Goal: Task Accomplishment & Management: Complete application form

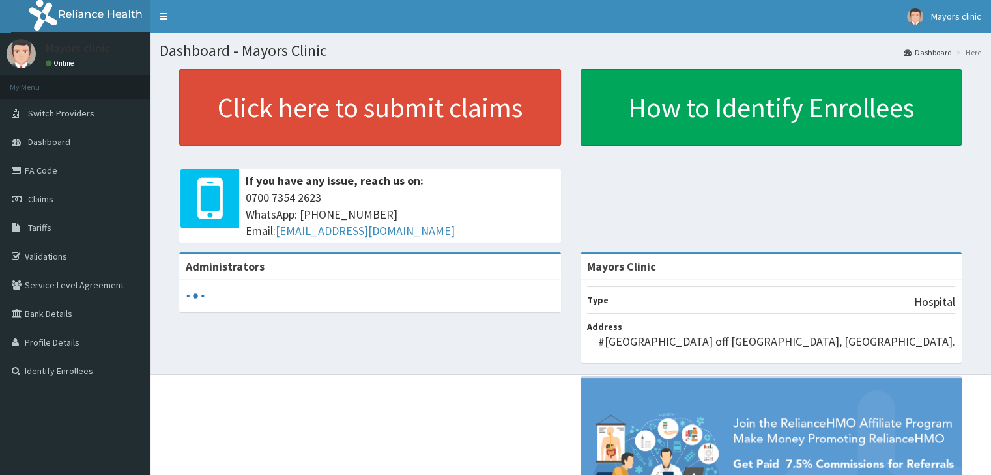
click at [66, 201] on link "Claims" at bounding box center [75, 199] width 150 height 29
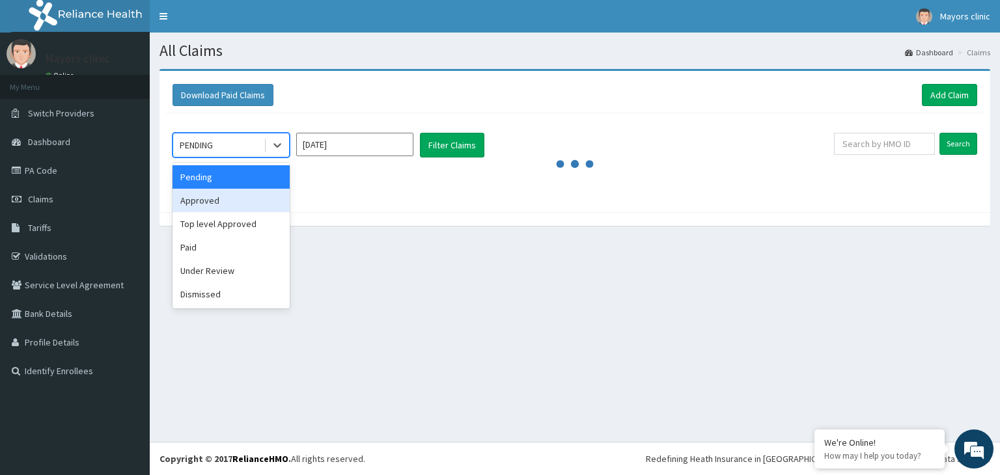
drag, startPoint x: 278, startPoint y: 147, endPoint x: 227, endPoint y: 191, distance: 67.4
click at [227, 158] on div "option Approved focused, 2 of 6. 6 results available. Use Up and Down to choose…" at bounding box center [231, 145] width 117 height 25
click at [227, 191] on div "Approved" at bounding box center [231, 200] width 117 height 23
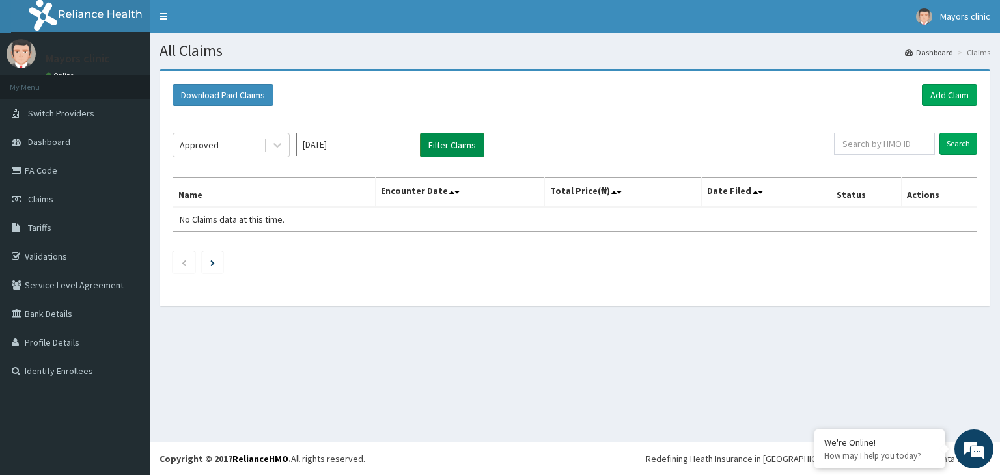
click at [446, 142] on button "Filter Claims" at bounding box center [452, 145] width 64 height 25
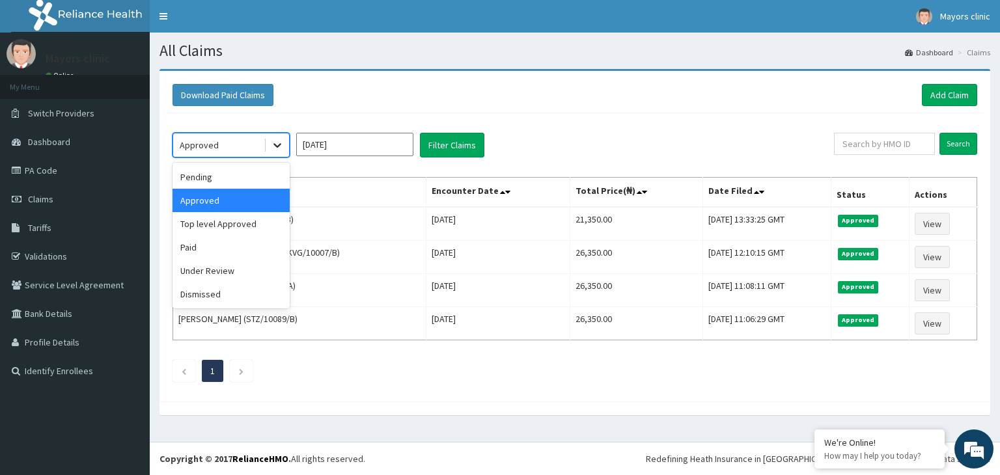
click at [279, 144] on icon at bounding box center [278, 146] width 8 height 5
click at [219, 266] on div "Under Review" at bounding box center [231, 270] width 117 height 23
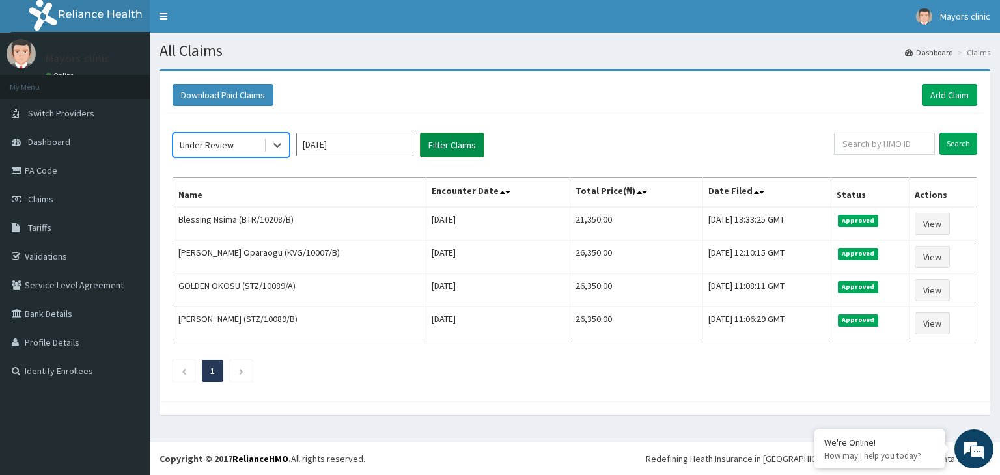
click at [449, 148] on button "Filter Claims" at bounding box center [452, 145] width 64 height 25
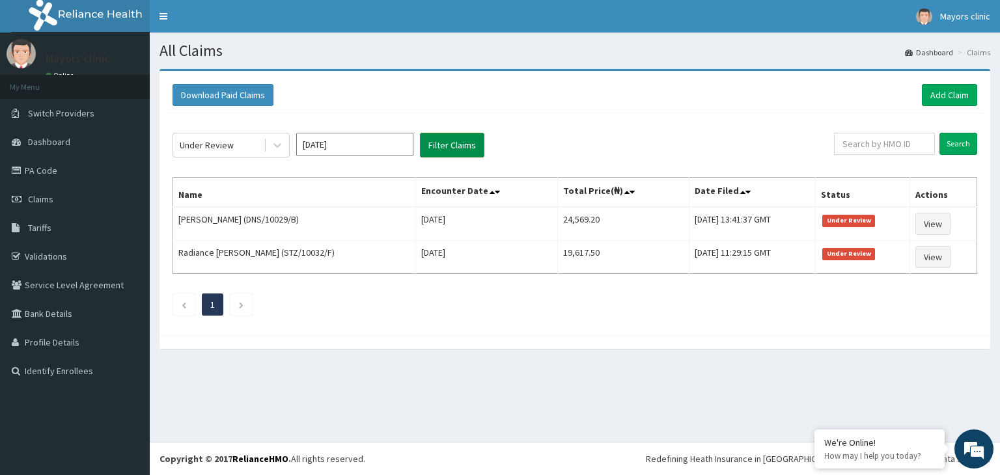
click at [449, 148] on button "Filter Claims" at bounding box center [452, 145] width 64 height 25
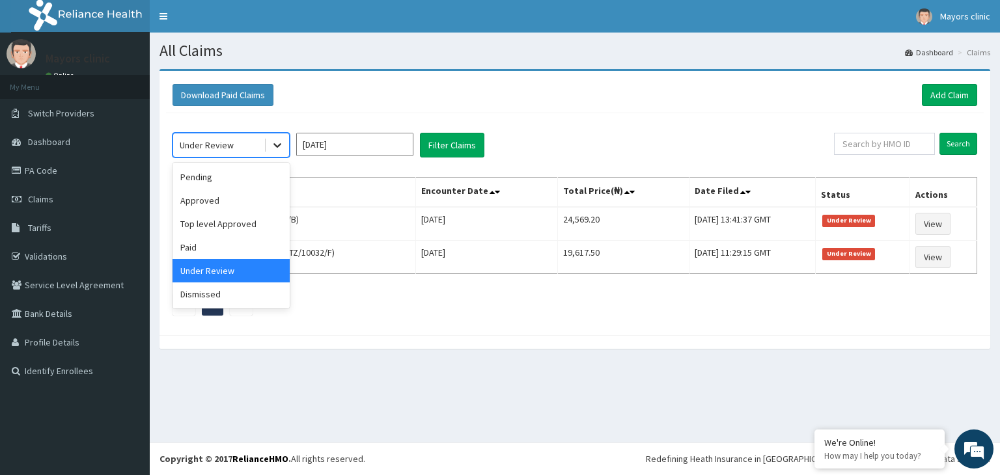
click at [274, 151] on div at bounding box center [277, 145] width 23 height 23
click at [203, 240] on div "Paid" at bounding box center [231, 247] width 117 height 23
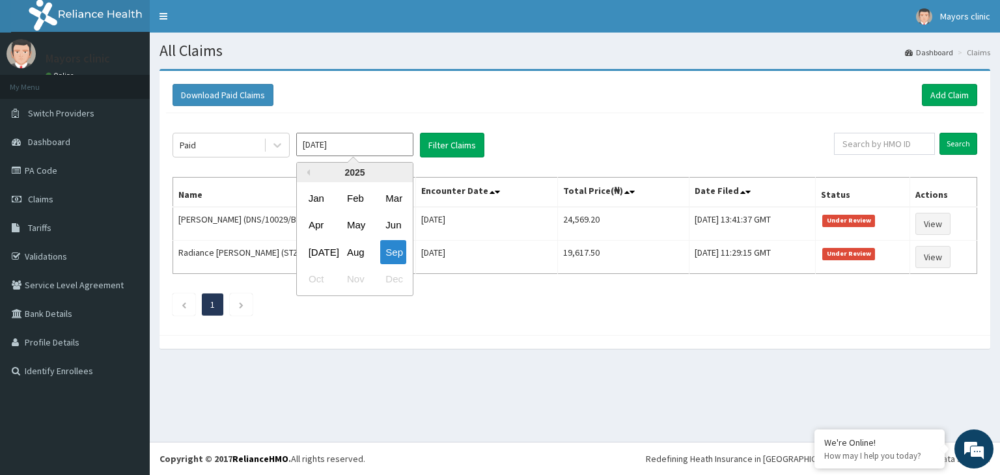
click at [375, 150] on input "Sep 2025" at bounding box center [354, 144] width 117 height 23
click at [358, 253] on div "Aug" at bounding box center [355, 252] width 26 height 24
type input "Aug 2025"
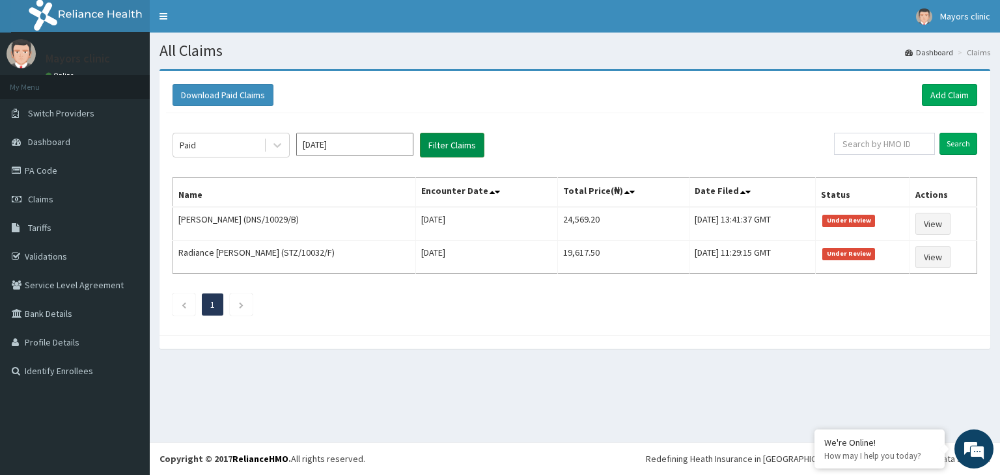
click at [462, 143] on button "Filter Claims" at bounding box center [452, 145] width 64 height 25
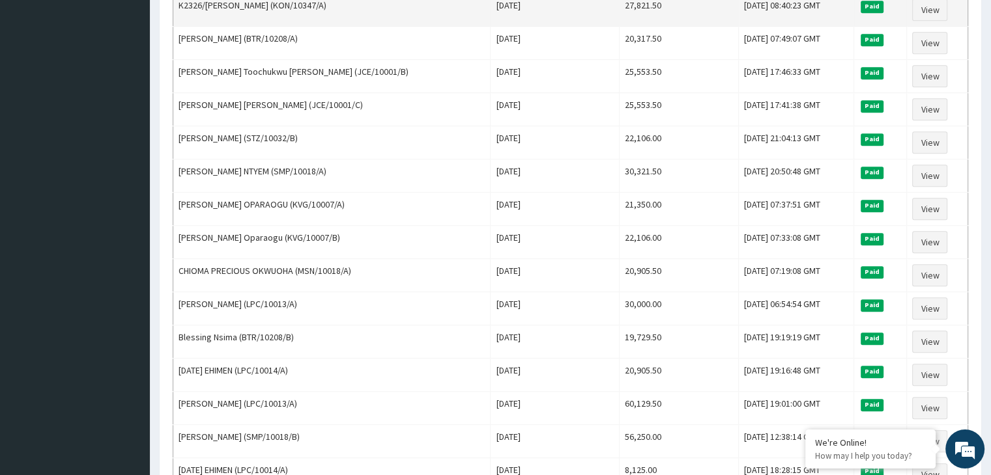
scroll to position [715, 0]
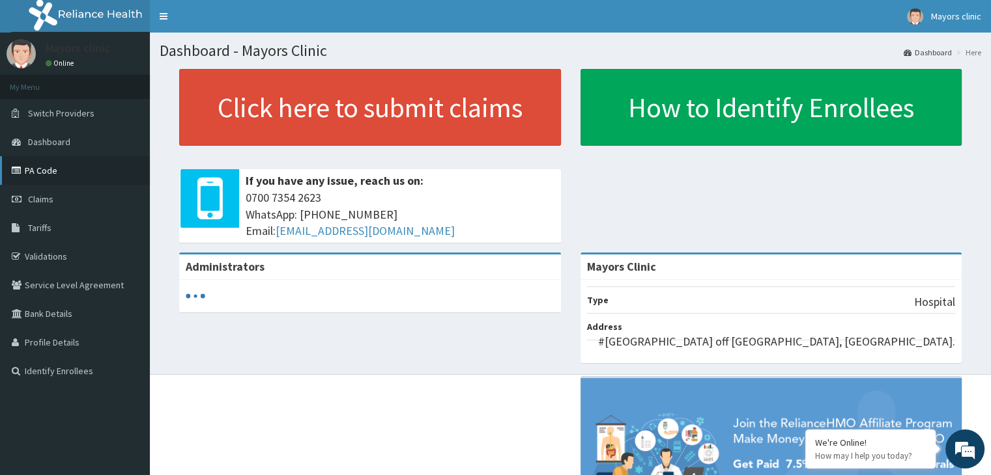
click at [53, 168] on link "PA Code" at bounding box center [75, 170] width 150 height 29
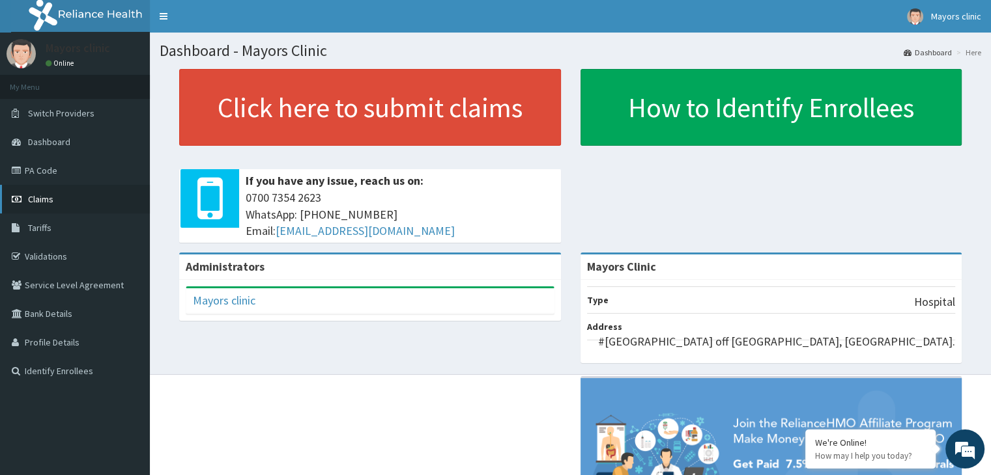
click at [50, 197] on span "Claims" at bounding box center [40, 199] width 25 height 12
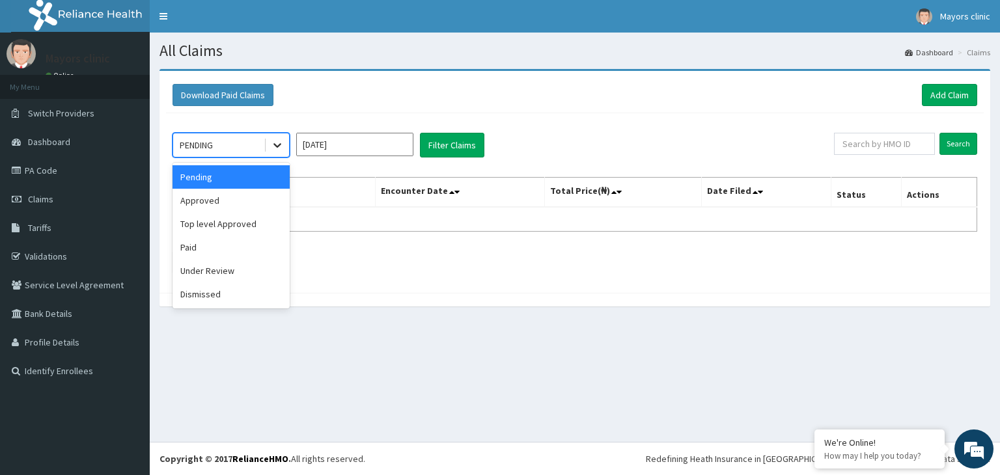
click at [274, 141] on icon at bounding box center [277, 145] width 13 height 13
click at [205, 243] on div "Paid" at bounding box center [231, 247] width 117 height 23
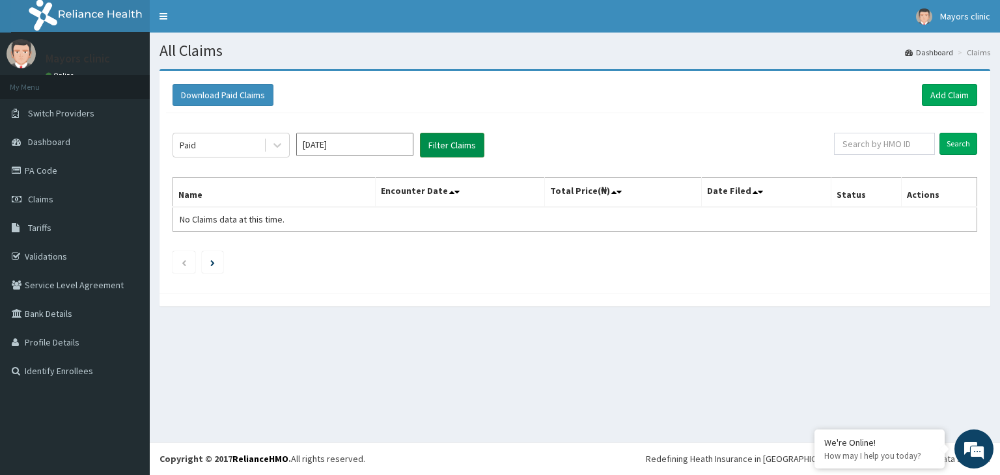
click at [444, 140] on button "Filter Claims" at bounding box center [452, 145] width 64 height 25
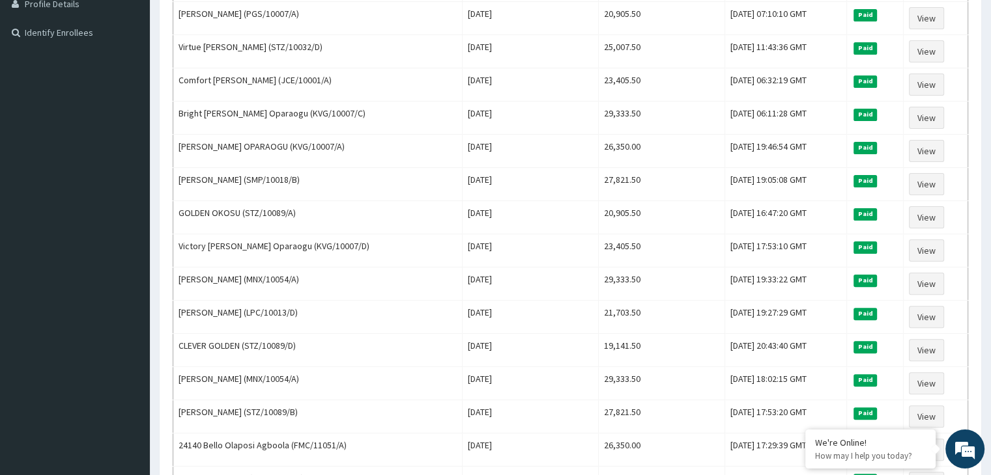
scroll to position [365, 0]
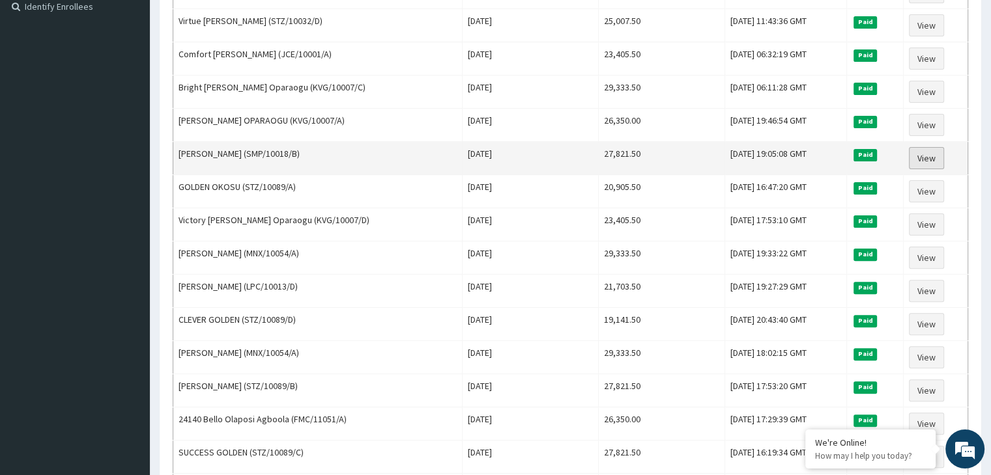
click at [924, 147] on link "View" at bounding box center [926, 158] width 35 height 22
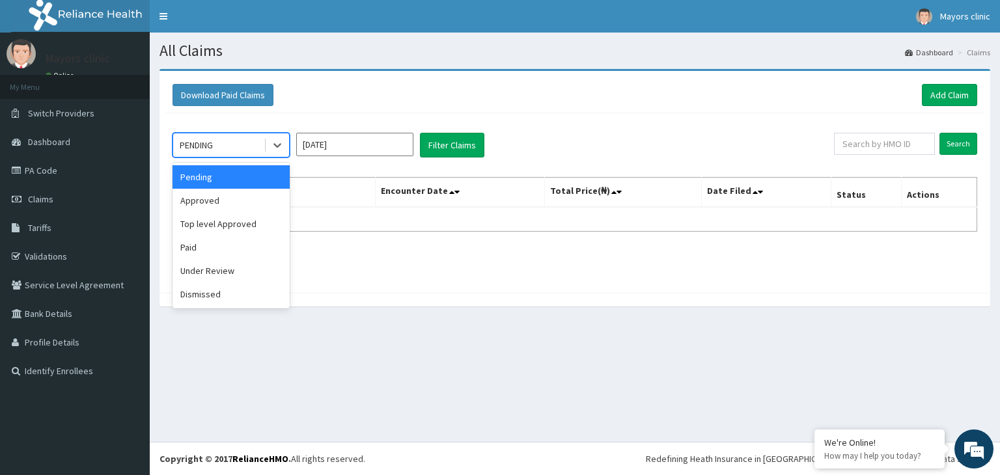
click at [236, 149] on div "PENDING" at bounding box center [218, 145] width 91 height 21
click at [205, 245] on div "Paid" at bounding box center [231, 247] width 117 height 23
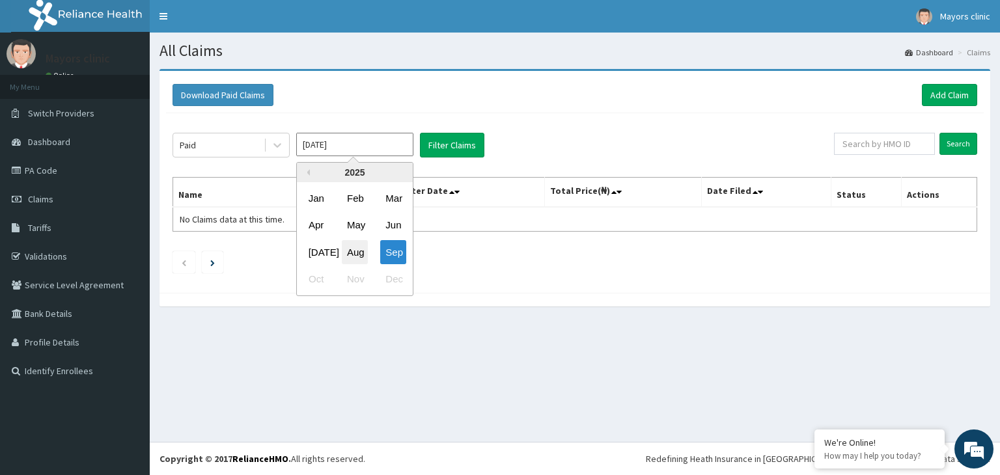
drag, startPoint x: 377, startPoint y: 138, endPoint x: 350, endPoint y: 248, distance: 113.3
click at [350, 158] on div "Sep 2025 Previous Year 2025 Jan Feb Mar Apr May Jun Jul Aug Sep Oct Nov Dec" at bounding box center [354, 145] width 117 height 25
click at [350, 248] on div "Aug" at bounding box center [355, 252] width 26 height 24
type input "Aug 2025"
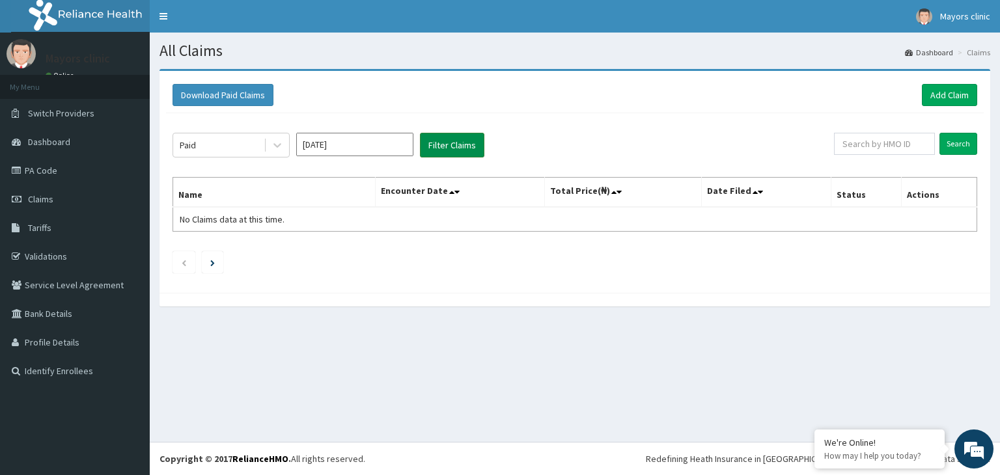
click at [458, 144] on button "Filter Claims" at bounding box center [452, 145] width 64 height 25
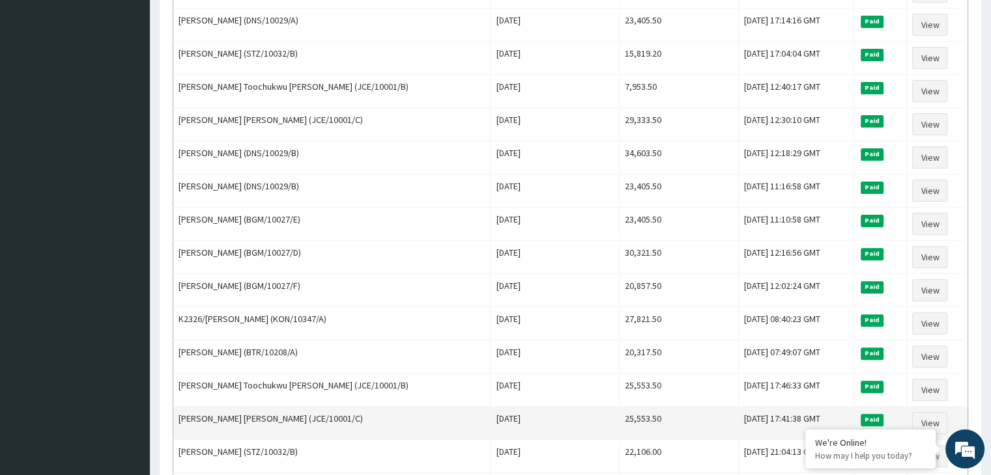
scroll to position [395, 0]
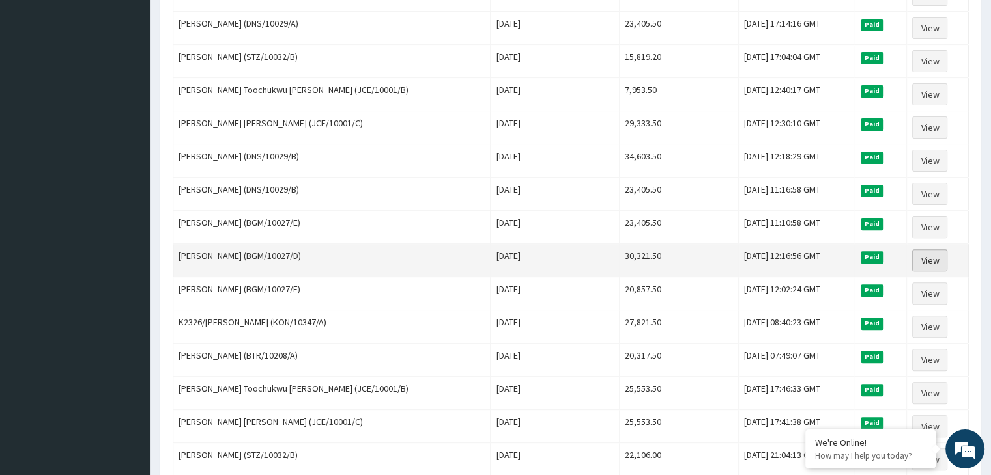
click at [930, 249] on link "View" at bounding box center [929, 260] width 35 height 22
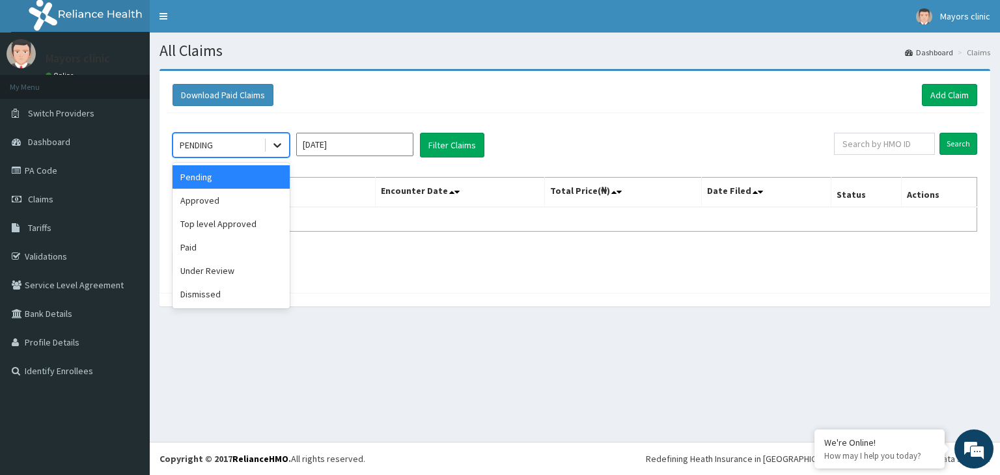
click at [280, 145] on icon at bounding box center [278, 146] width 8 height 5
click at [202, 244] on div "Paid" at bounding box center [231, 247] width 117 height 23
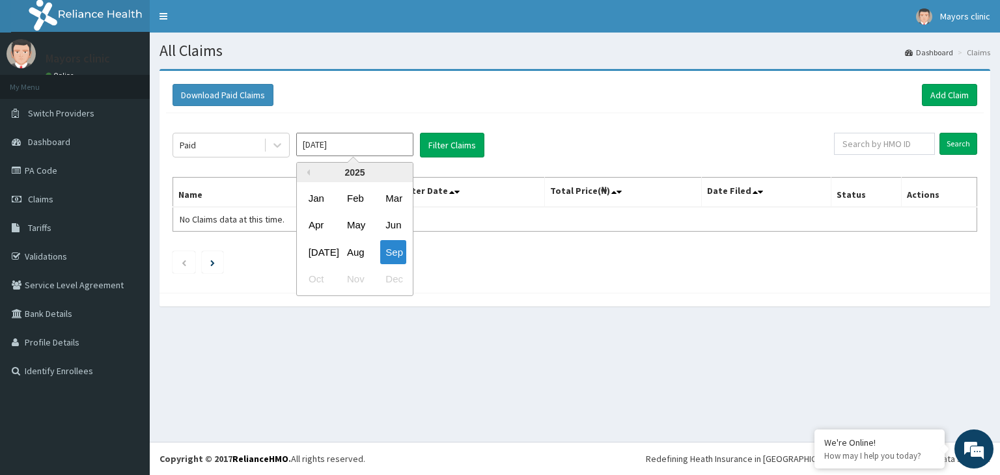
click at [387, 136] on input "[DATE]" at bounding box center [354, 144] width 117 height 23
click at [356, 245] on div "Aug" at bounding box center [355, 252] width 26 height 24
type input "[DATE]"
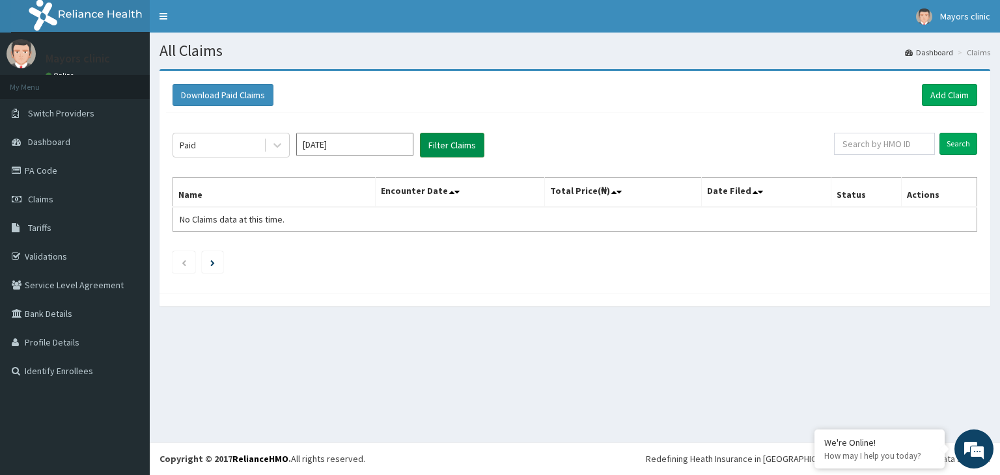
click at [459, 147] on button "Filter Claims" at bounding box center [452, 145] width 64 height 25
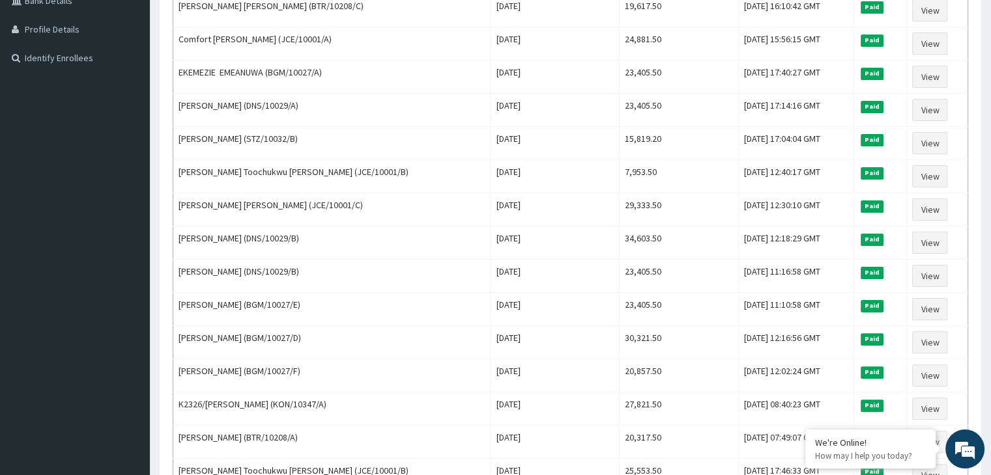
scroll to position [315, 0]
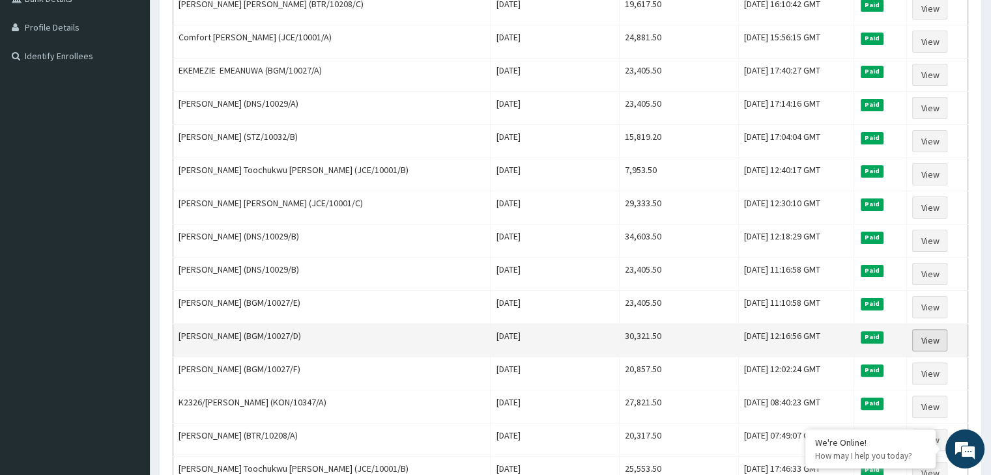
click at [931, 334] on link "View" at bounding box center [929, 341] width 35 height 22
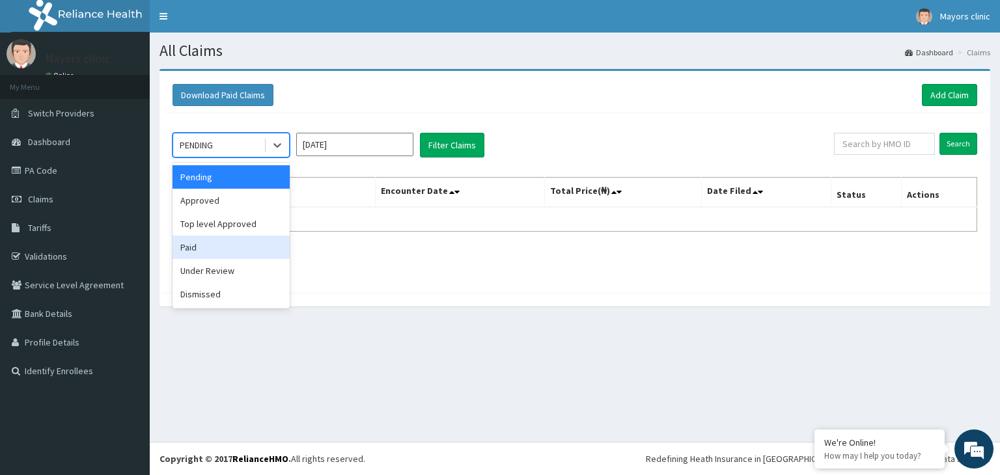
drag, startPoint x: 277, startPoint y: 138, endPoint x: 221, endPoint y: 251, distance: 126.1
click at [221, 158] on div "option Paid focused, 4 of 6. 6 results available. Use Up and Down to choose opt…" at bounding box center [231, 145] width 117 height 25
click at [221, 251] on div "Paid" at bounding box center [231, 247] width 117 height 23
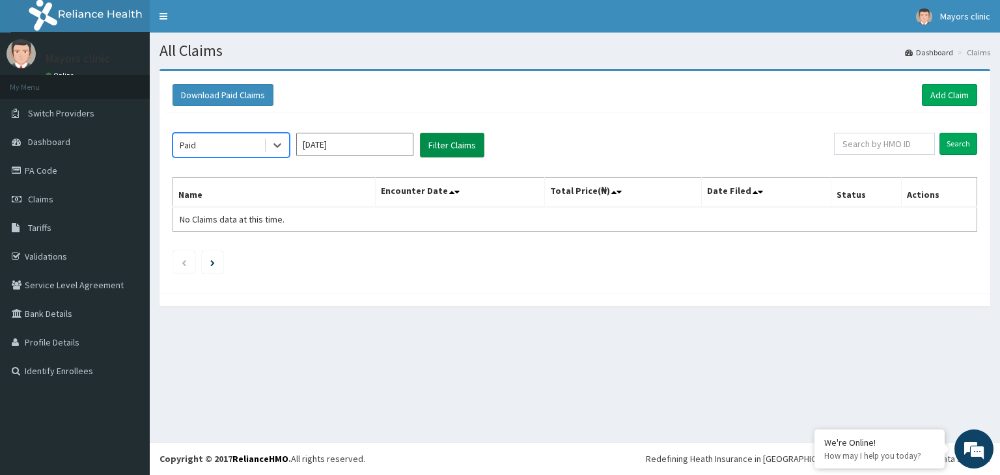
click at [459, 145] on button "Filter Claims" at bounding box center [452, 145] width 64 height 25
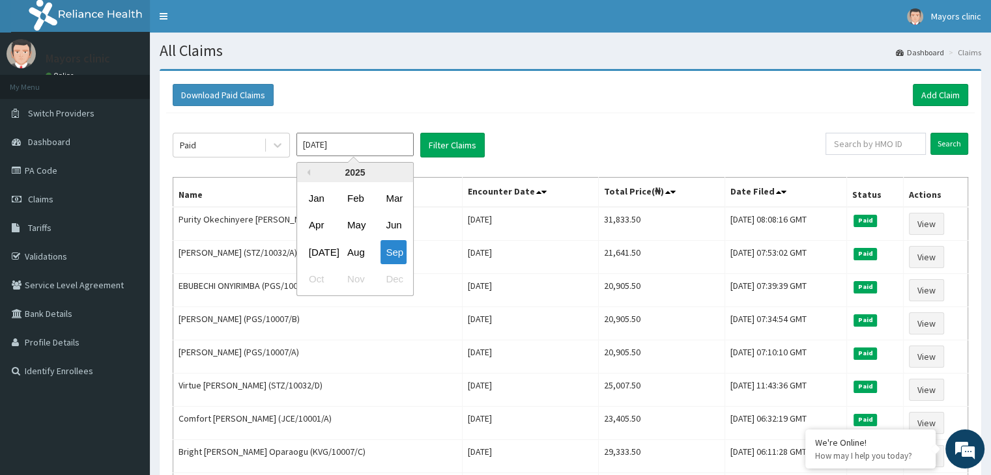
click at [365, 137] on input "[DATE]" at bounding box center [354, 144] width 117 height 23
click at [360, 249] on div "Aug" at bounding box center [355, 252] width 26 height 24
type input "[DATE]"
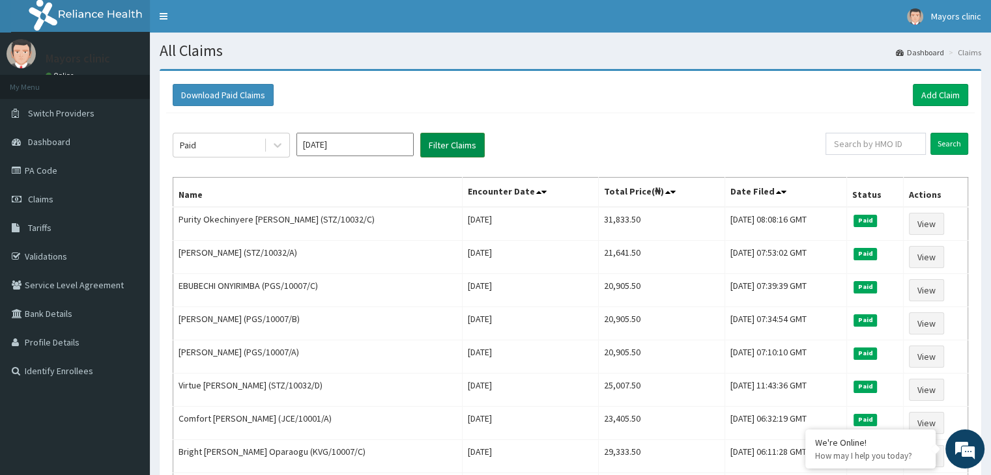
click at [455, 144] on button "Filter Claims" at bounding box center [452, 145] width 64 height 25
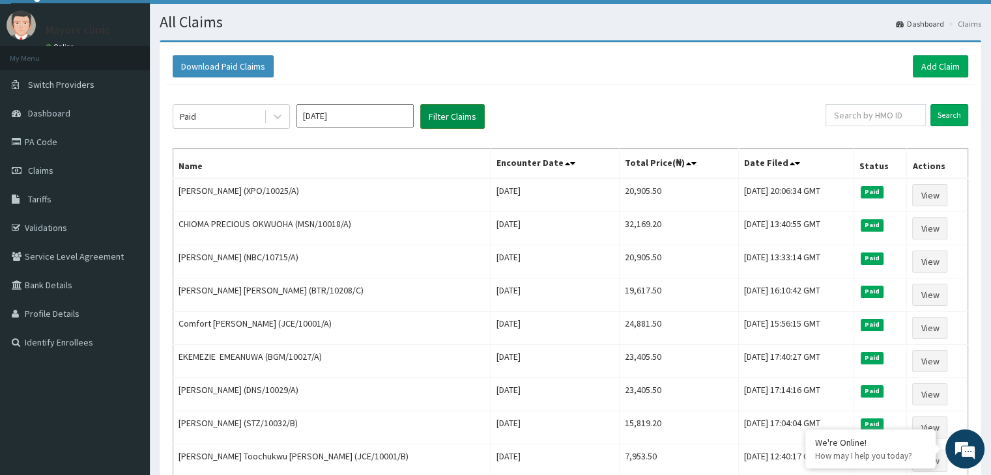
scroll to position [31, 0]
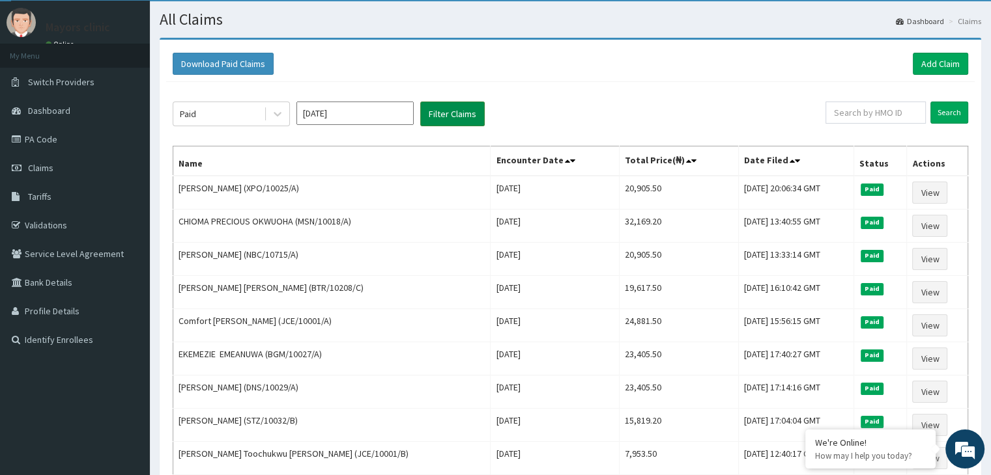
click at [442, 105] on button "Filter Claims" at bounding box center [452, 114] width 64 height 25
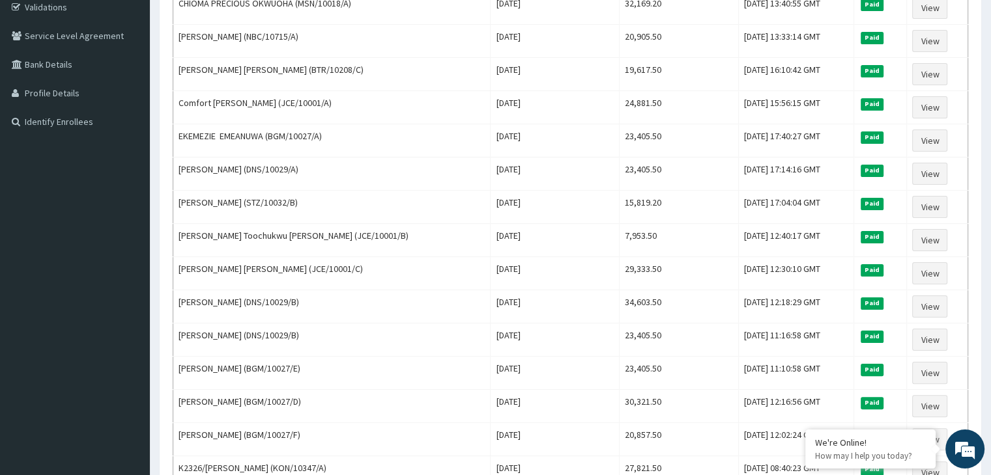
scroll to position [250, 0]
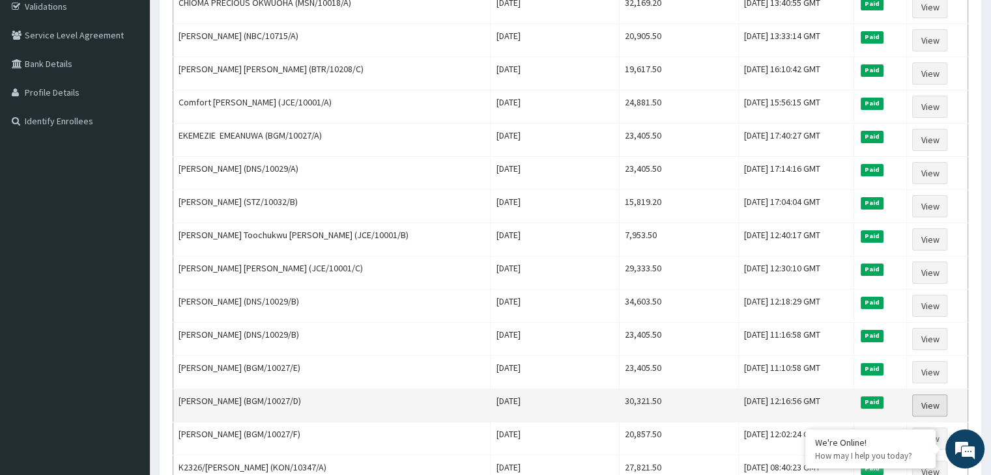
click at [935, 399] on link "View" at bounding box center [929, 406] width 35 height 22
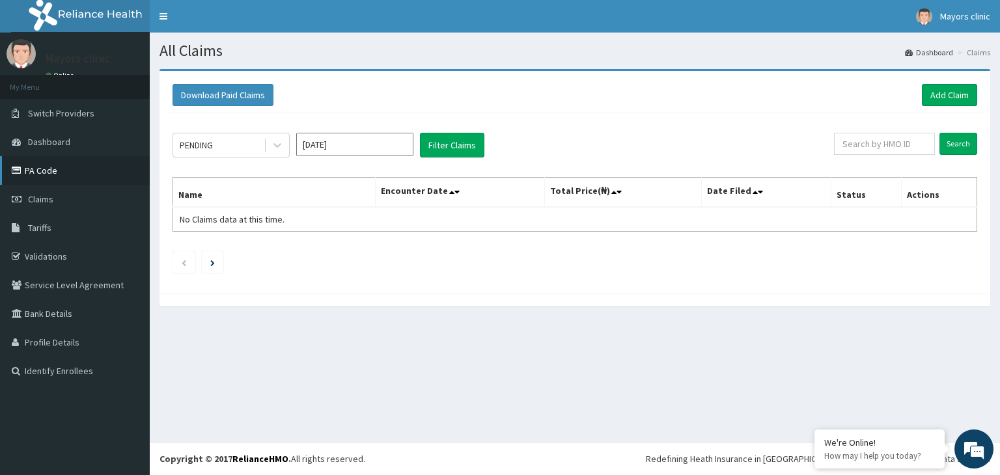
click at [61, 171] on link "PA Code" at bounding box center [75, 170] width 150 height 29
click at [63, 259] on link "Validations" at bounding box center [75, 256] width 150 height 29
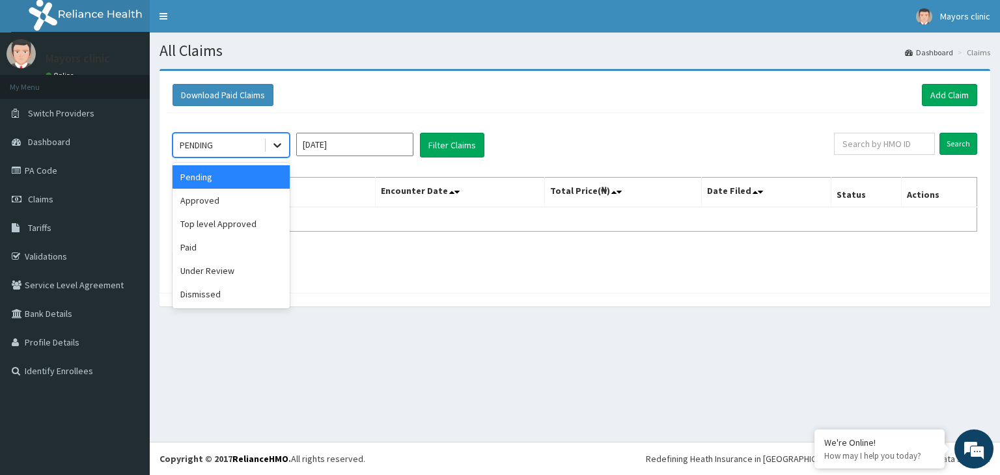
click at [269, 144] on div at bounding box center [277, 145] width 23 height 23
click at [206, 254] on div "Paid" at bounding box center [231, 247] width 117 height 23
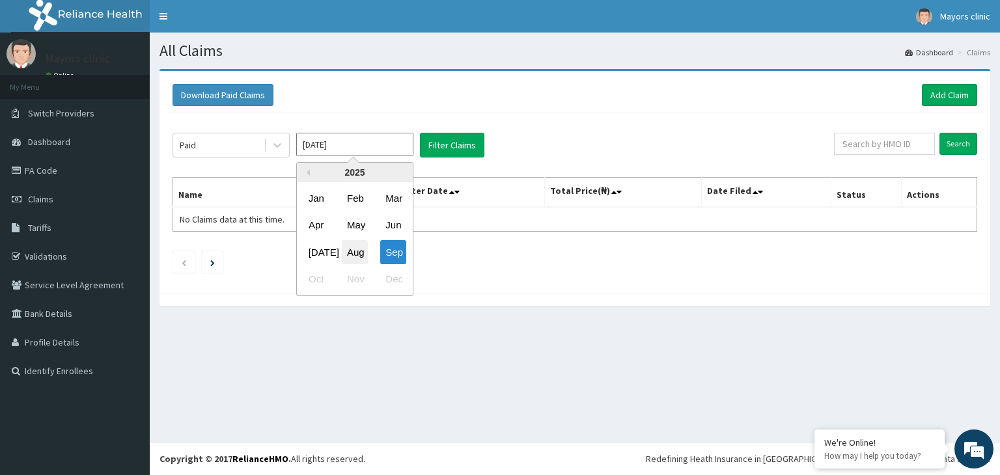
drag, startPoint x: 358, startPoint y: 145, endPoint x: 360, endPoint y: 252, distance: 106.8
click at [360, 158] on div "[DATE] Previous Year [DATE] Feb Mar Apr May Jun [DATE] Aug Sep Oct Nov Dec" at bounding box center [354, 145] width 117 height 25
click at [360, 252] on div "Aug" at bounding box center [355, 252] width 26 height 24
type input "Aug 2025"
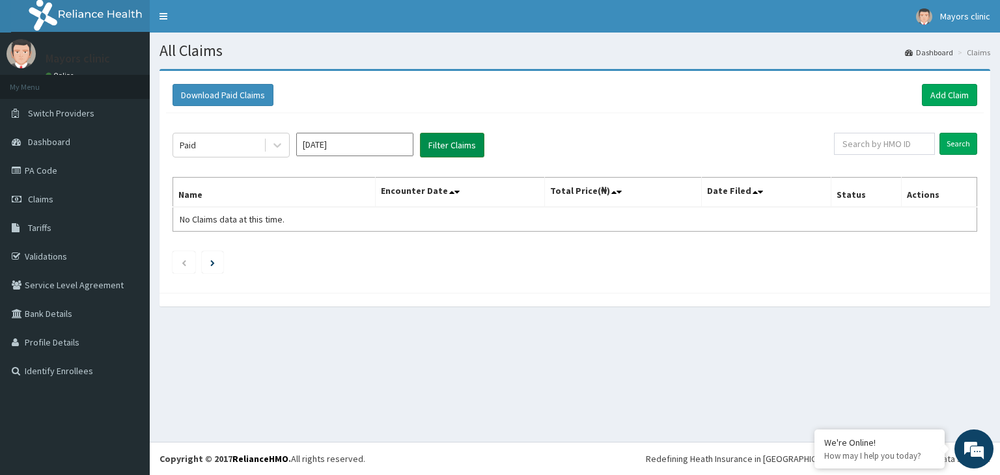
click at [461, 147] on button "Filter Claims" at bounding box center [452, 145] width 64 height 25
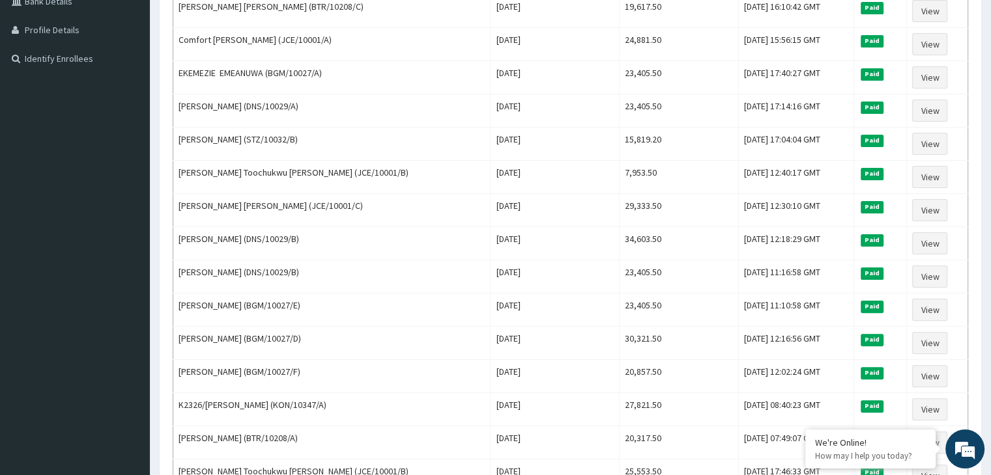
scroll to position [339, 0]
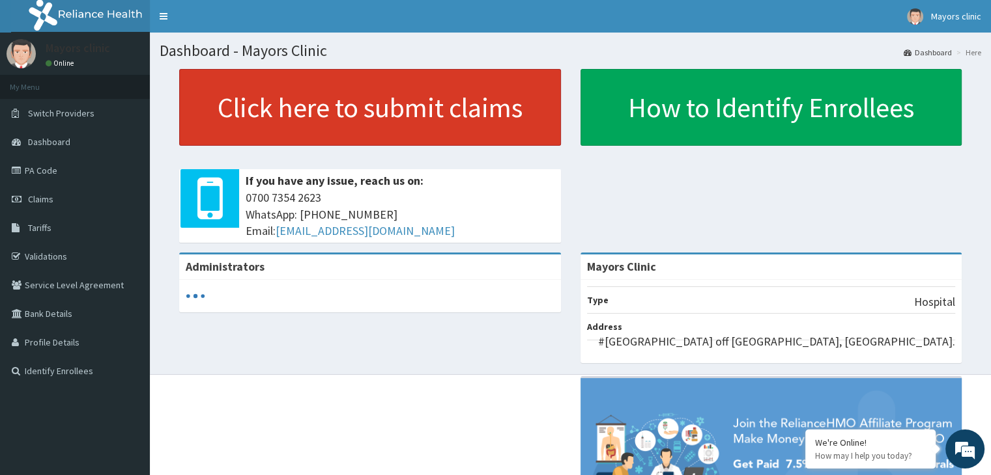
click at [284, 102] on link "Click here to submit claims" at bounding box center [370, 107] width 382 height 77
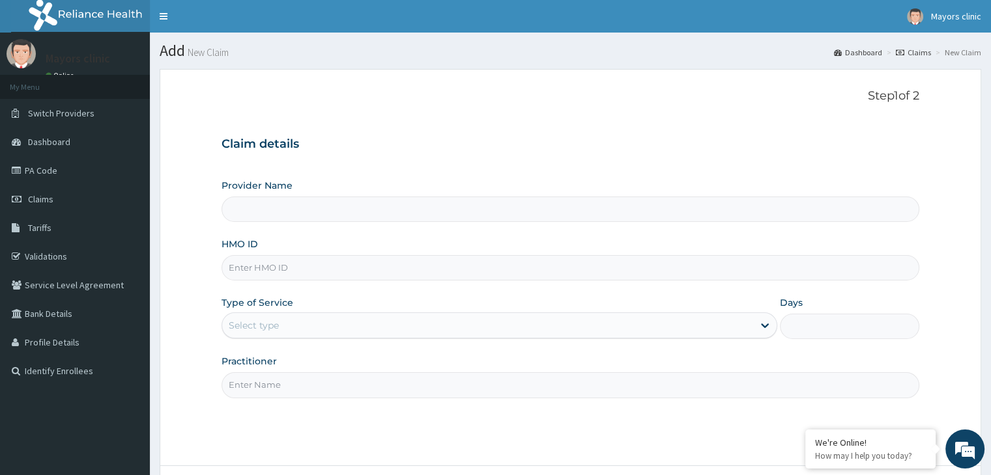
click at [254, 268] on input "HMO ID" at bounding box center [569, 267] width 697 height 25
type input "Mayors Clinic"
type input "BGM/10027/D"
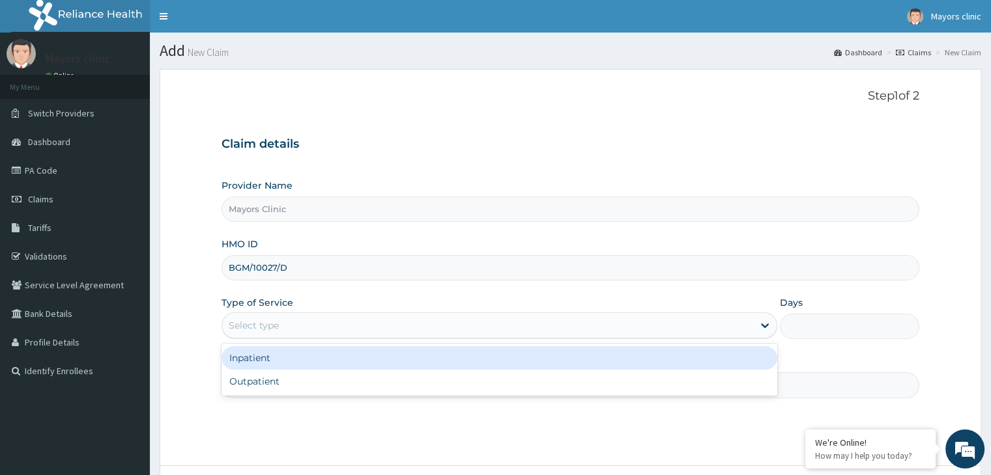
click at [422, 332] on div "Select type" at bounding box center [487, 325] width 531 height 21
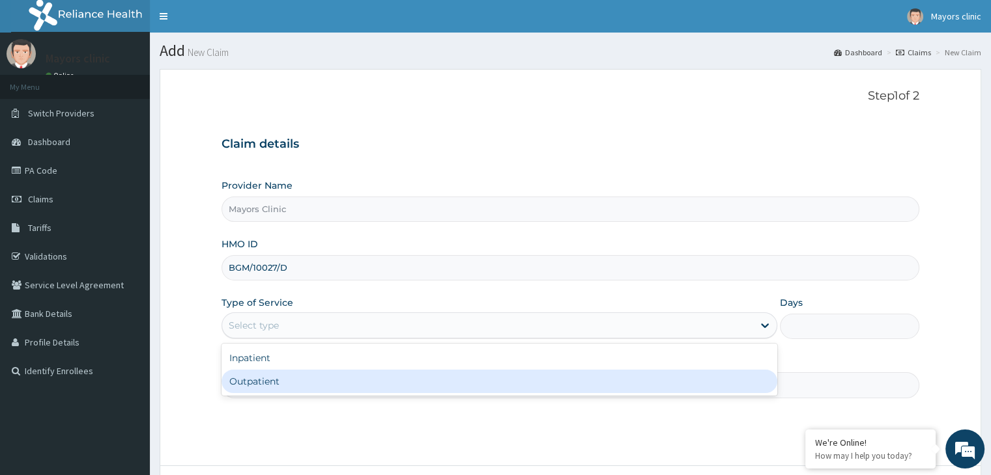
click at [259, 383] on div "Outpatient" at bounding box center [499, 381] width 556 height 23
type input "1"
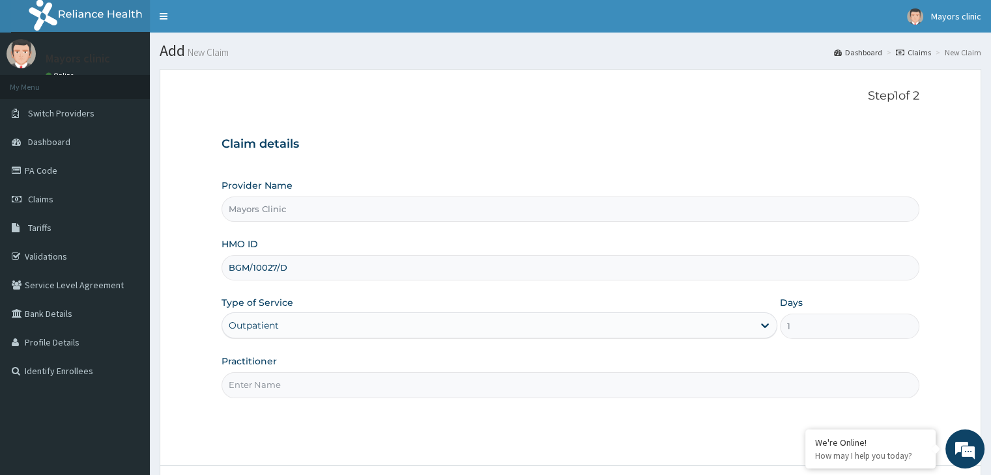
click at [285, 376] on input "Practitioner" at bounding box center [569, 385] width 697 height 25
click at [331, 271] on input "BGM/10027/D" at bounding box center [569, 267] width 697 height 25
click at [288, 378] on input "Practitioner" at bounding box center [569, 385] width 697 height 25
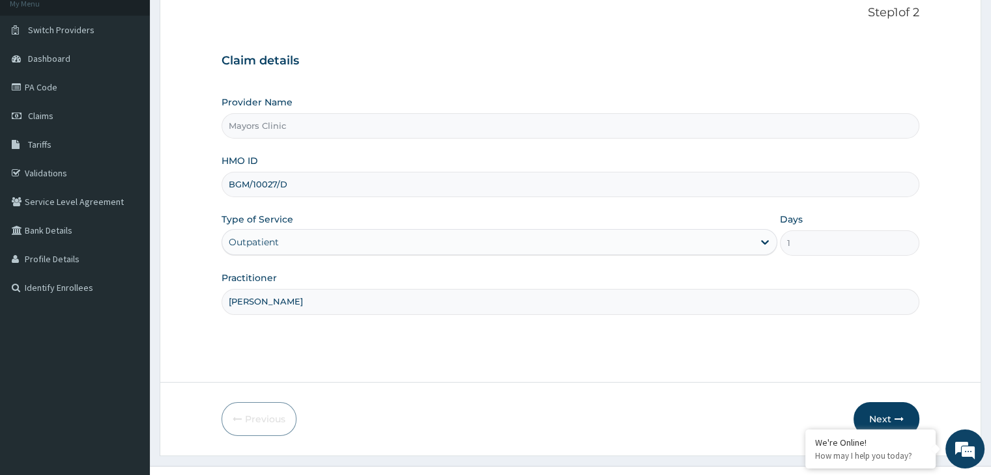
scroll to position [107, 0]
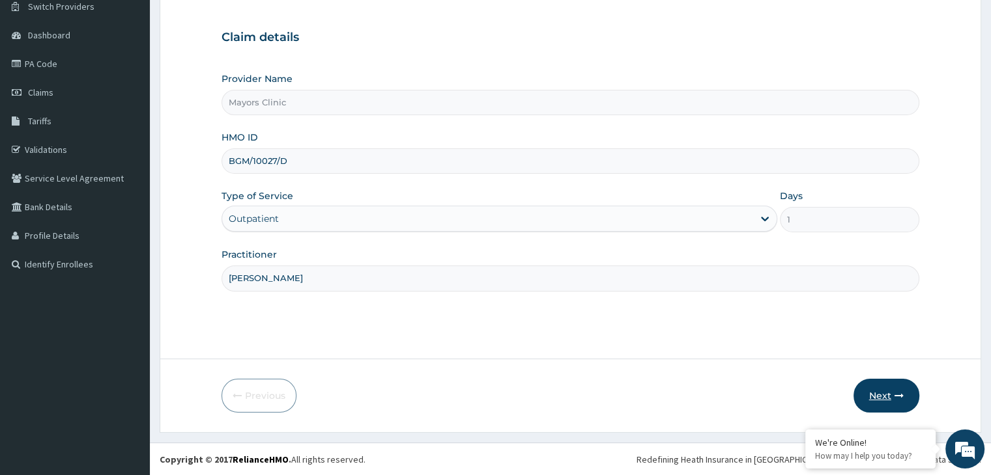
type input "DR ONUORAH REMIGIUS TOCHUKWU"
click at [877, 392] on button "Next" at bounding box center [886, 396] width 66 height 34
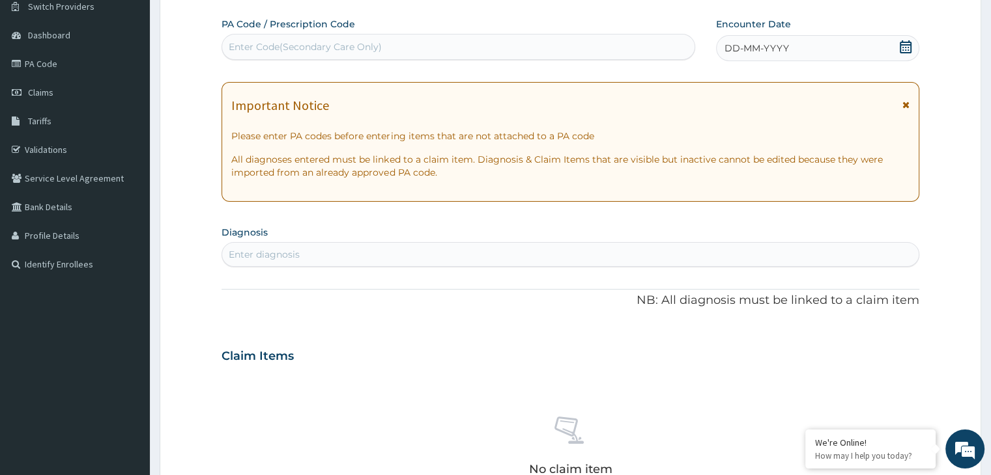
click at [808, 50] on div "DD-MM-YYYY" at bounding box center [817, 48] width 203 height 26
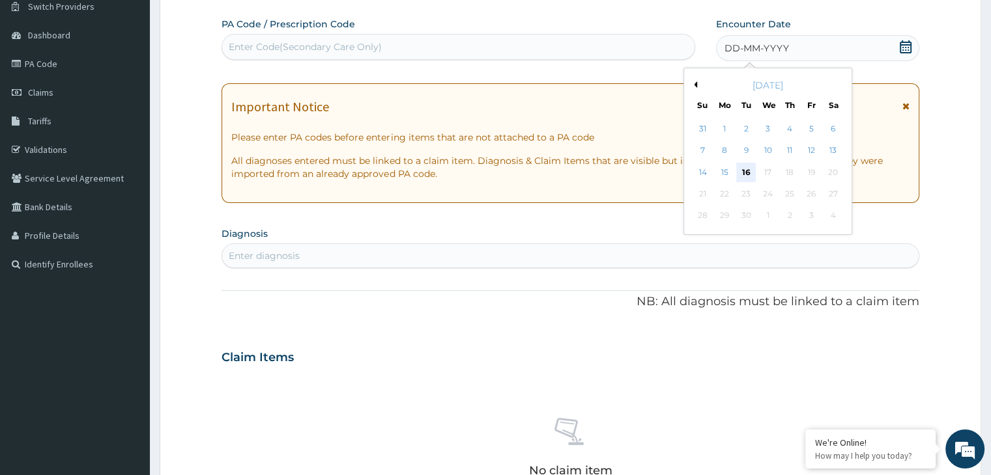
click at [741, 165] on div "16" at bounding box center [746, 173] width 20 height 20
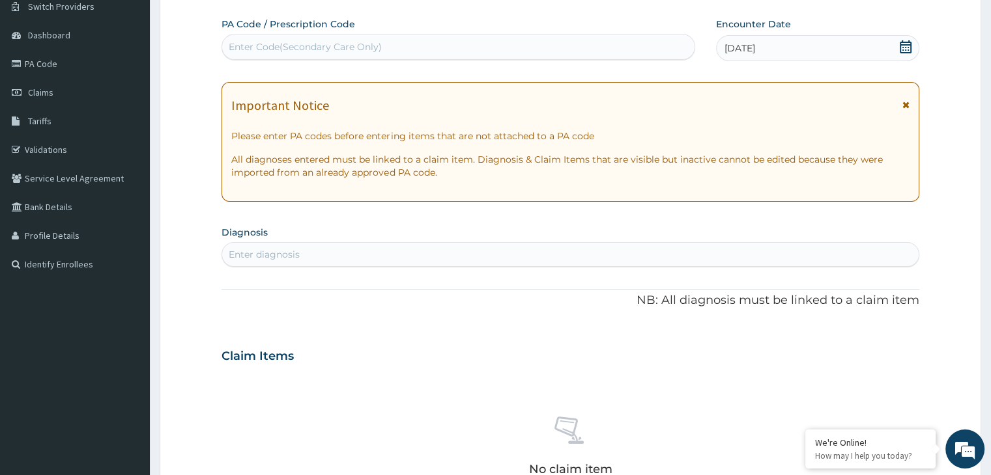
click at [438, 249] on div "Enter diagnosis" at bounding box center [570, 254] width 696 height 21
click at [424, 264] on div "Enter diagnosis" at bounding box center [570, 254] width 696 height 21
click at [393, 257] on div "Enter diagnosis" at bounding box center [570, 254] width 696 height 21
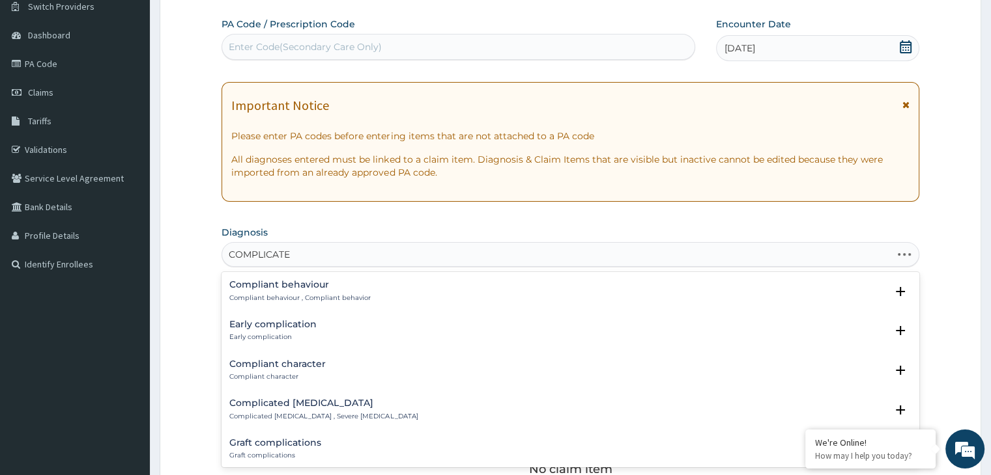
type input "COMPLICATED"
click at [322, 285] on h4 "Complicated malaria" at bounding box center [323, 285] width 188 height 10
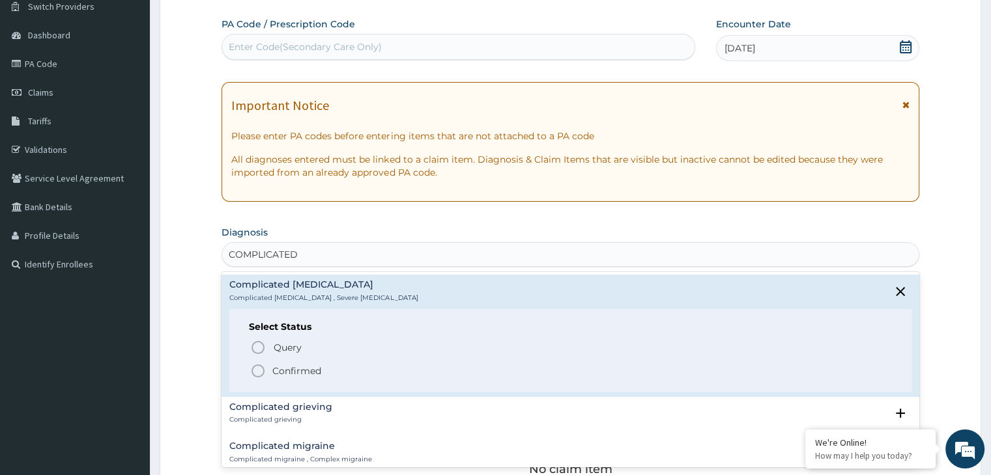
click at [261, 367] on icon "status option filled" at bounding box center [258, 371] width 16 height 16
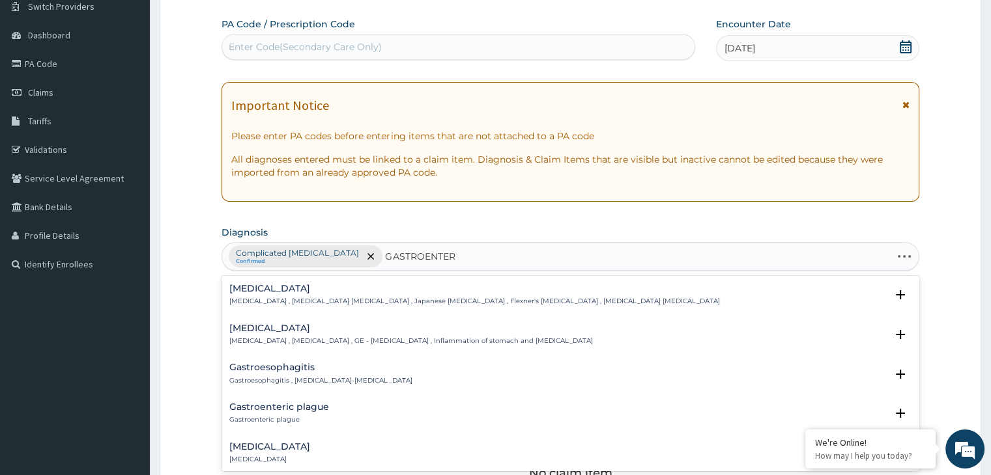
type input "GASTROENTERI"
click at [289, 334] on div "Gastroenteritis Gastroenteritis , Gastroenteropathy , GE - Gastroenteritis , In…" at bounding box center [410, 335] width 363 height 23
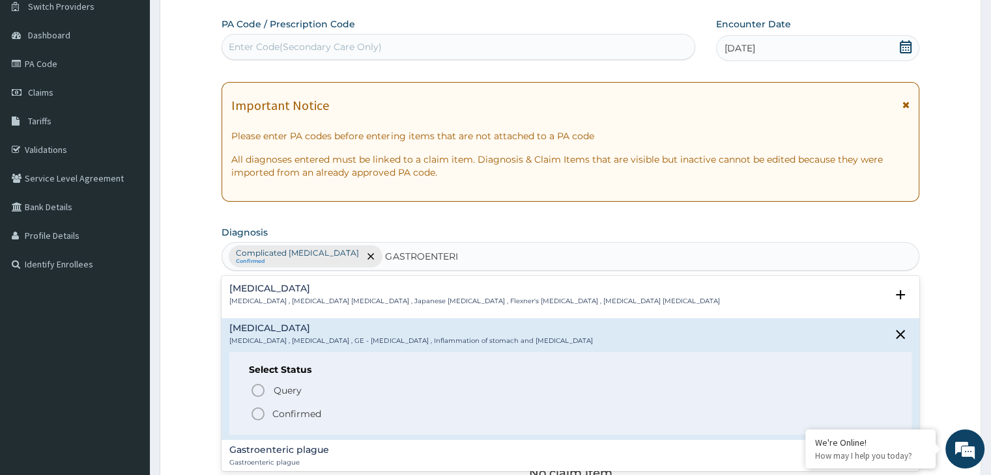
click at [260, 414] on icon "status option filled" at bounding box center [258, 414] width 16 height 16
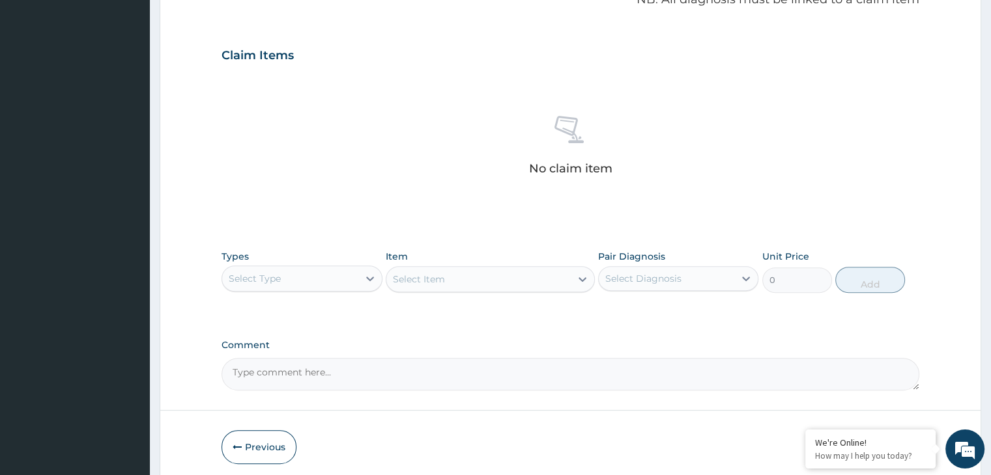
scroll to position [462, 0]
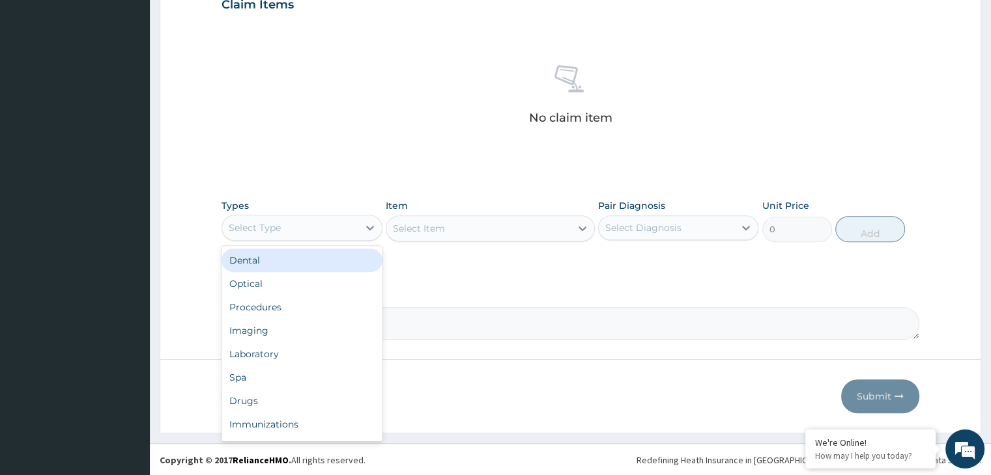
click at [332, 233] on div "Select Type" at bounding box center [289, 228] width 135 height 21
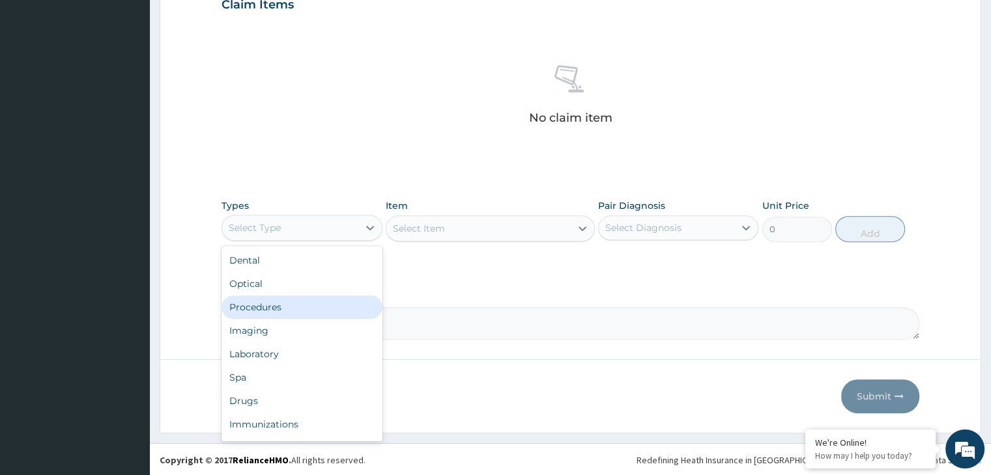
click at [294, 304] on div "Procedures" at bounding box center [301, 307] width 160 height 23
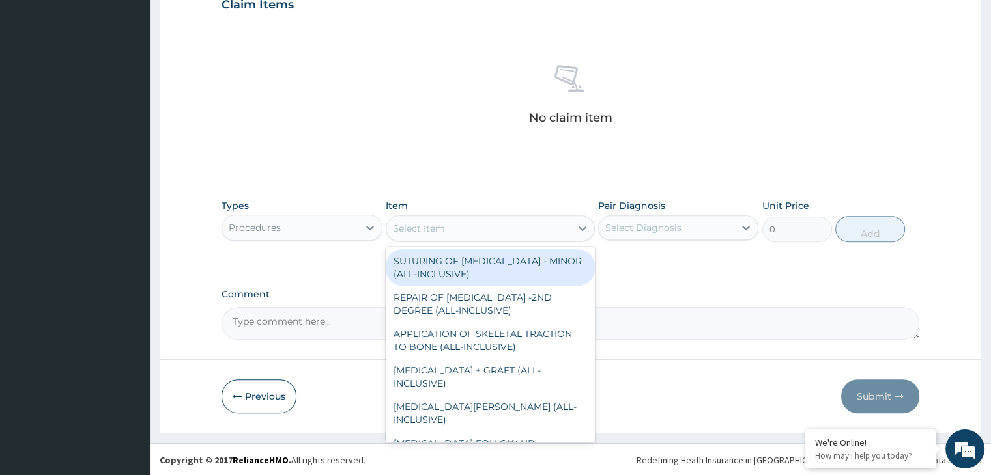
click at [485, 225] on div "Select Item" at bounding box center [478, 228] width 184 height 21
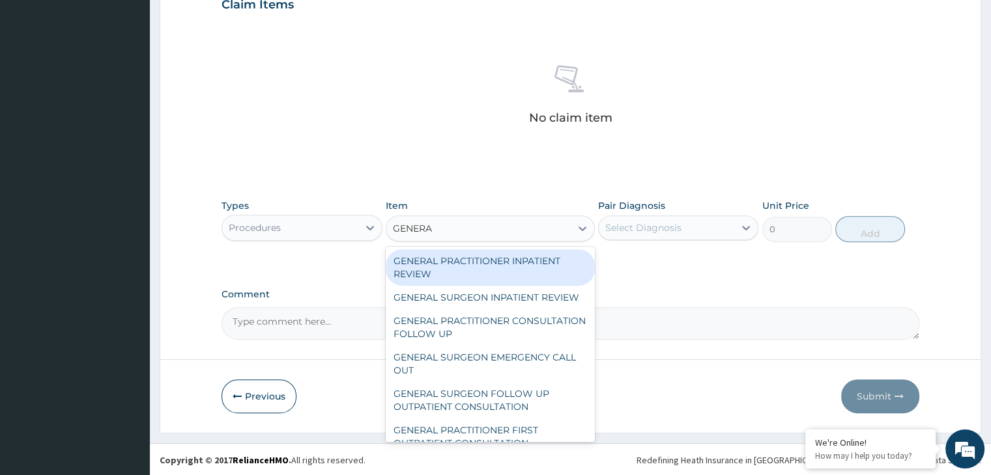
type input "GENERAL"
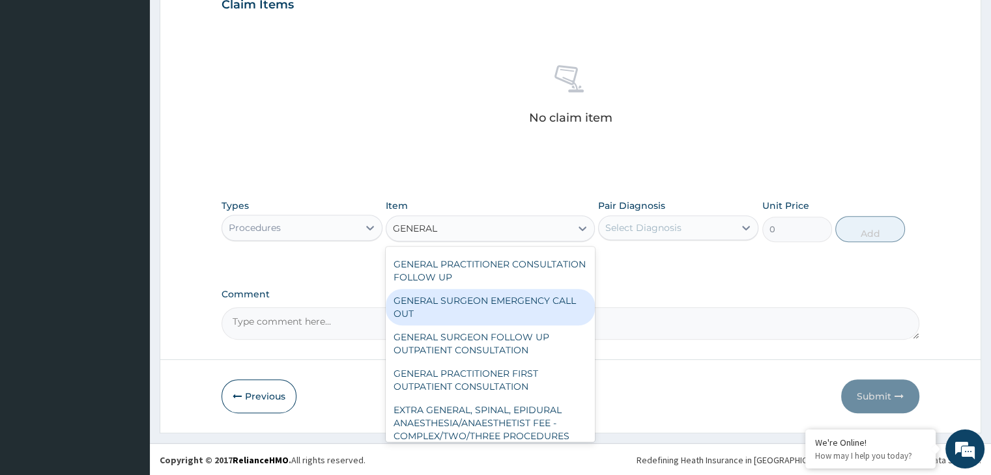
scroll to position [60, 0]
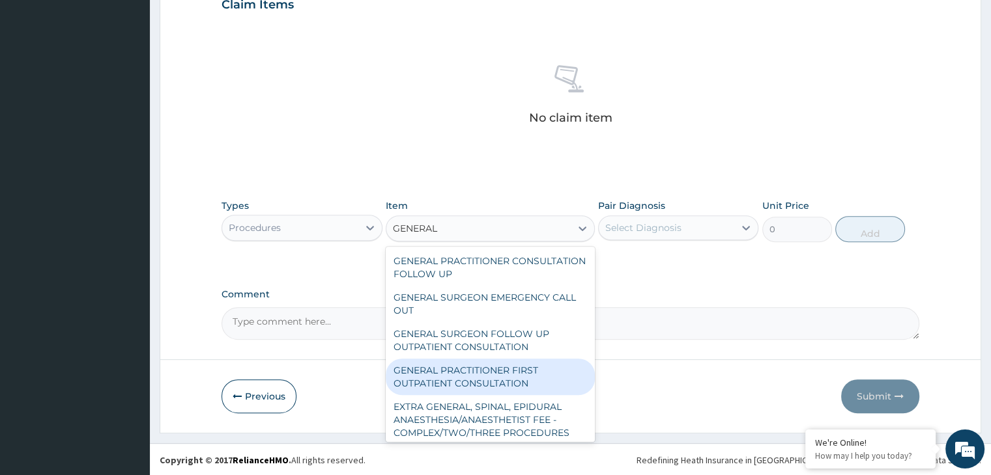
click at [485, 387] on div "GENERAL PRACTITIONER FIRST OUTPATIENT CONSULTATION" at bounding box center [490, 377] width 209 height 36
type input "3750"
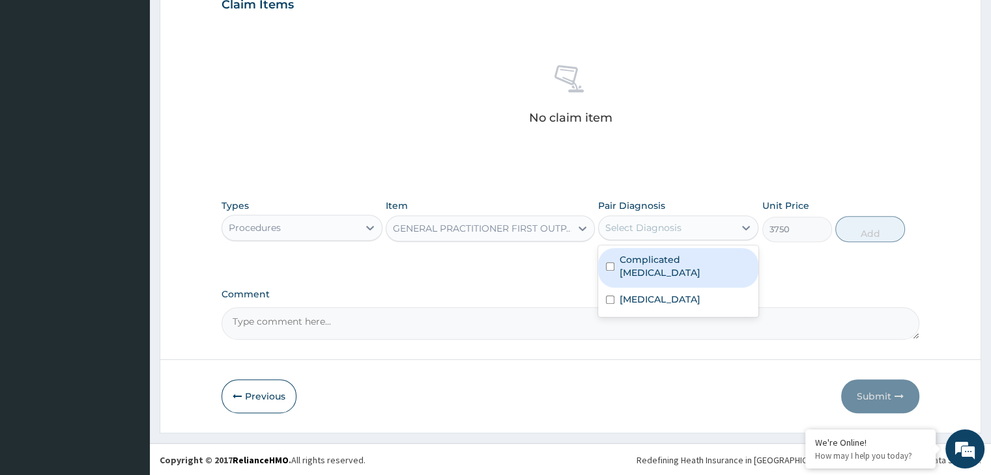
click at [700, 234] on div "Select Diagnosis" at bounding box center [666, 228] width 135 height 21
click at [668, 257] on label "Complicated malaria" at bounding box center [684, 266] width 131 height 26
checkbox input "true"
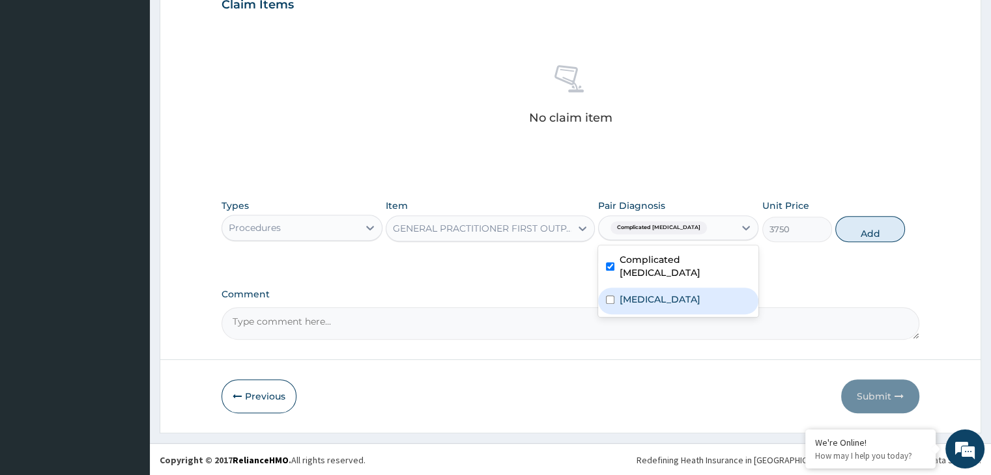
click at [650, 293] on label "Gastroenteritis" at bounding box center [659, 299] width 81 height 13
checkbox input "true"
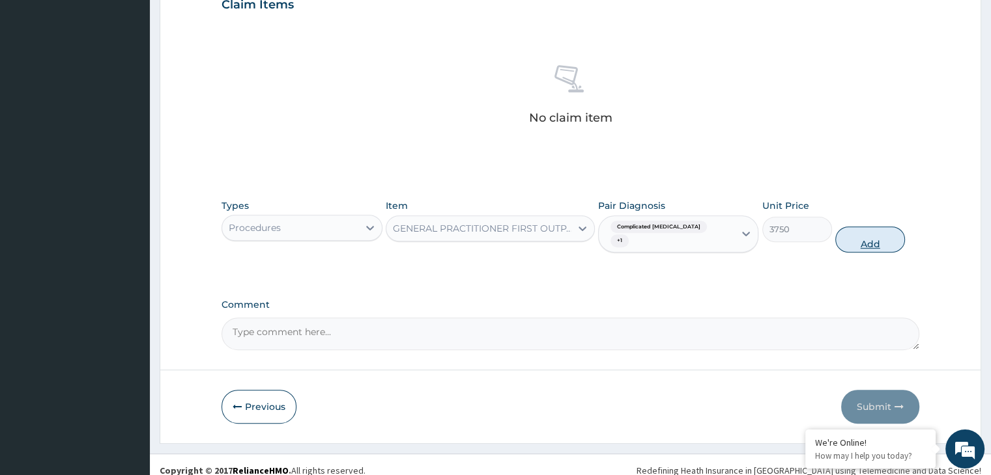
click at [873, 227] on button "Add" at bounding box center [870, 240] width 70 height 26
type input "0"
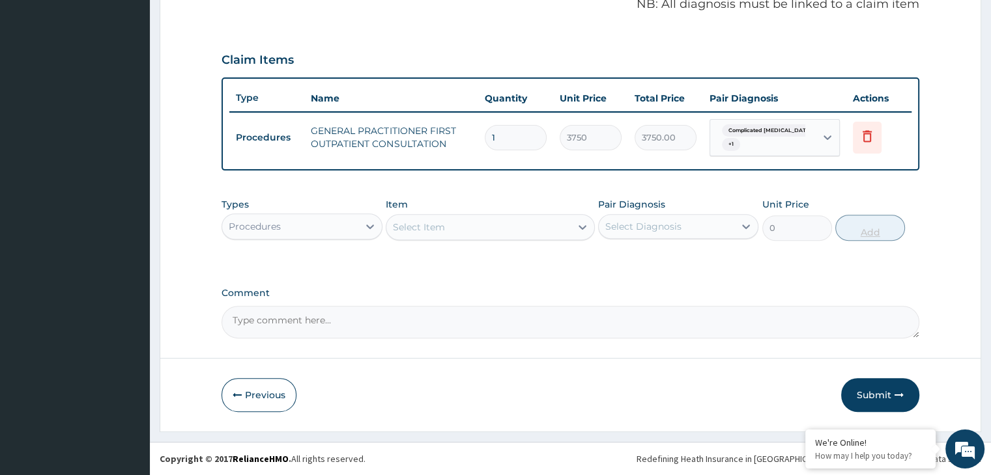
scroll to position [405, 0]
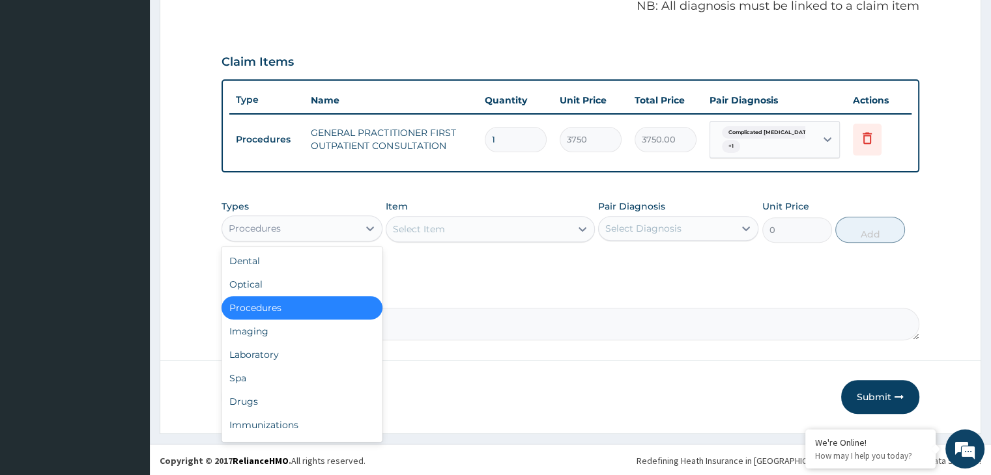
click at [333, 228] on div "Procedures" at bounding box center [289, 228] width 135 height 21
click at [280, 352] on div "Laboratory" at bounding box center [301, 354] width 160 height 23
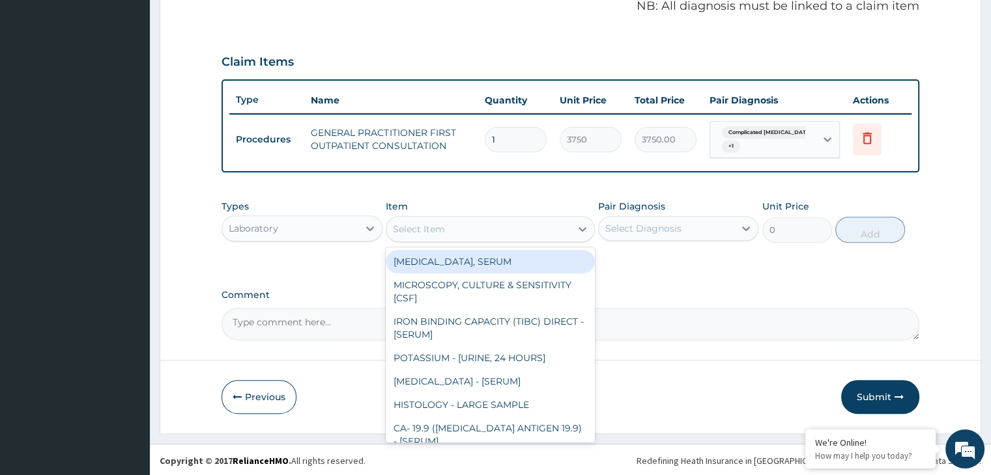
click at [500, 233] on div "Select Item" at bounding box center [478, 229] width 184 height 21
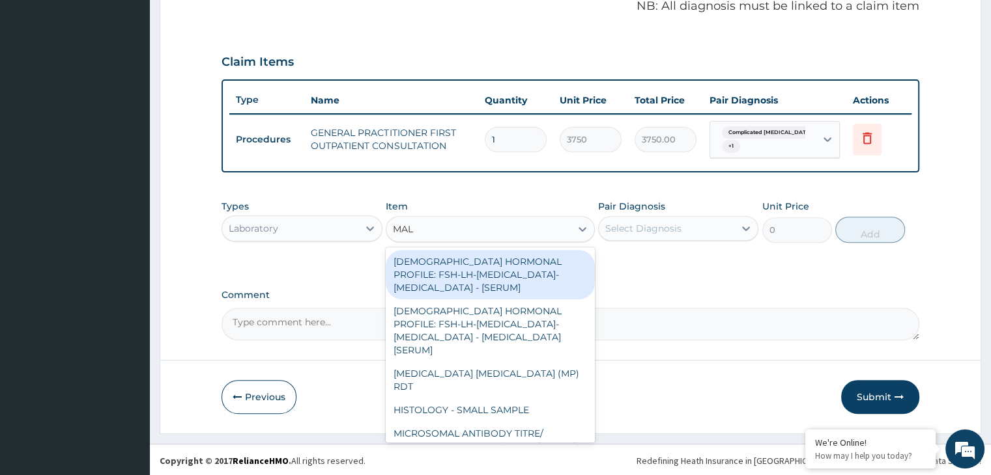
type input "MALA"
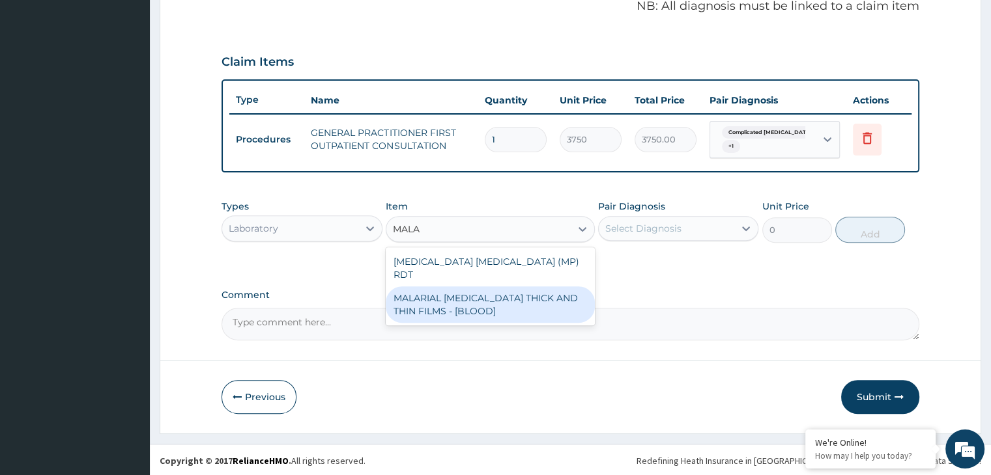
click at [451, 291] on div "MALARIAL PARASITE THICK AND THIN FILMS - [BLOOD]" at bounding box center [490, 305] width 209 height 36
type input "2187.5"
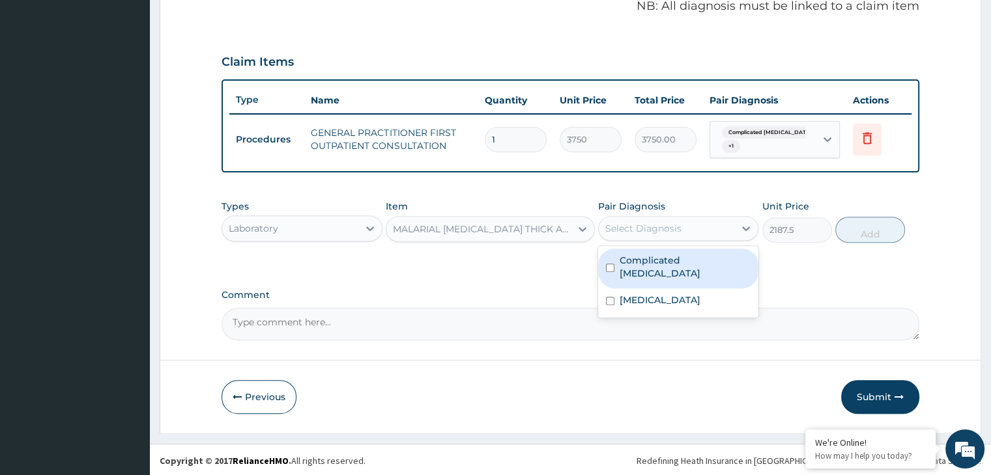
click at [659, 229] on div "Select Diagnosis" at bounding box center [643, 228] width 76 height 13
click at [643, 259] on label "Complicated malaria" at bounding box center [684, 267] width 131 height 26
checkbox input "true"
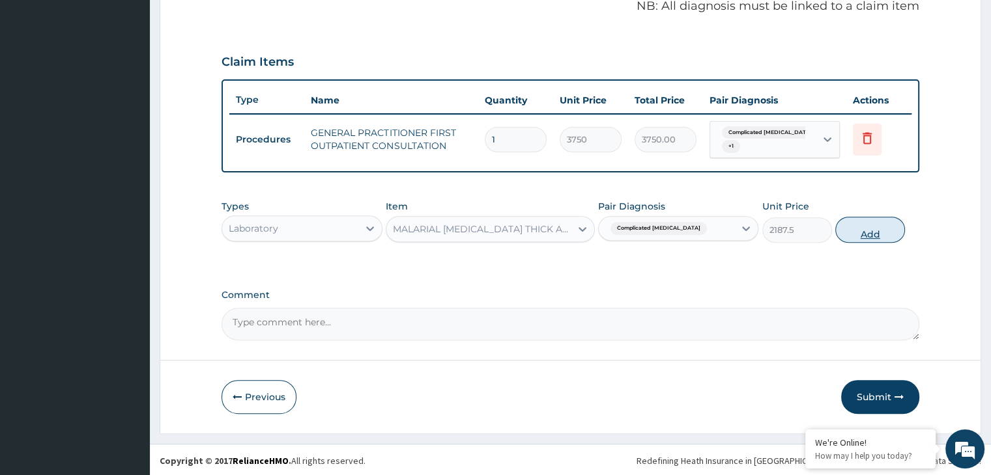
click at [857, 227] on button "Add" at bounding box center [870, 230] width 70 height 26
type input "0"
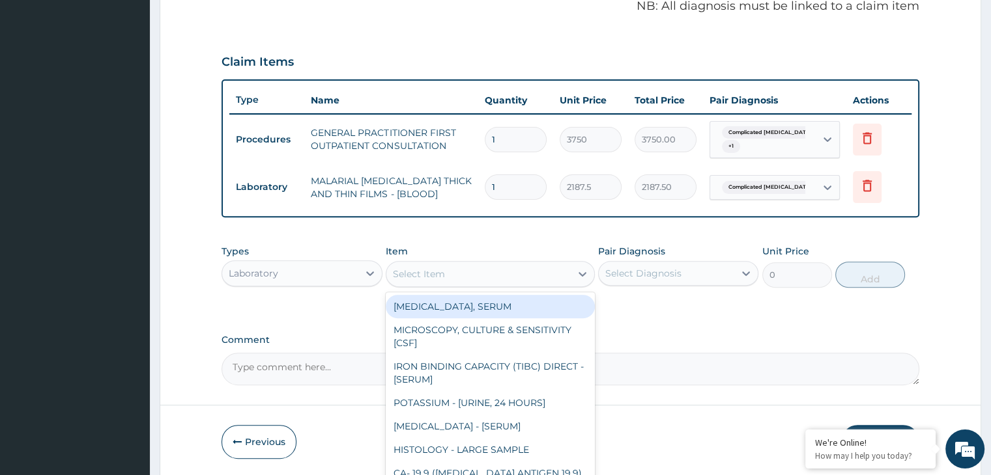
click at [470, 279] on div "Select Item" at bounding box center [478, 274] width 184 height 21
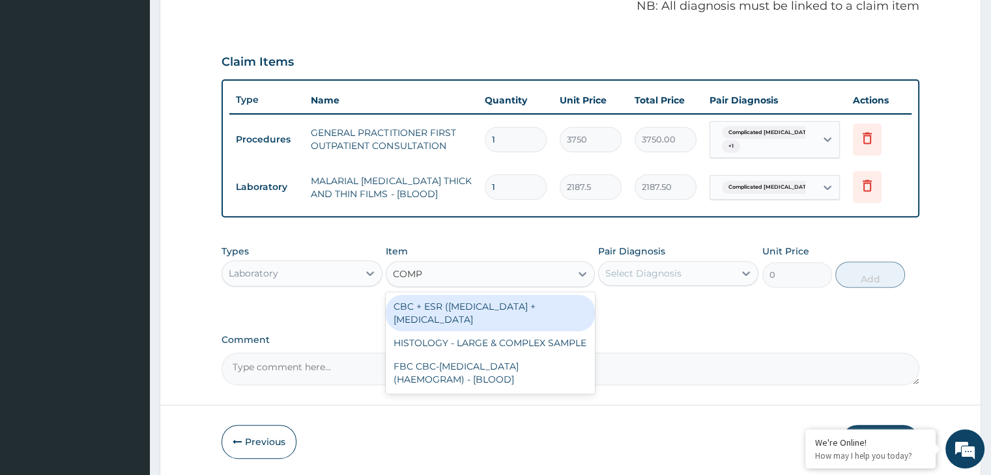
type input "COMPL"
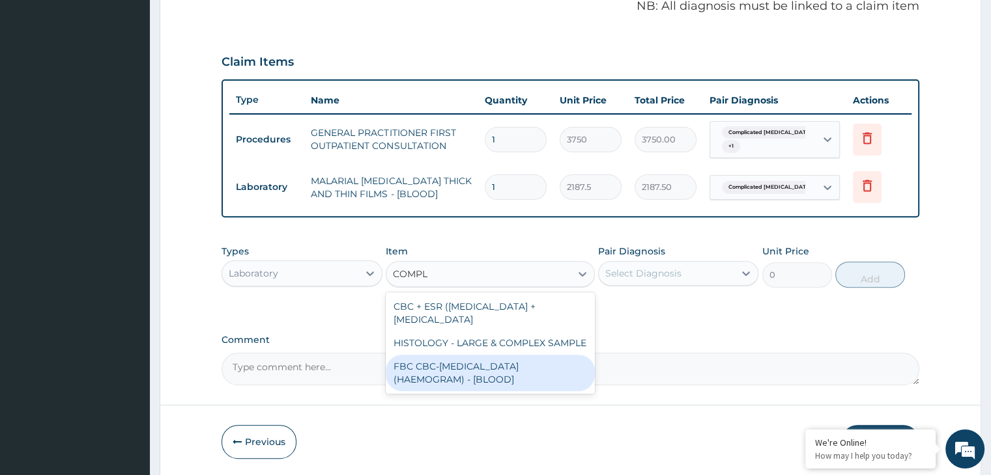
click at [437, 361] on div "FBC CBC-COMPLETE BLOOD COUNT (HAEMOGRAM) - [BLOOD]" at bounding box center [490, 373] width 209 height 36
type input "5000"
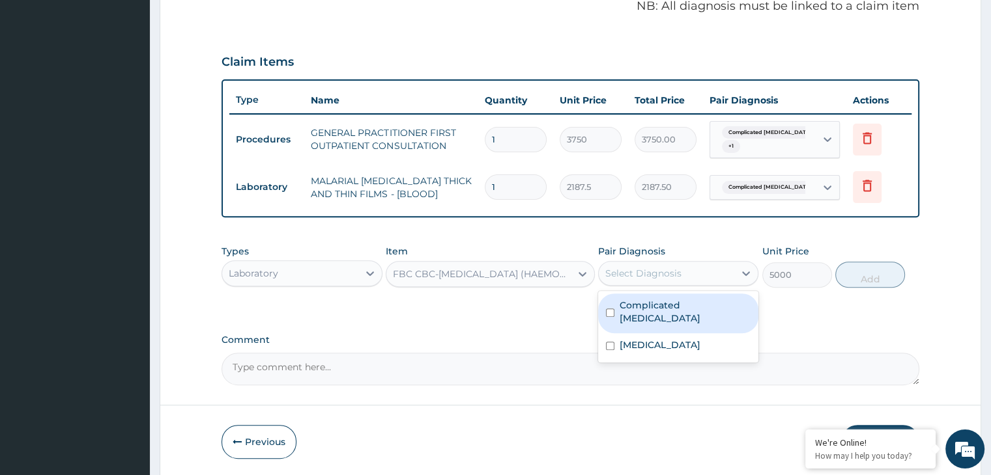
click at [683, 267] on div "Select Diagnosis" at bounding box center [666, 273] width 135 height 21
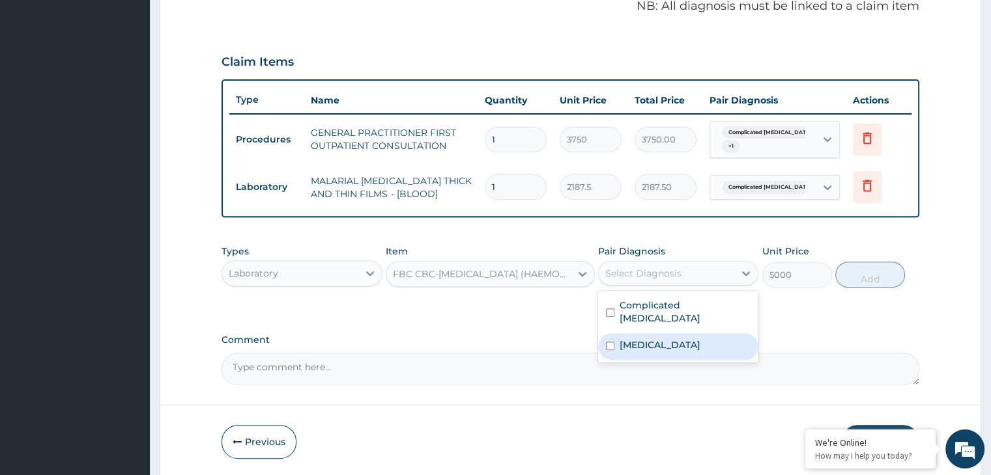
click at [629, 339] on label "Gastroenteritis" at bounding box center [659, 345] width 81 height 13
checkbox input "true"
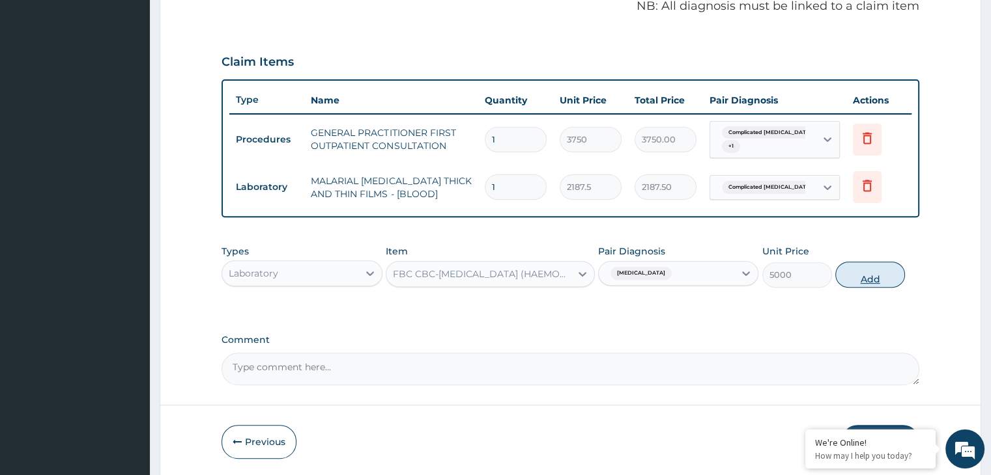
click at [867, 268] on button "Add" at bounding box center [870, 275] width 70 height 26
type input "0"
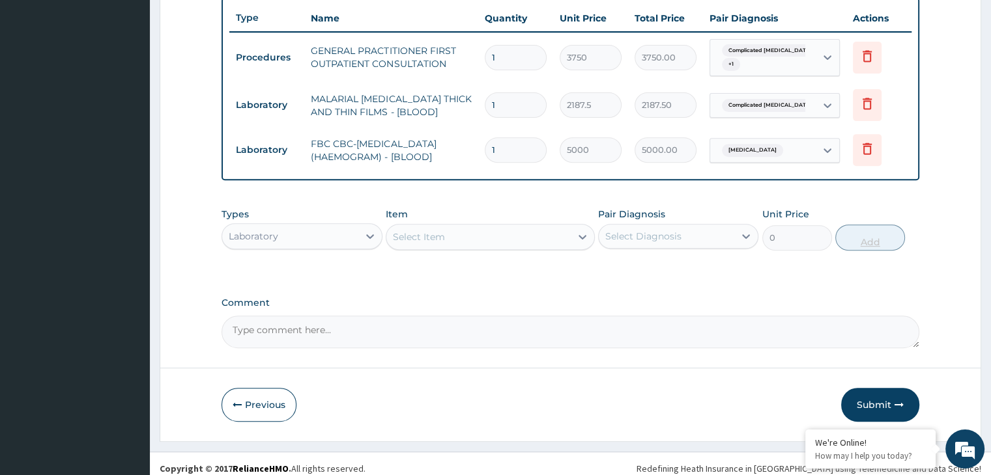
scroll to position [495, 0]
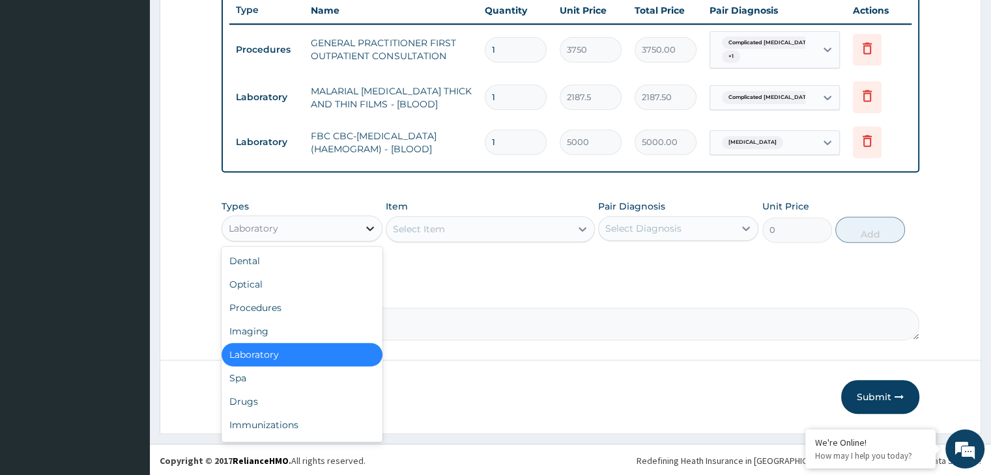
click at [367, 225] on icon at bounding box center [369, 228] width 13 height 13
click at [274, 397] on div "Drugs" at bounding box center [301, 401] width 160 height 23
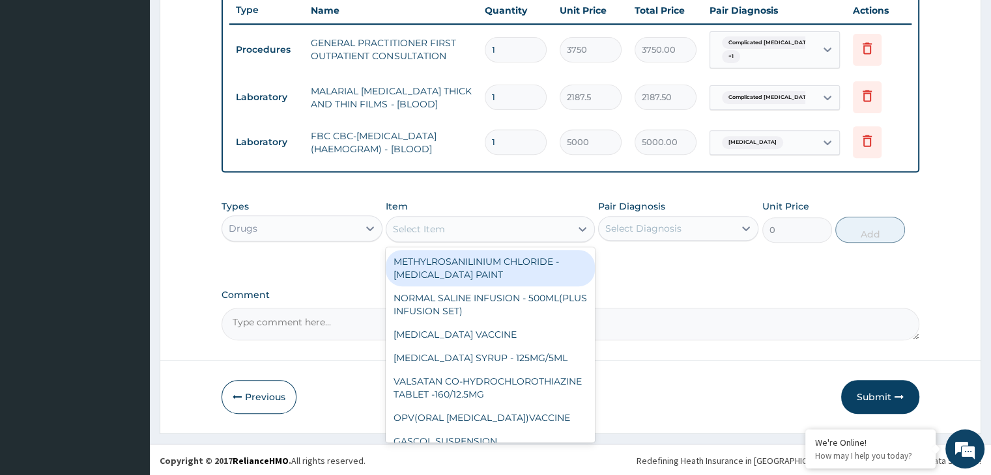
click at [535, 232] on div "Select Item" at bounding box center [478, 229] width 184 height 21
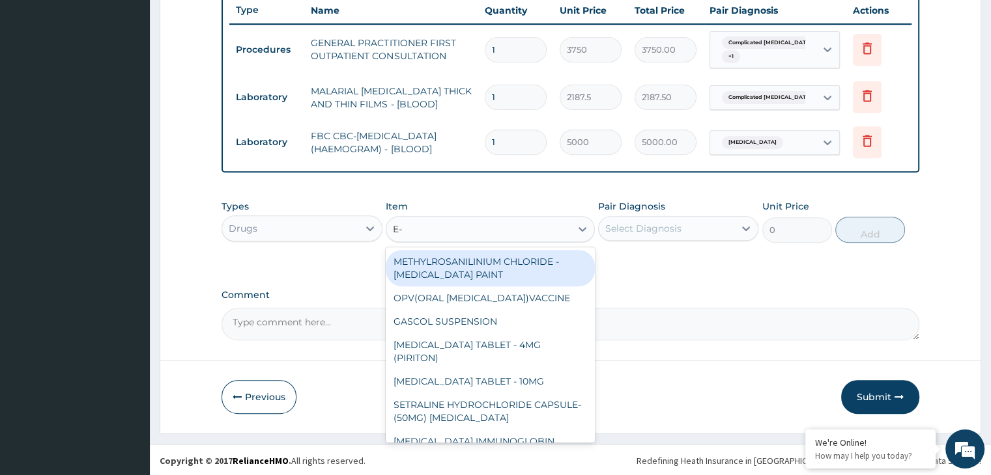
type input "E-M"
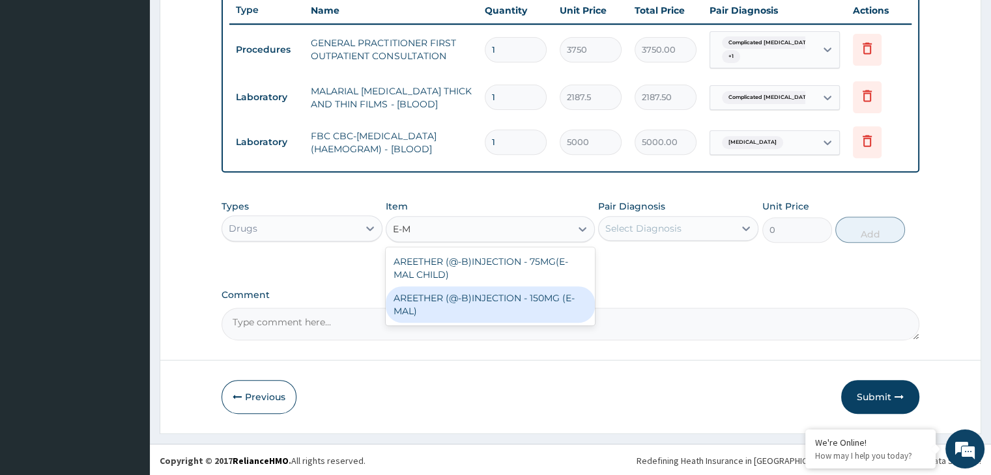
click at [494, 292] on div "AREETHER (@-B)INJECTION - 150MG (E-MAL)" at bounding box center [490, 305] width 209 height 36
type input "1680"
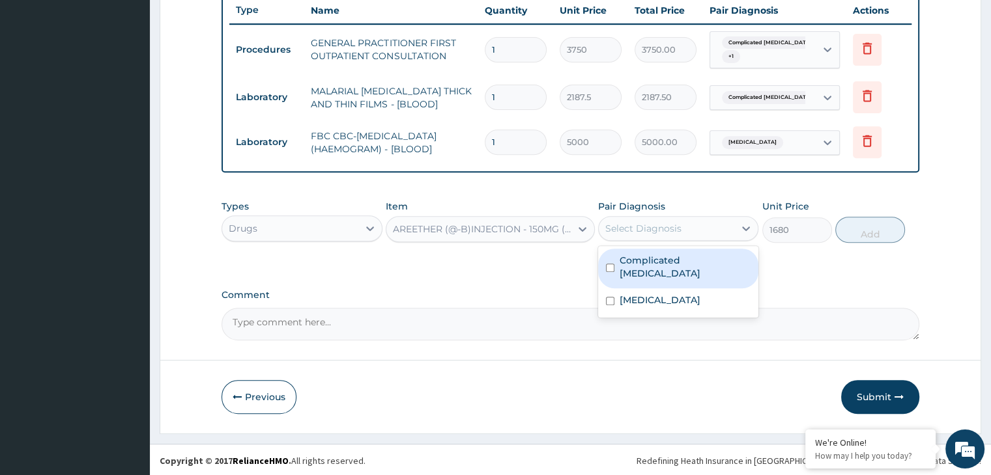
click at [687, 229] on div "Select Diagnosis" at bounding box center [666, 228] width 135 height 21
click at [646, 254] on label "Complicated [MEDICAL_DATA]" at bounding box center [684, 267] width 131 height 26
checkbox input "true"
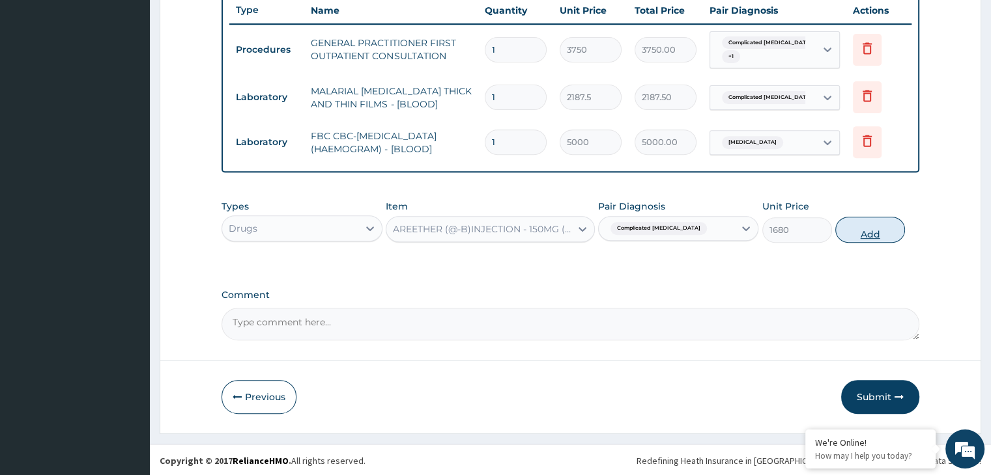
click at [863, 227] on button "Add" at bounding box center [870, 230] width 70 height 26
type input "0"
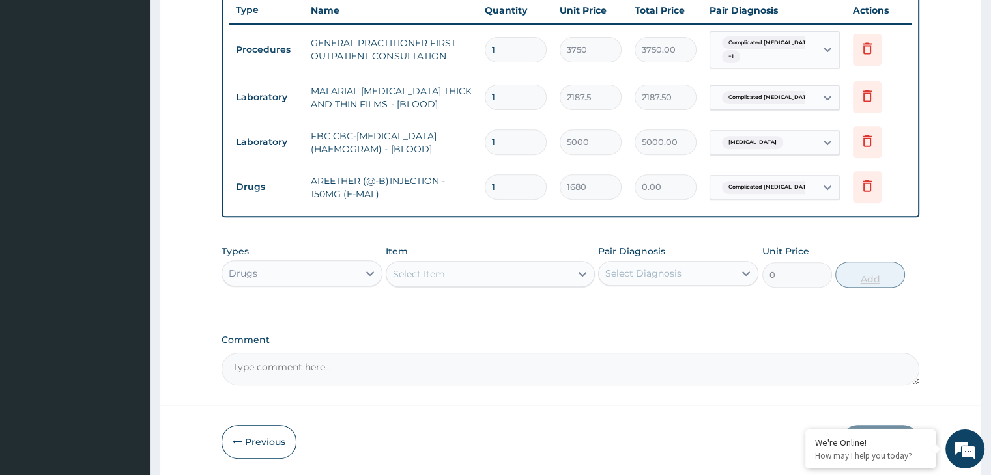
type input "0.00"
type input "3"
type input "5040.00"
type input "3"
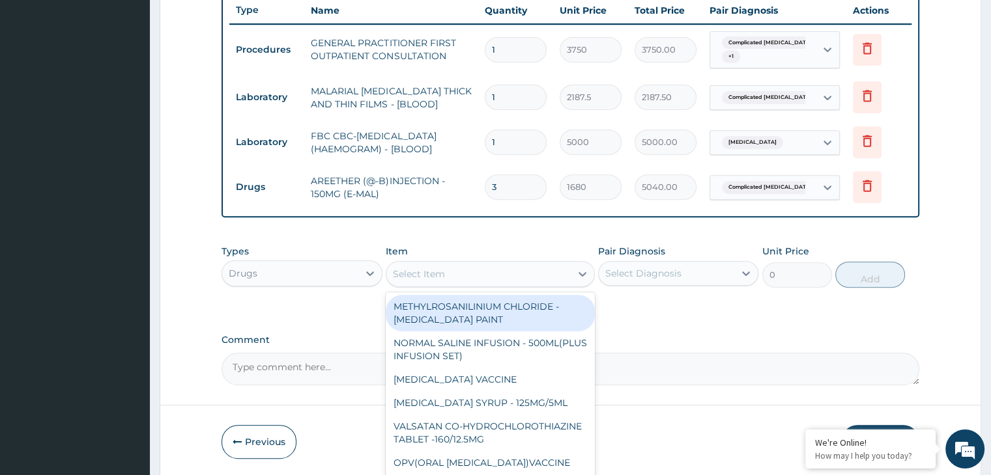
click at [535, 272] on div "Select Item" at bounding box center [478, 274] width 184 height 21
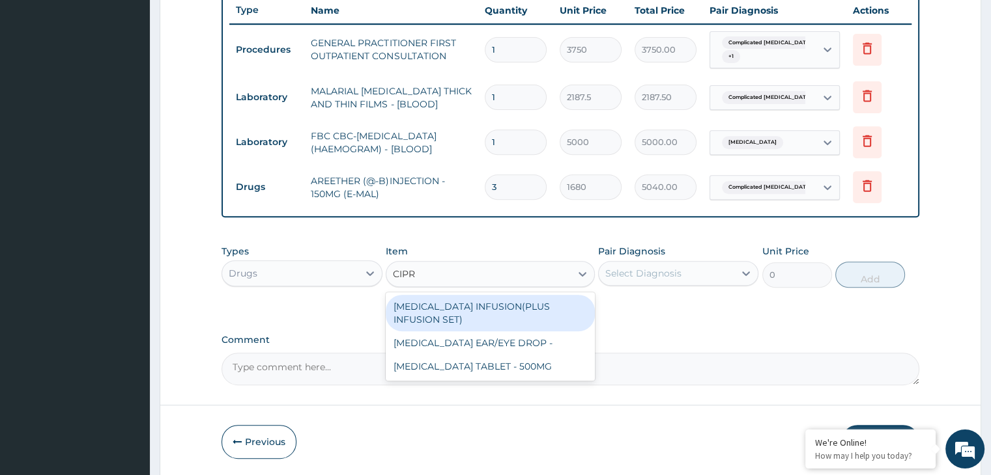
type input "CIPRO"
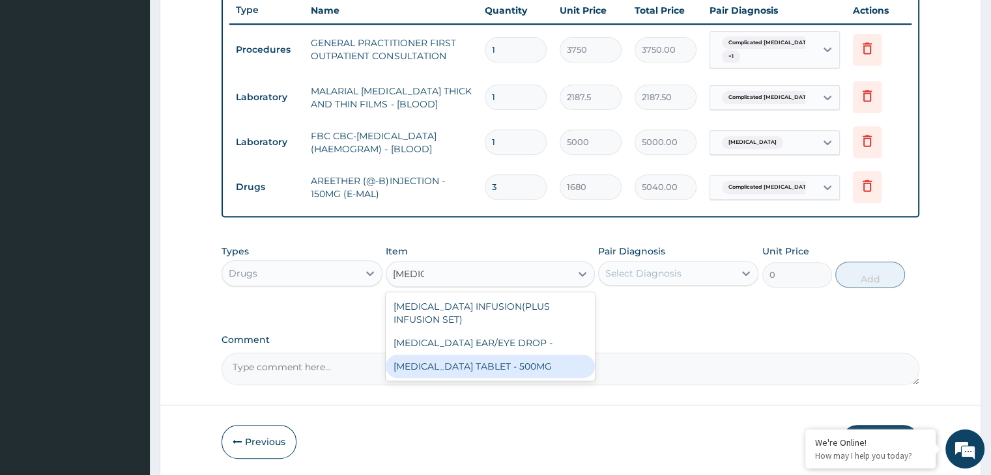
click at [505, 360] on div "CIPROFLOXACIN TABLET - 500MG" at bounding box center [490, 366] width 209 height 23
type input "196"
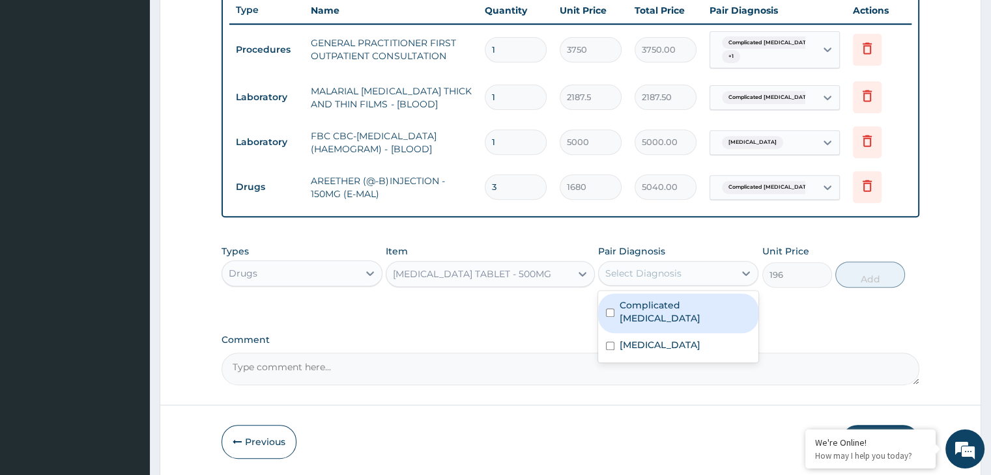
click at [681, 275] on div "Select Diagnosis" at bounding box center [666, 273] width 135 height 21
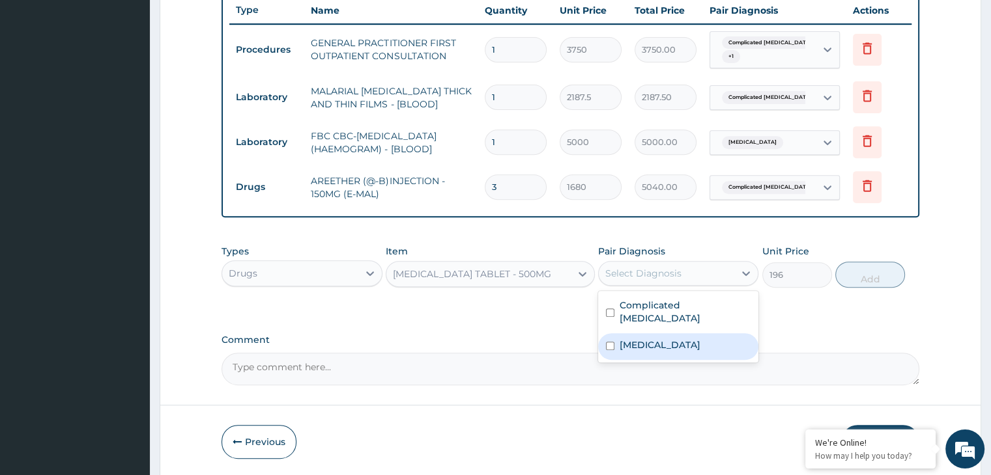
click at [661, 339] on label "Gastroenteritis" at bounding box center [659, 345] width 81 height 13
checkbox input "true"
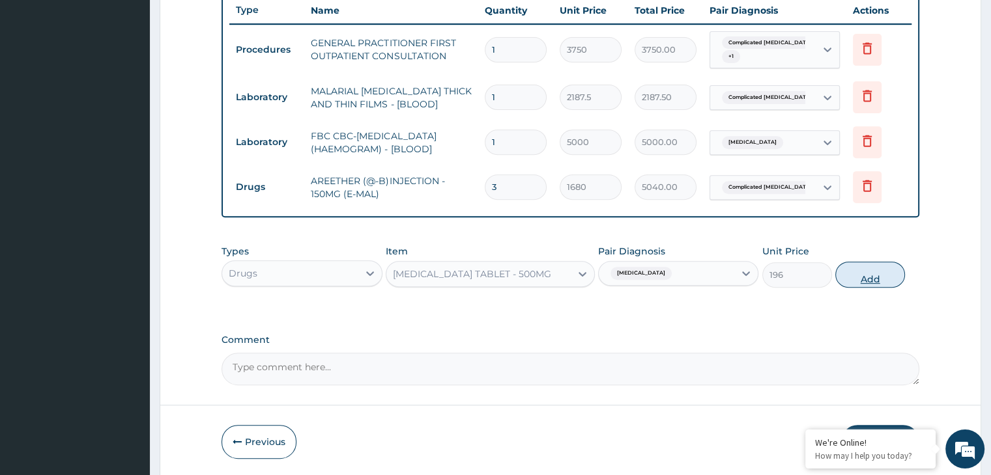
click at [862, 277] on button "Add" at bounding box center [870, 275] width 70 height 26
type input "0"
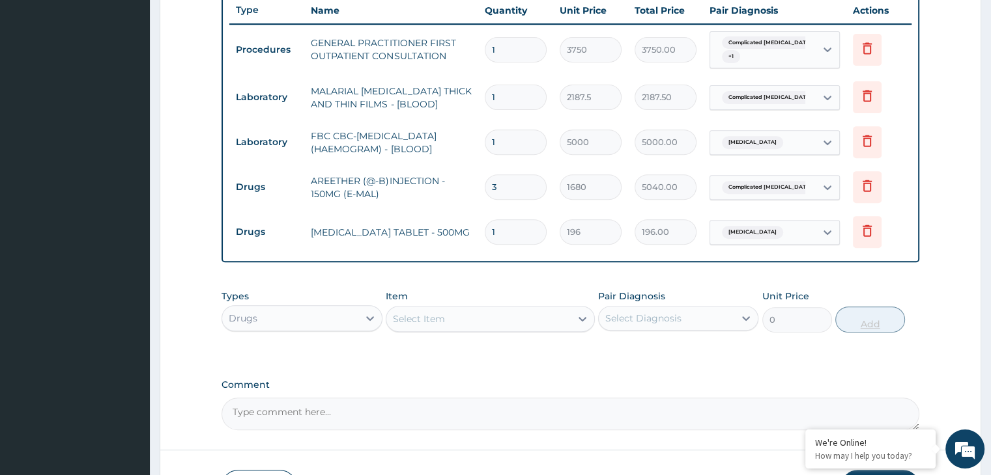
type input "0.00"
type input "2"
type input "392.00"
type input "20"
type input "3920.00"
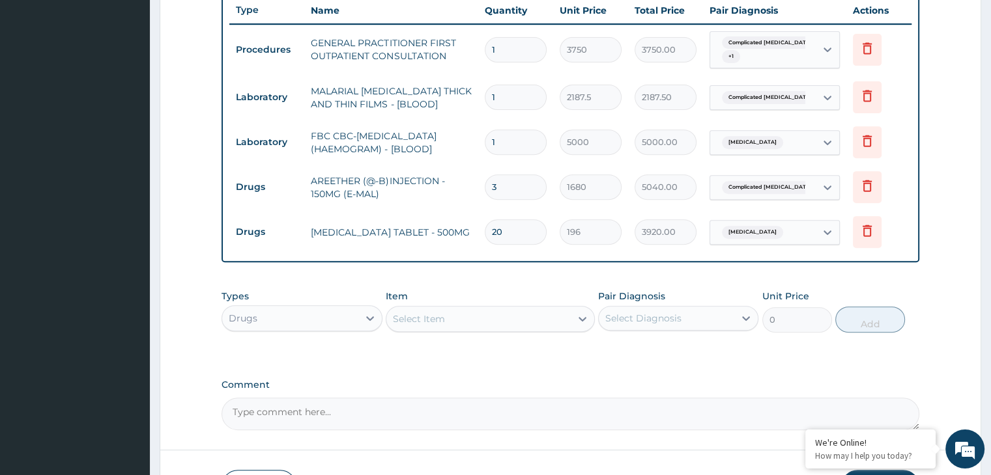
type input "20"
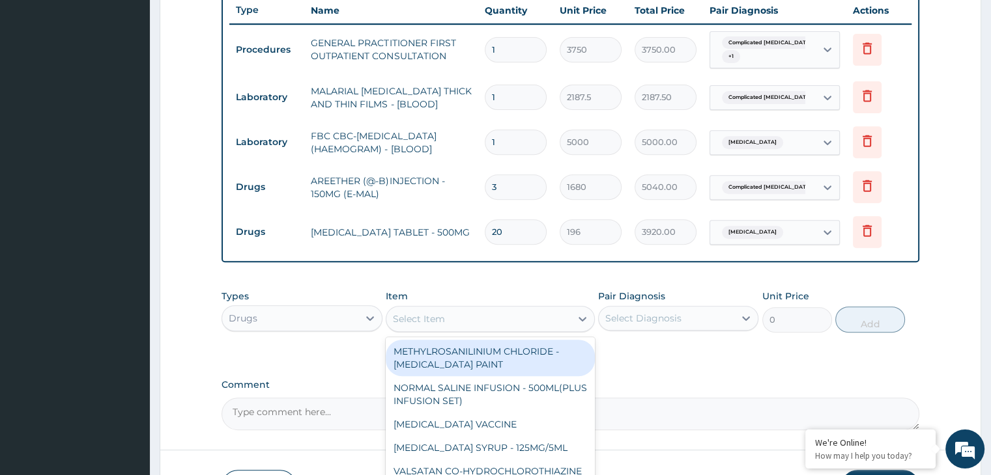
click at [489, 316] on div "Select Item" at bounding box center [478, 319] width 184 height 21
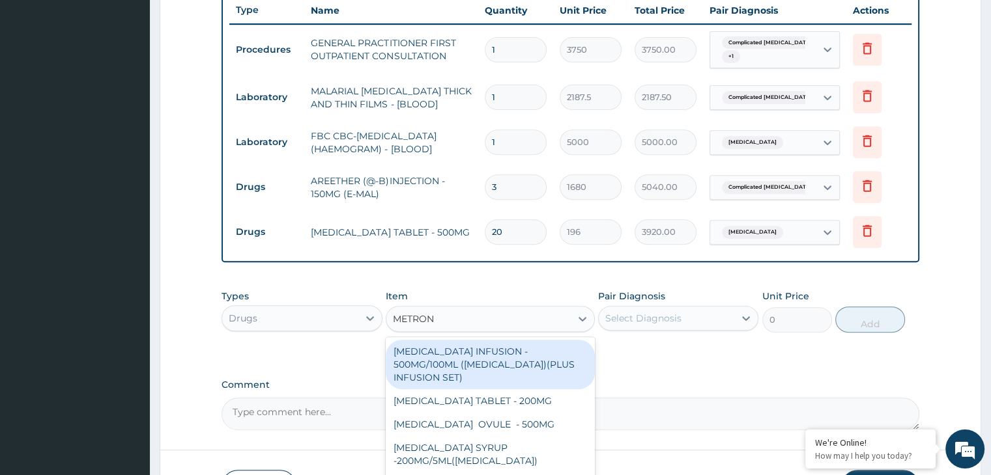
type input "METRONI"
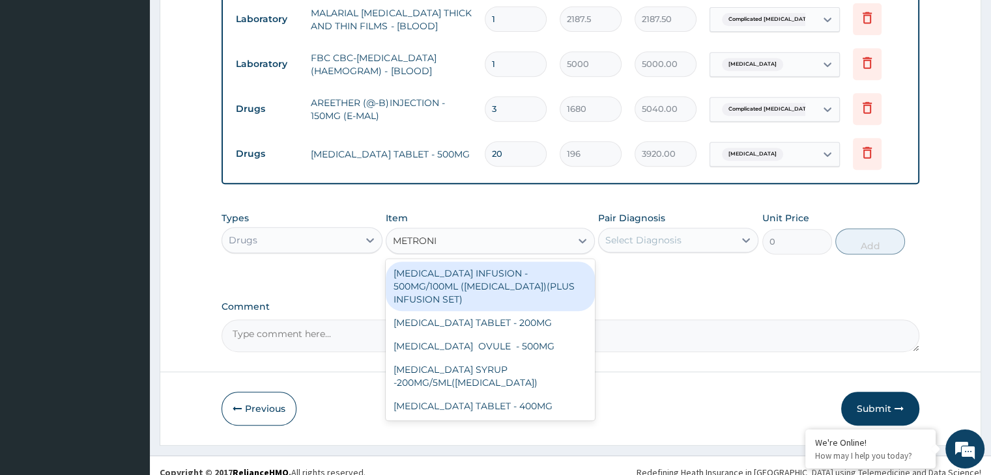
scroll to position [584, 0]
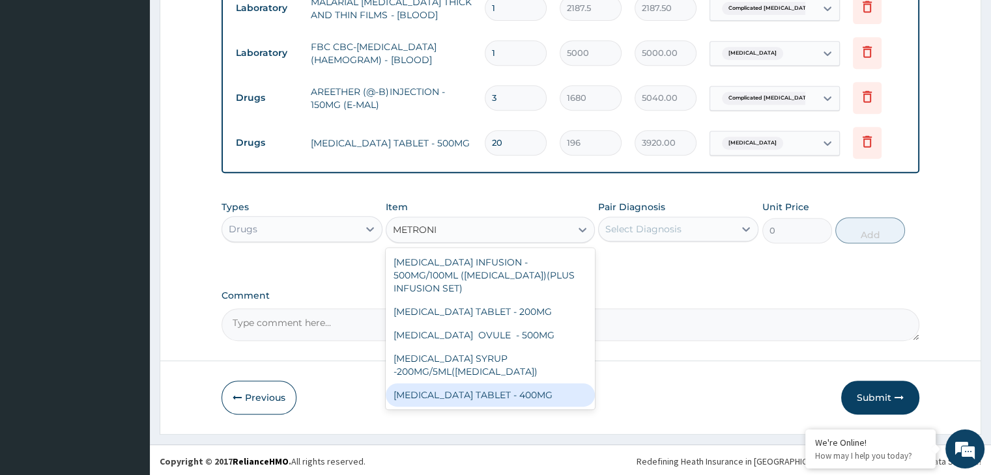
click at [461, 388] on div "METRONIDAZOLE TABLET - 400MG" at bounding box center [490, 395] width 209 height 23
type input "84"
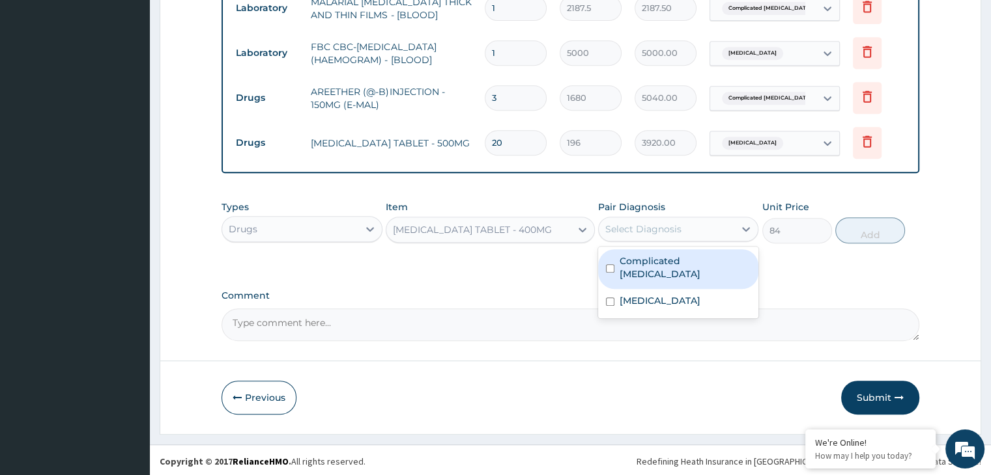
click at [695, 227] on div "Select Diagnosis" at bounding box center [666, 229] width 135 height 21
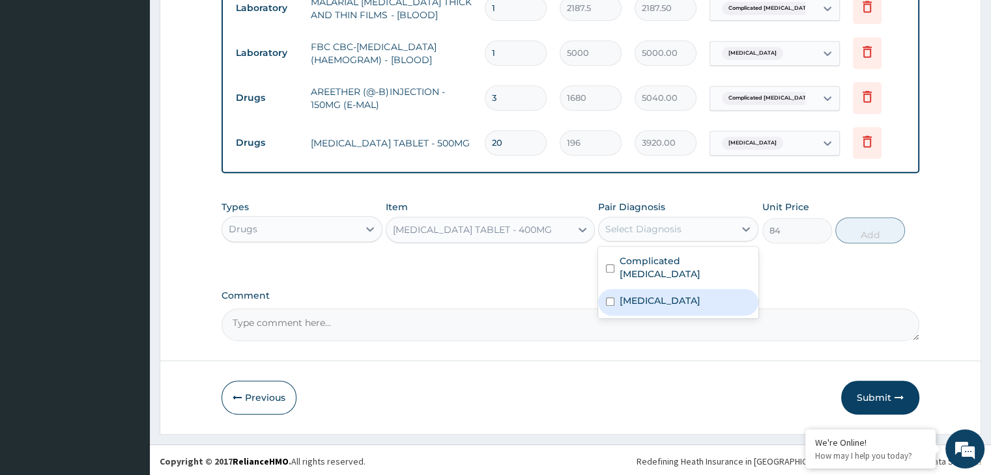
click at [658, 294] on label "Gastroenteritis" at bounding box center [659, 300] width 81 height 13
checkbox input "true"
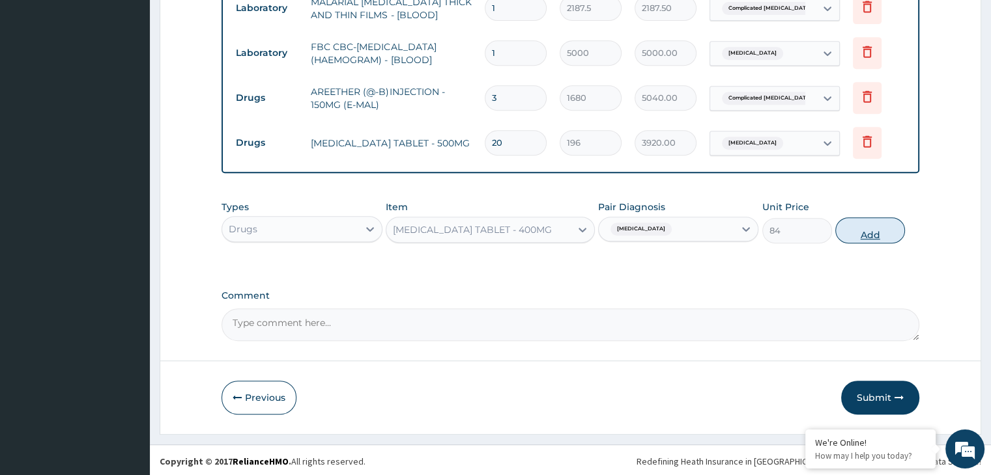
click at [869, 229] on button "Add" at bounding box center [870, 231] width 70 height 26
type input "0"
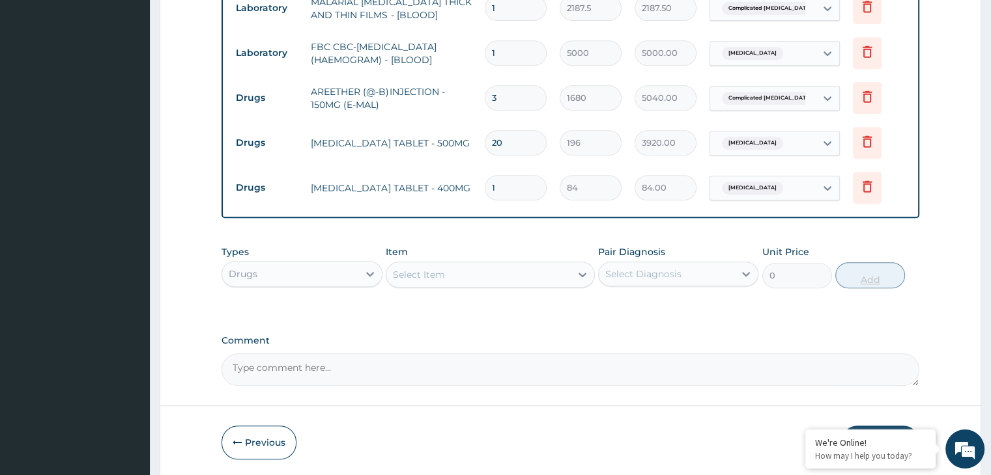
type input "0.00"
type input "3"
type input "252.00"
type input "0.00"
type input "2"
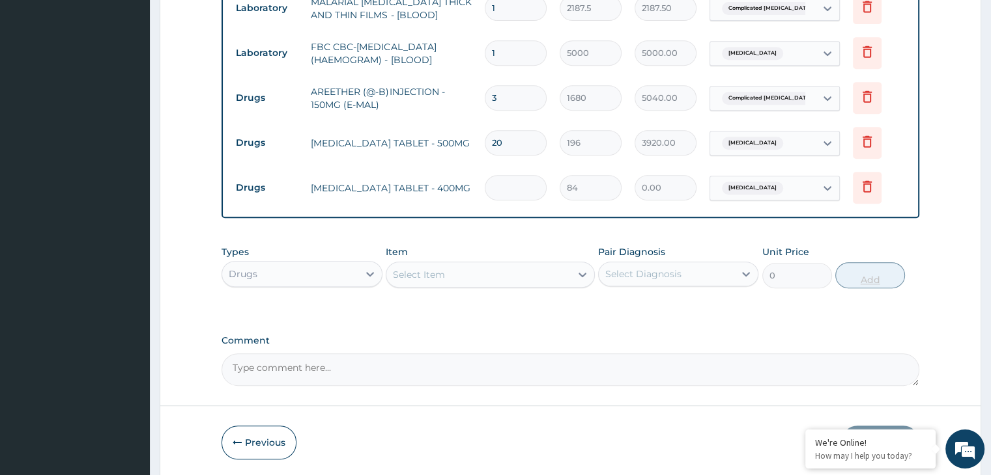
type input "168.00"
type input "21"
type input "1764.00"
type input "21"
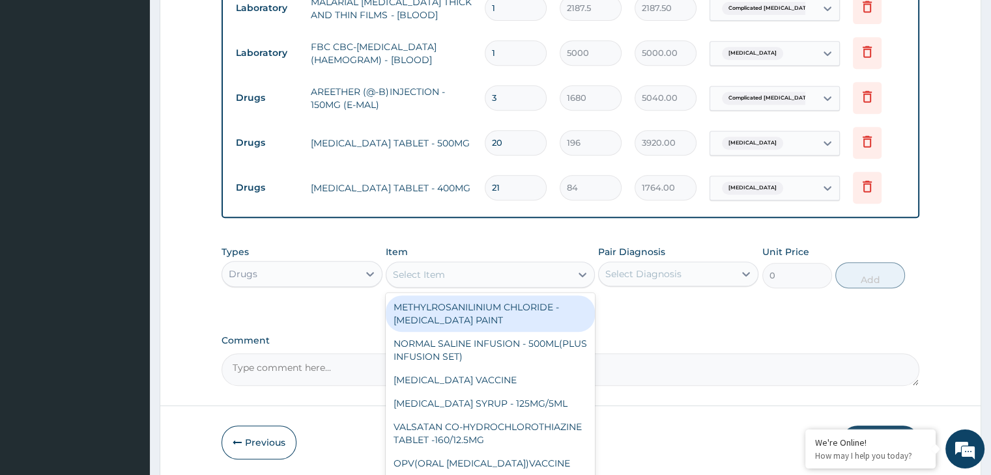
click at [492, 282] on div "Select Item" at bounding box center [478, 274] width 184 height 21
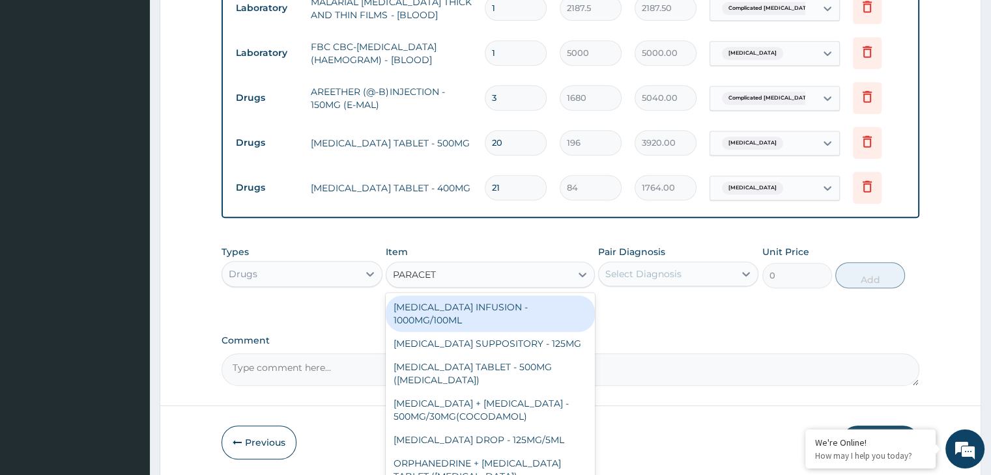
type input "PARACETA"
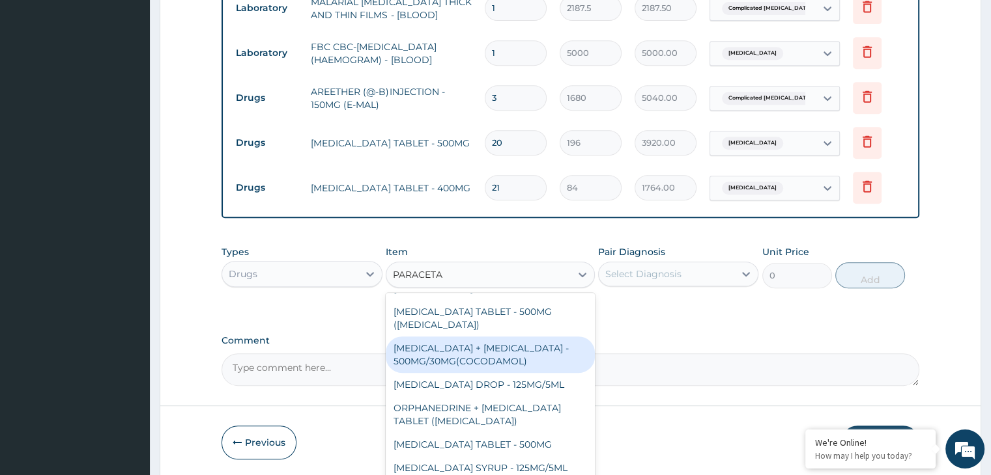
scroll to position [86, 0]
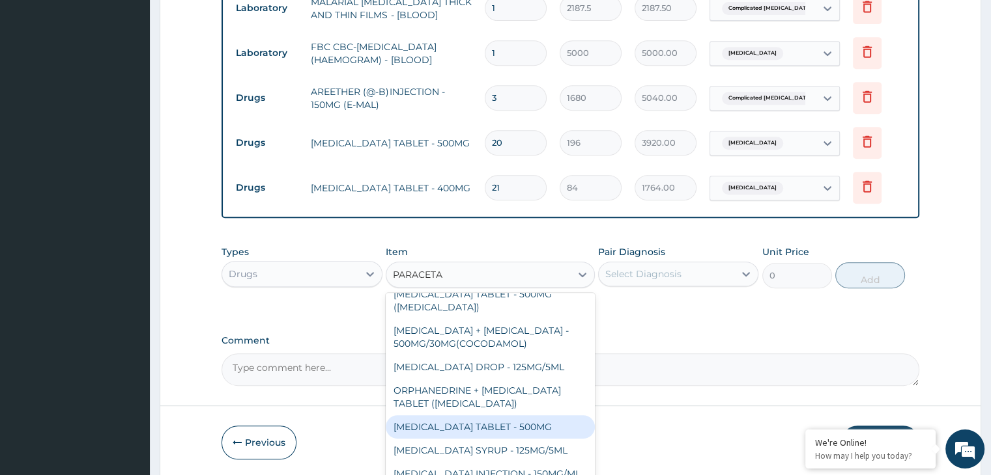
click at [483, 425] on div "PARACETAMOL TABLET - 500MG" at bounding box center [490, 427] width 209 height 23
type input "33.599999999999994"
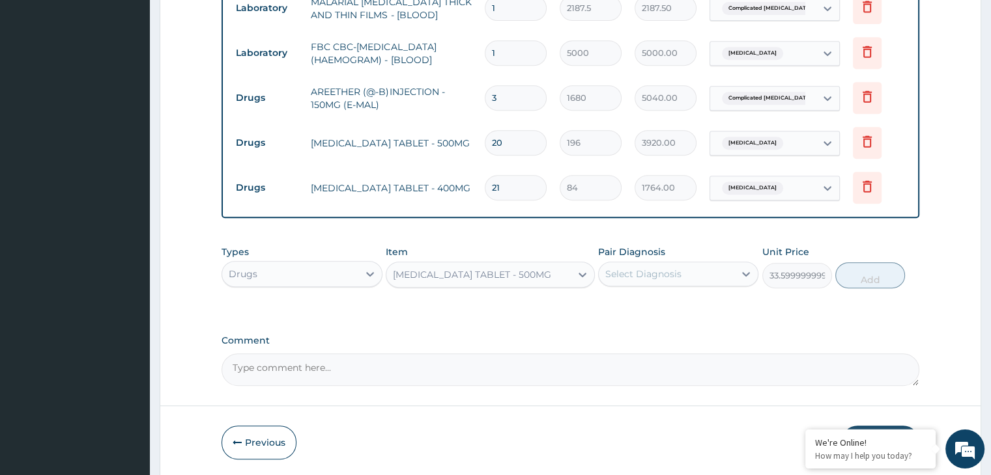
click at [535, 273] on div "PARACETAMOL TABLET - 500MG" at bounding box center [472, 274] width 158 height 13
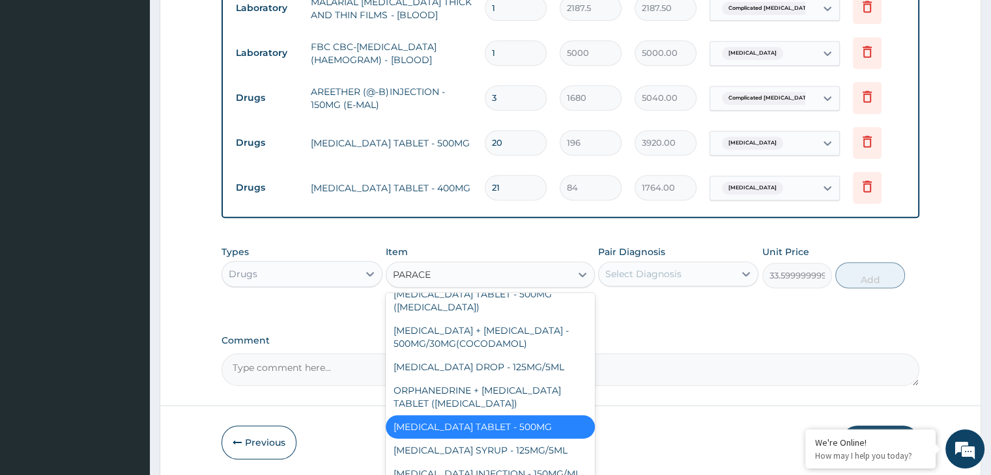
type input "PARACET"
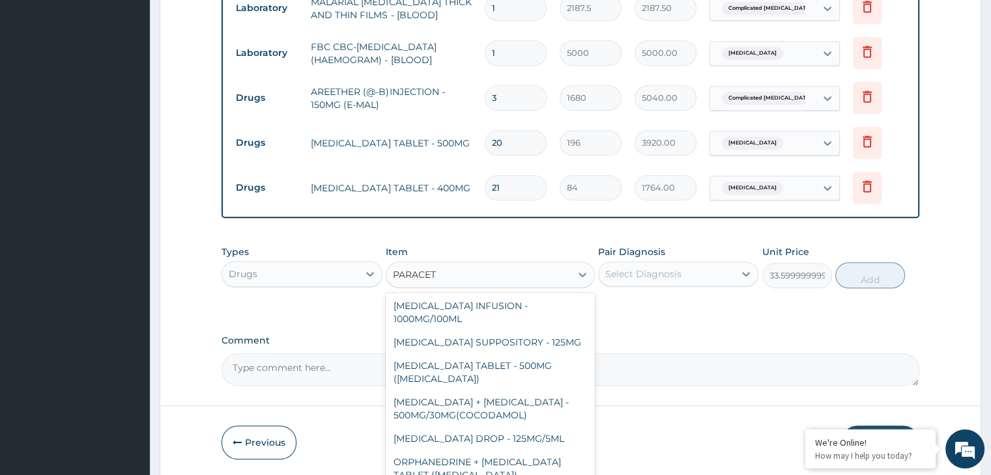
scroll to position [0, 0]
click at [540, 366] on div "PARACETAMOL TABLET - 500MG (PANADOL)" at bounding box center [490, 374] width 209 height 36
type input "42"
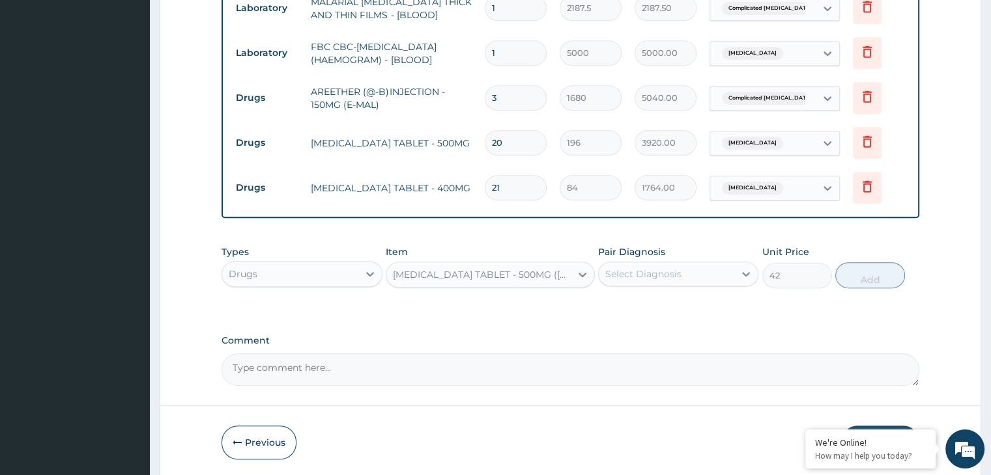
click at [688, 274] on div "Select Diagnosis" at bounding box center [666, 274] width 135 height 21
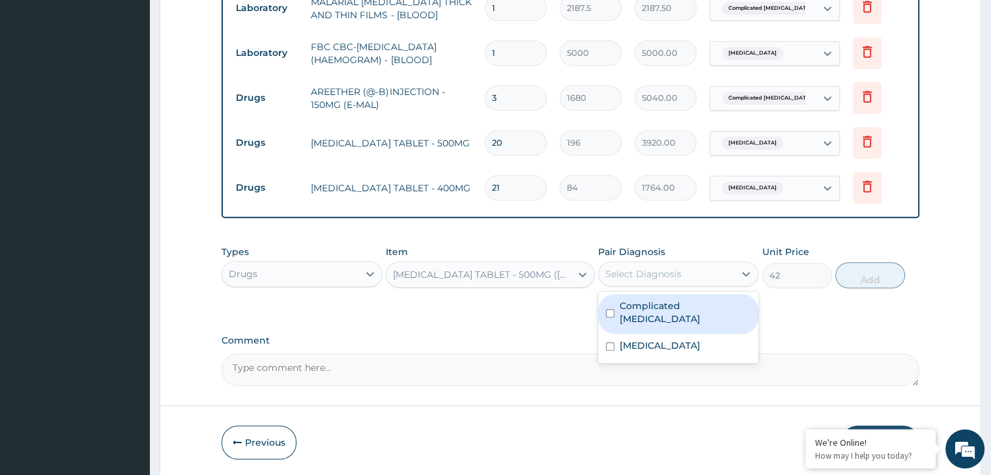
click at [672, 301] on label "Complicated malaria" at bounding box center [684, 313] width 131 height 26
checkbox input "true"
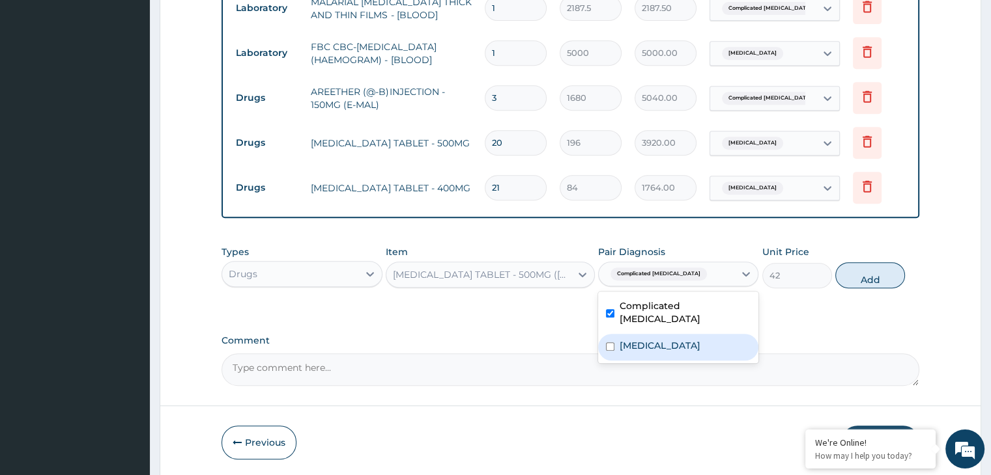
click at [660, 339] on label "Gastroenteritis" at bounding box center [659, 345] width 81 height 13
checkbox input "true"
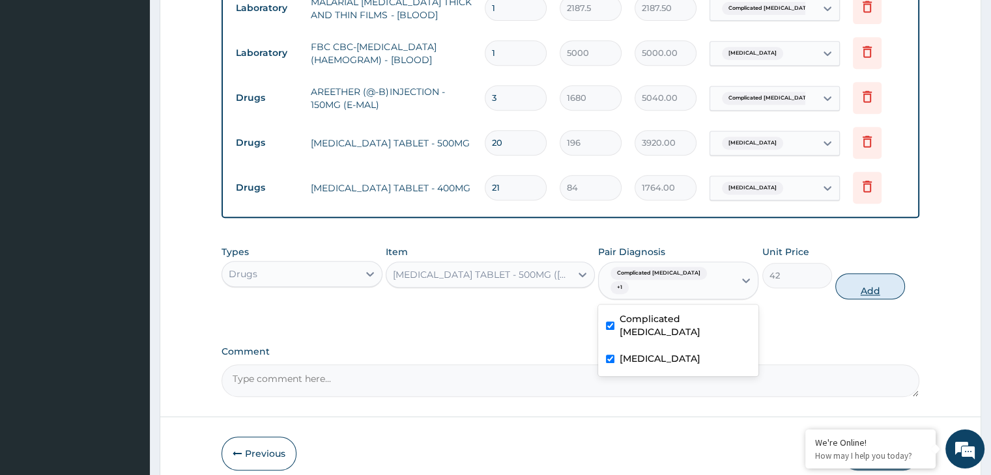
click at [856, 276] on button "Add" at bounding box center [870, 287] width 70 height 26
type input "0"
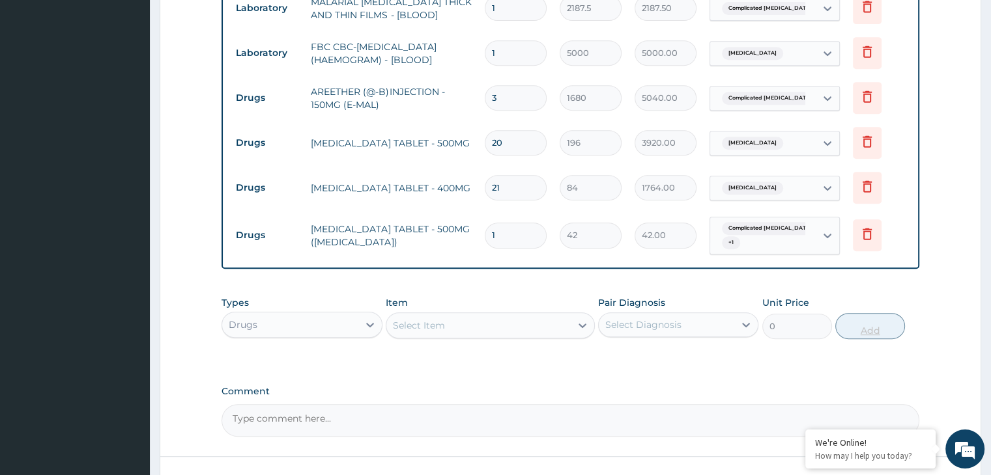
type input "18"
type input "756.00"
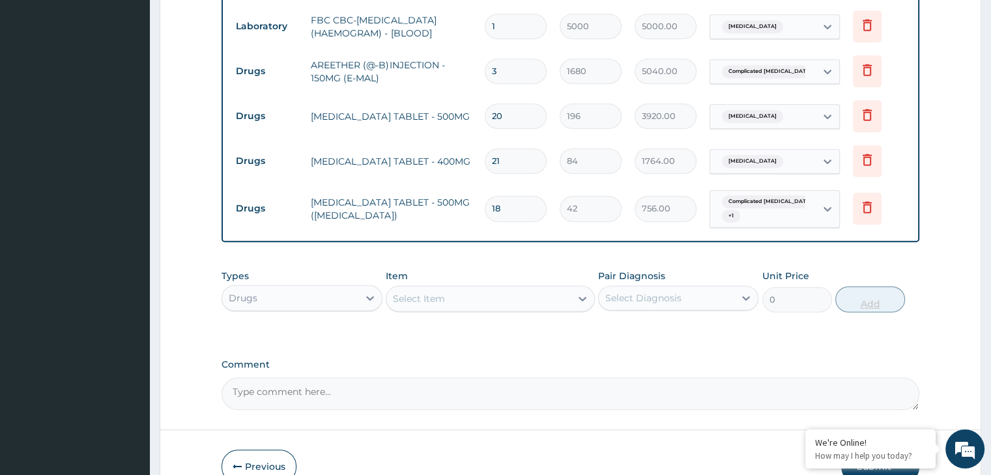
scroll to position [679, 0]
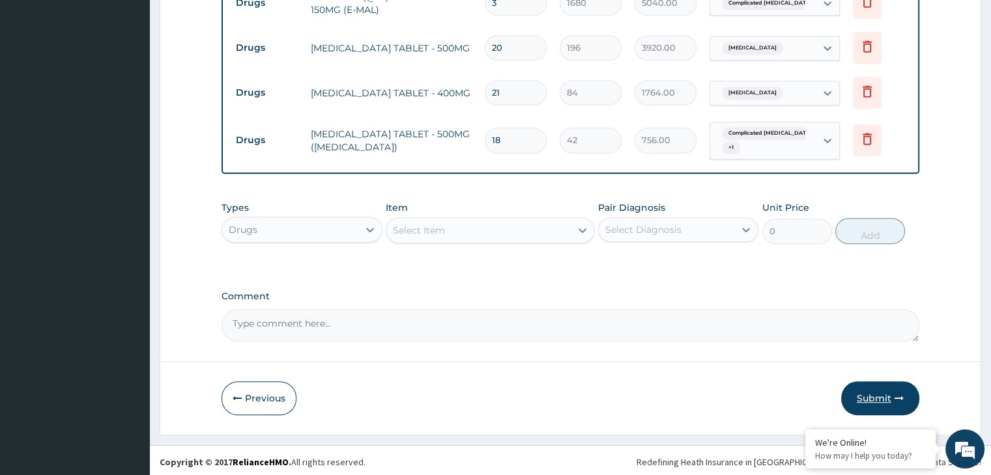
type input "18"
click at [875, 393] on button "Submit" at bounding box center [880, 399] width 78 height 34
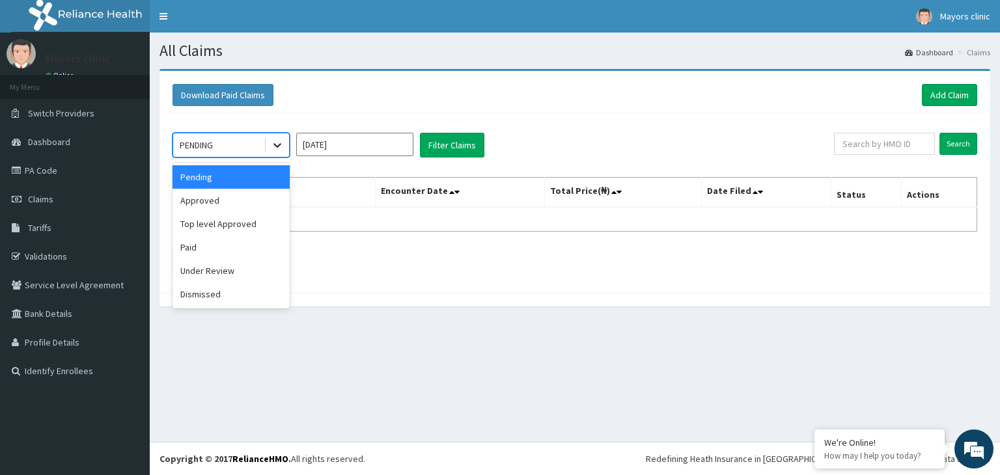
click at [274, 139] on icon at bounding box center [277, 145] width 13 height 13
click at [229, 198] on div "Approved" at bounding box center [231, 200] width 117 height 23
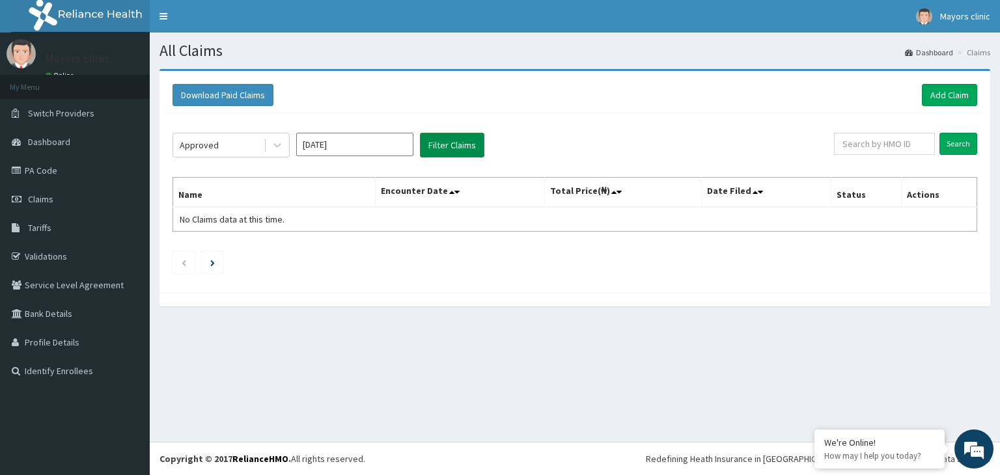
click at [441, 140] on button "Filter Claims" at bounding box center [452, 145] width 64 height 25
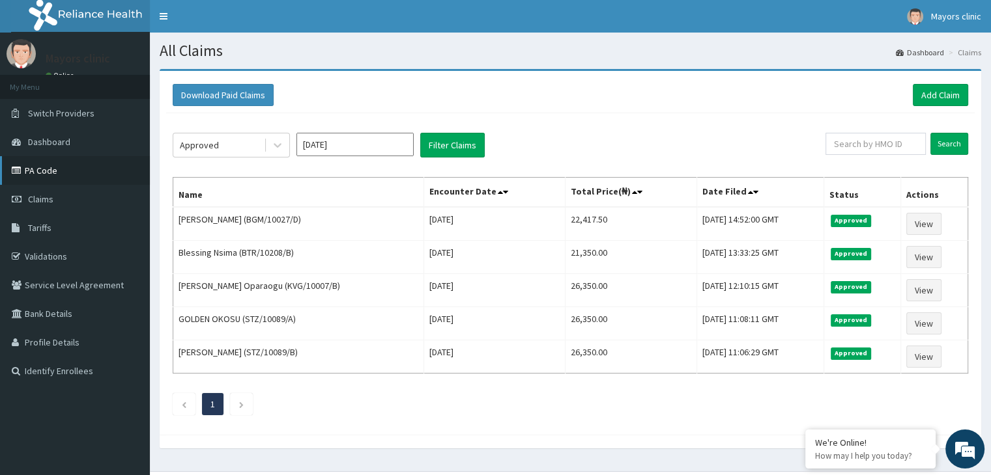
click at [62, 171] on link "PA Code" at bounding box center [75, 170] width 150 height 29
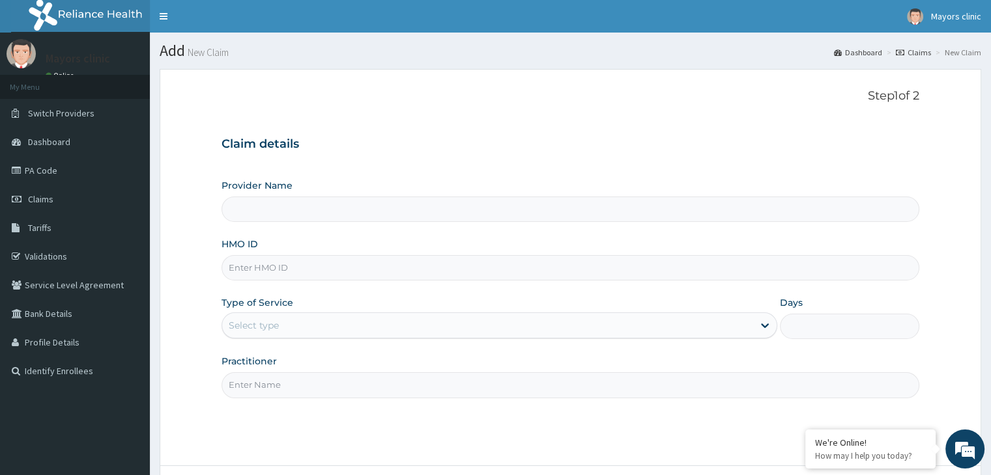
scroll to position [107, 0]
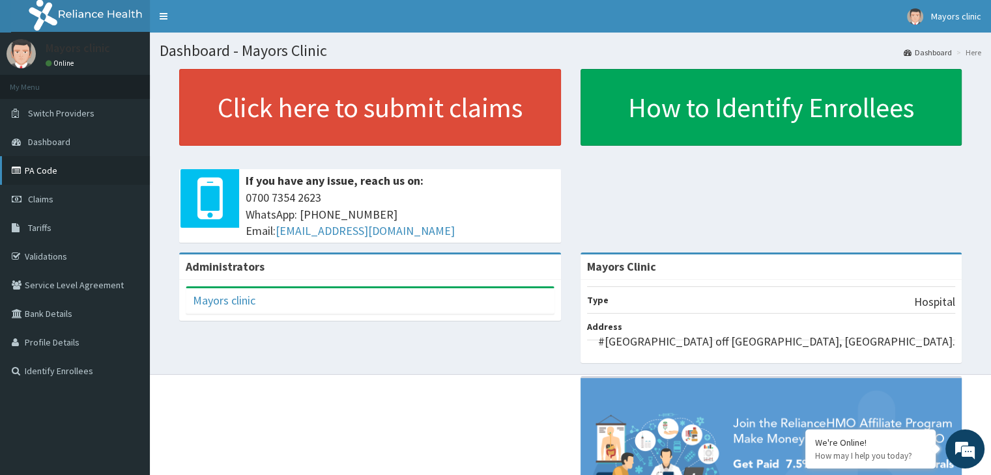
click at [64, 177] on link "PA Code" at bounding box center [75, 170] width 150 height 29
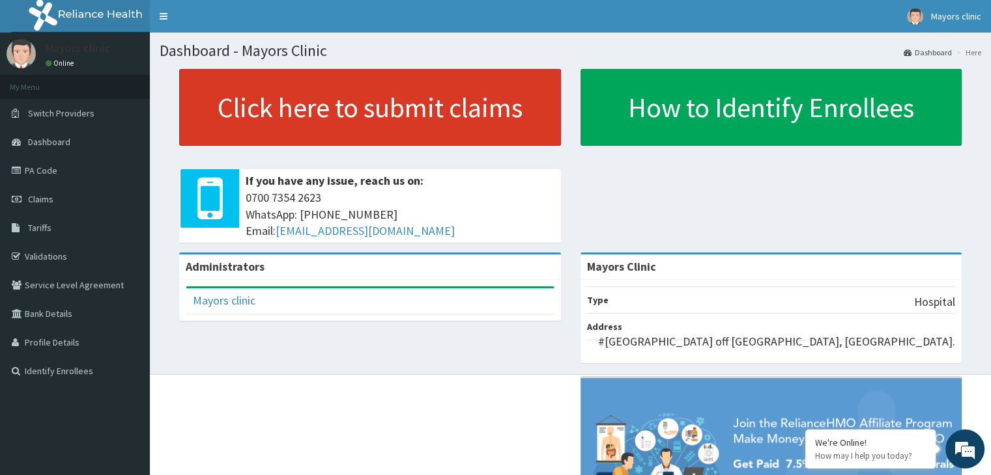
click at [285, 104] on link "Click here to submit claims" at bounding box center [370, 107] width 382 height 77
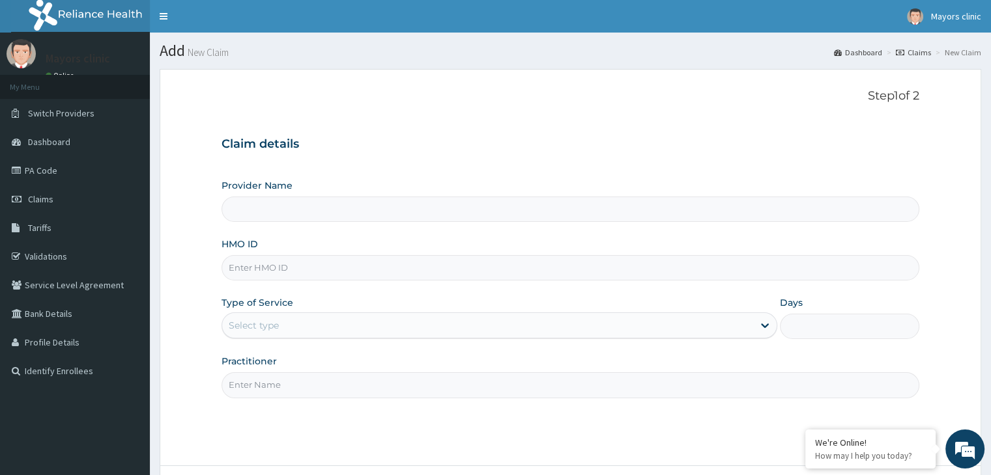
type input "Mayors Clinic"
click at [330, 266] on input "HMO ID" at bounding box center [569, 267] width 697 height 25
type input "SMP/10018/B"
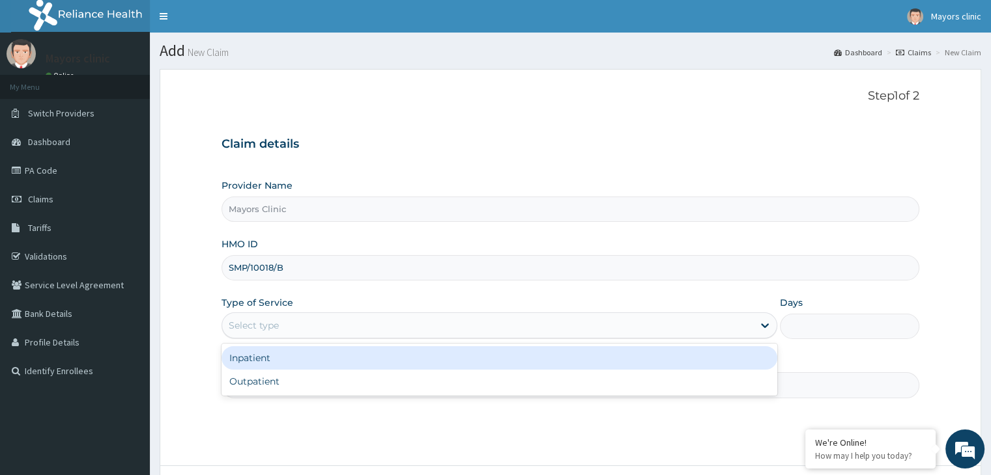
click at [309, 334] on div "Select type" at bounding box center [487, 325] width 531 height 21
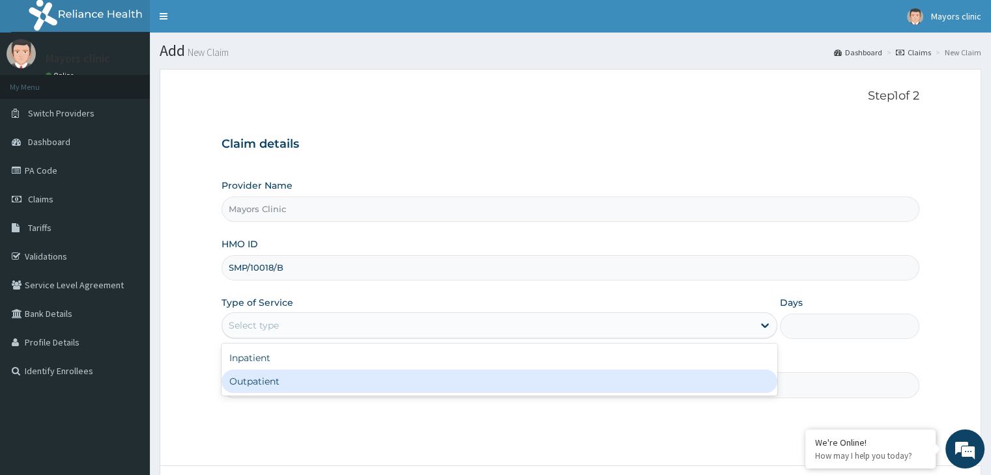
click at [285, 381] on div "Outpatient" at bounding box center [499, 381] width 556 height 23
type input "1"
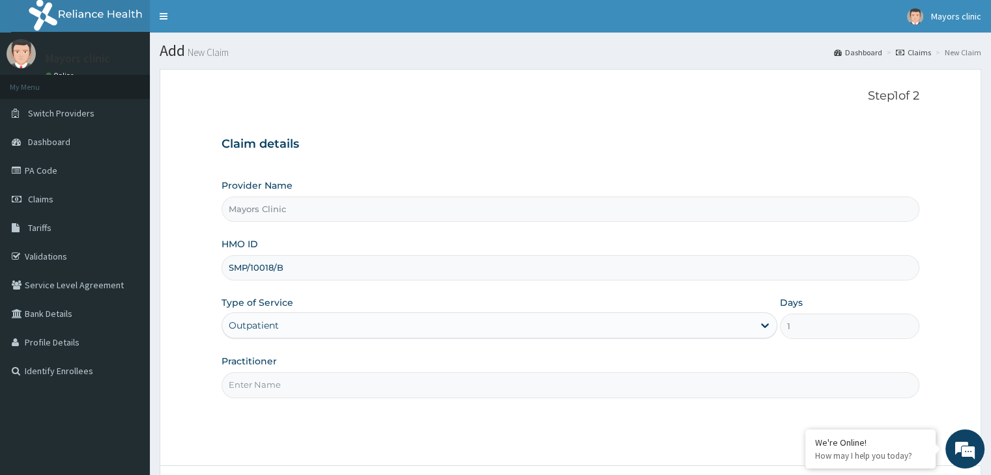
click at [292, 386] on input "Practitioner" at bounding box center [569, 385] width 697 height 25
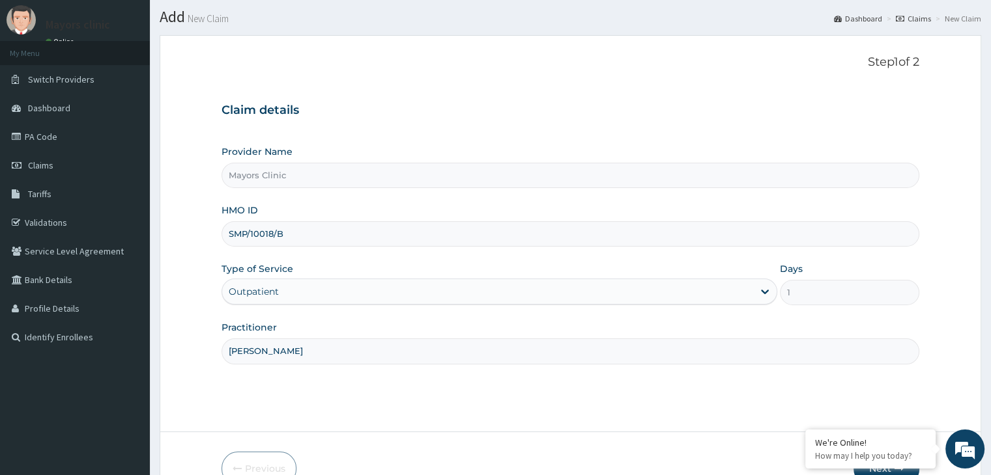
scroll to position [107, 0]
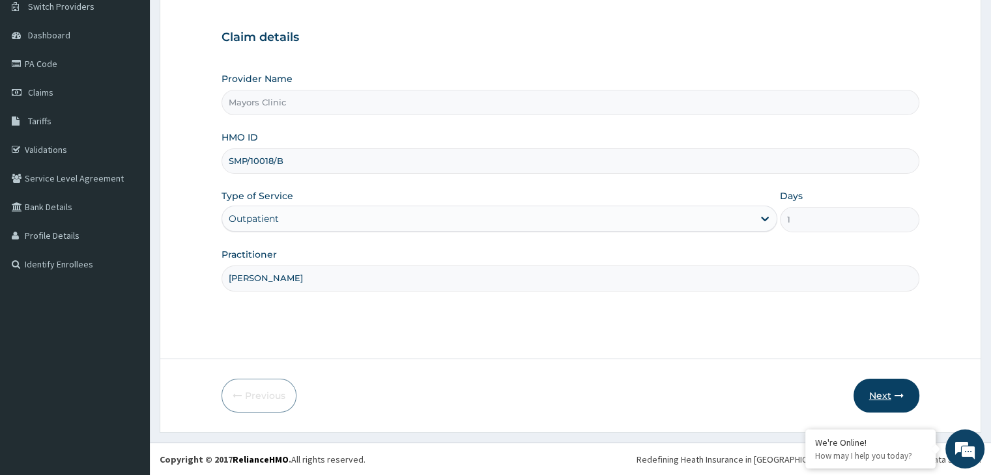
type input "DR ONUORAH REMIGIUS TOCHUKWU"
click at [881, 402] on button "Next" at bounding box center [886, 396] width 66 height 34
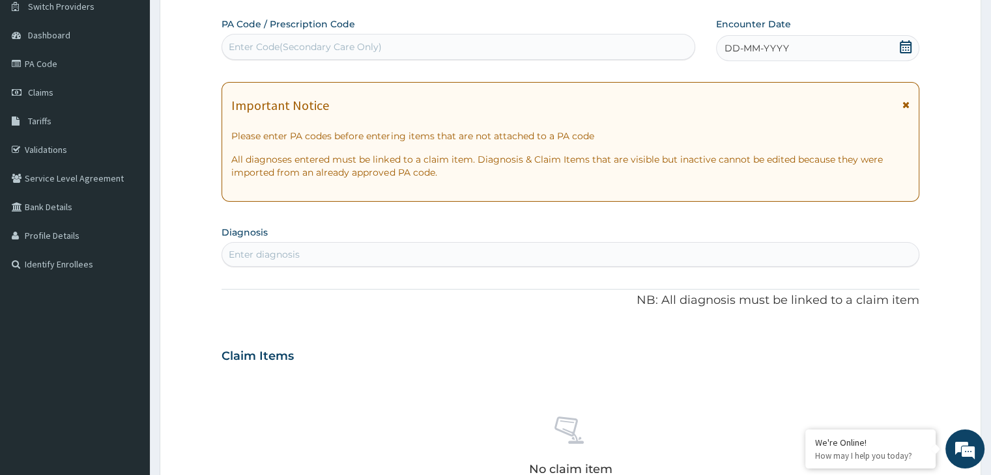
click at [775, 55] on div "DD-MM-YYYY" at bounding box center [817, 48] width 203 height 26
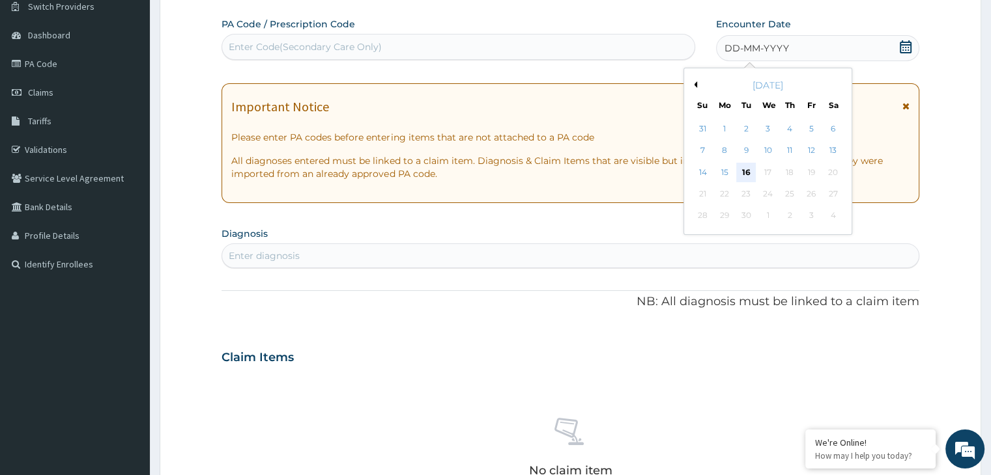
click at [749, 167] on div "16" at bounding box center [746, 173] width 20 height 20
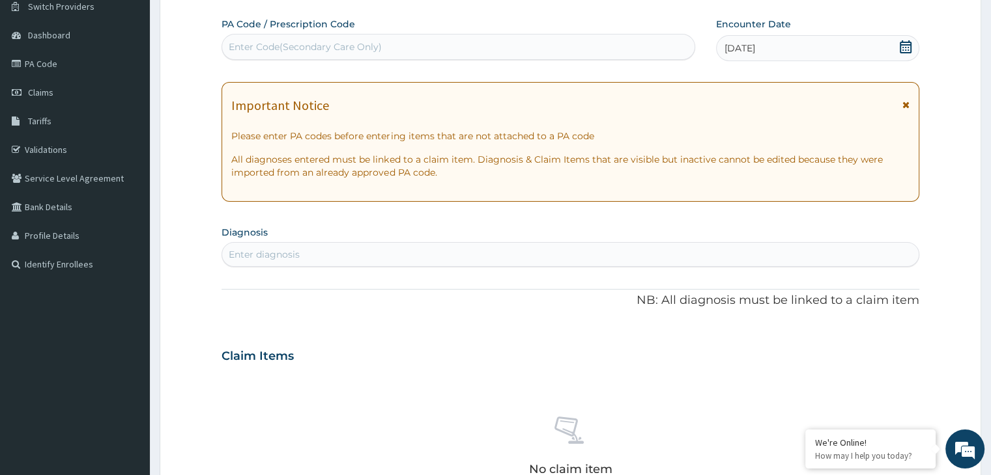
click at [457, 52] on div "Enter Code(Secondary Care Only)" at bounding box center [458, 46] width 472 height 21
paste input "PA/49E160"
type input "PA/49E160"
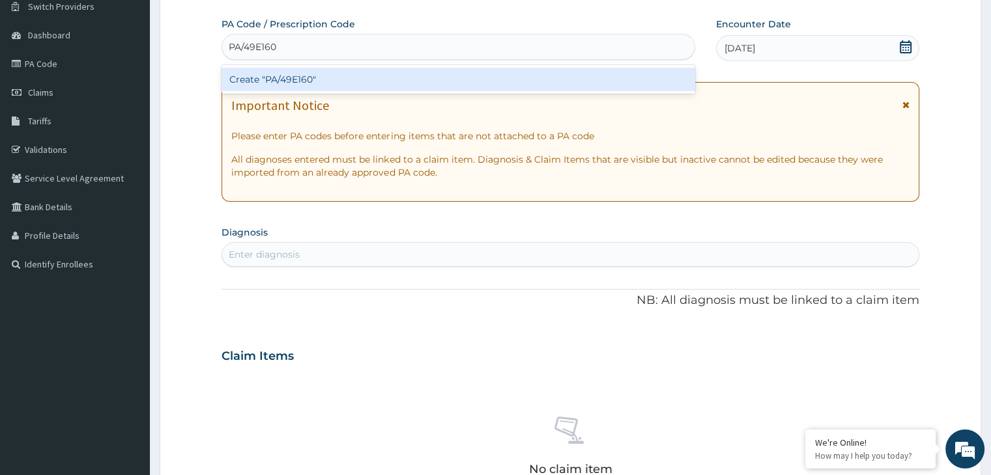
click at [297, 76] on div "Create "PA/49E160"" at bounding box center [458, 79] width 474 height 23
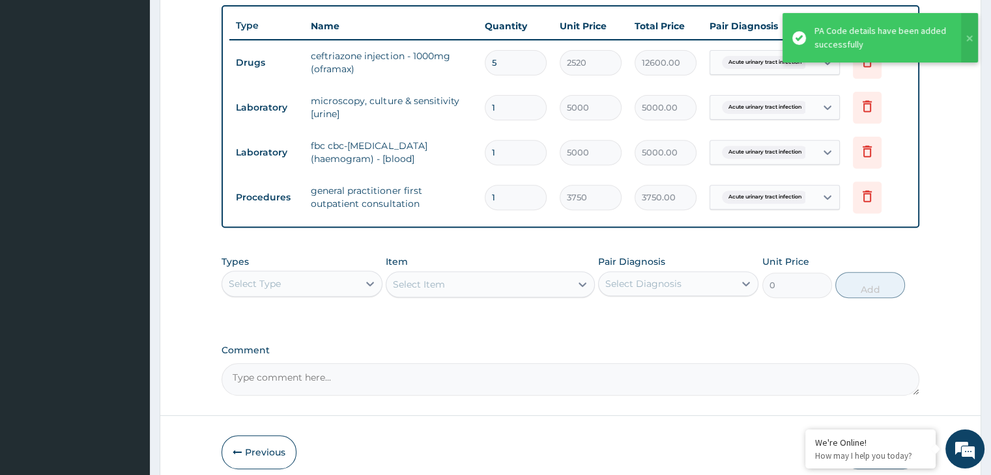
scroll to position [534, 0]
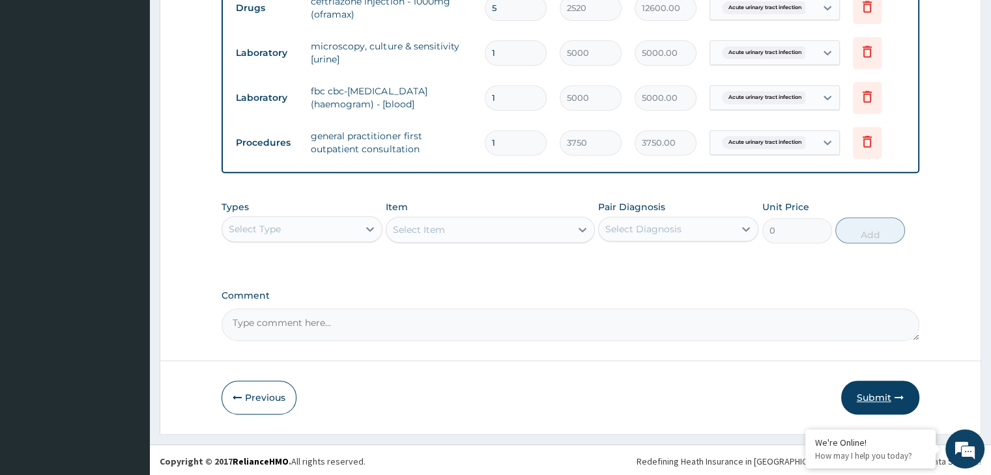
click at [880, 397] on button "Submit" at bounding box center [880, 398] width 78 height 34
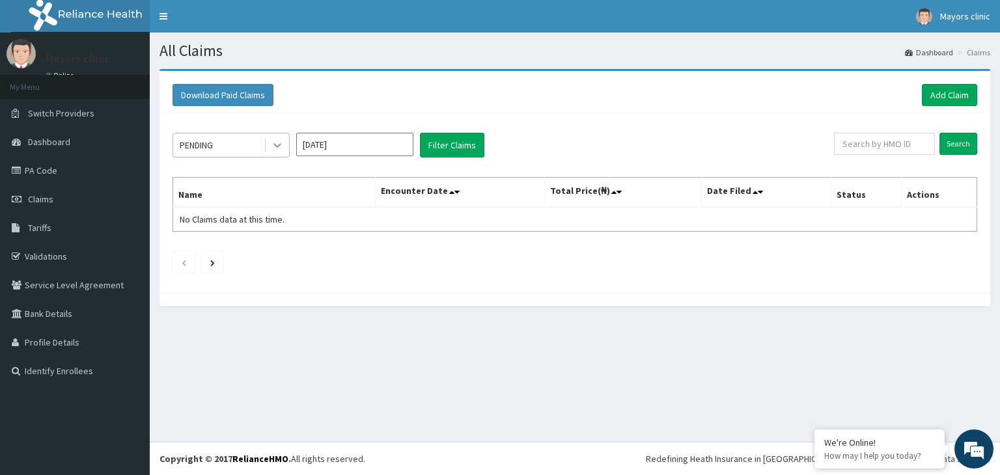
click at [279, 149] on icon at bounding box center [277, 145] width 13 height 13
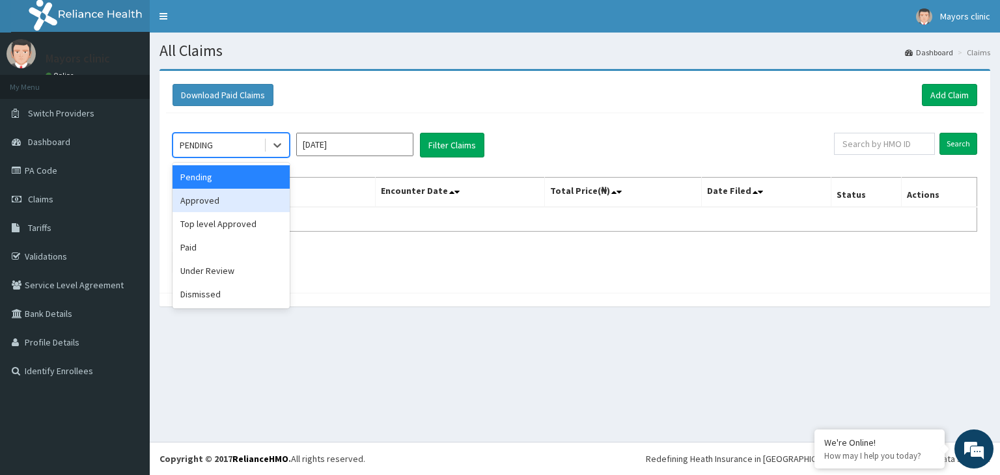
click at [233, 206] on div "Approved" at bounding box center [231, 200] width 117 height 23
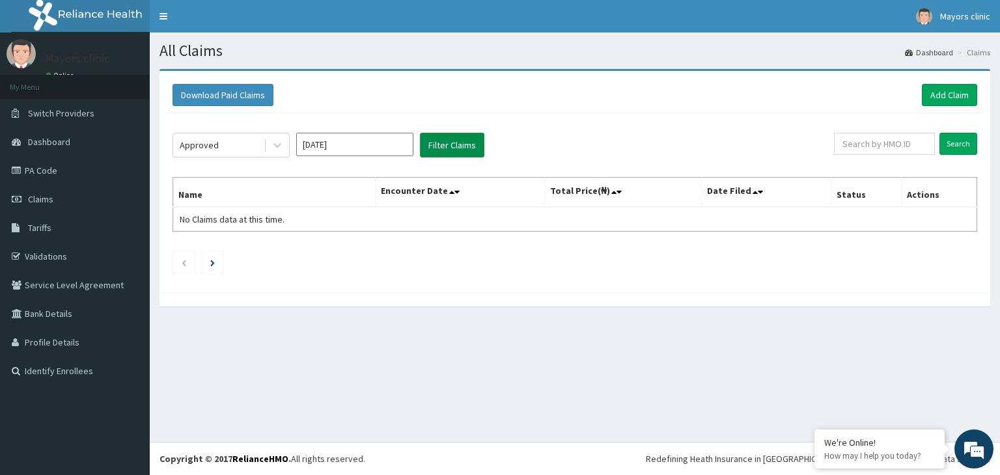
click at [459, 150] on button "Filter Claims" at bounding box center [452, 145] width 64 height 25
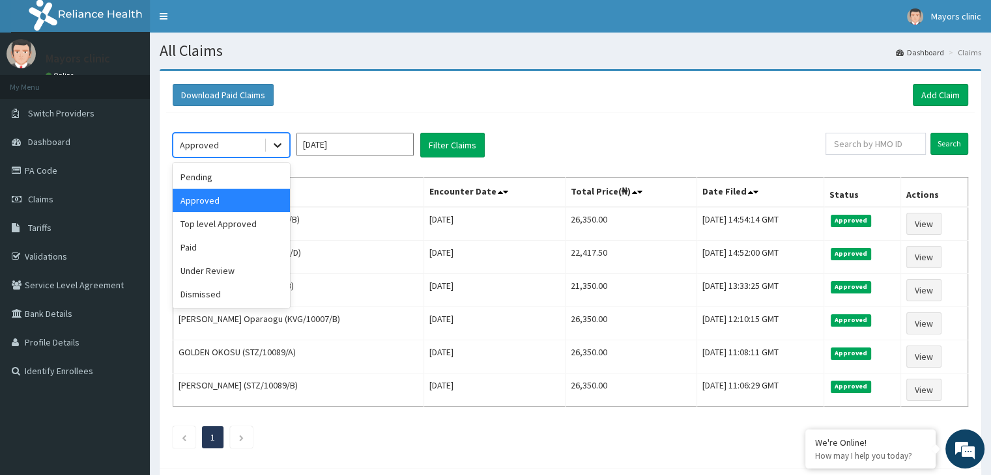
click at [283, 143] on icon at bounding box center [277, 145] width 13 height 13
click at [227, 240] on div "Paid" at bounding box center [231, 247] width 117 height 23
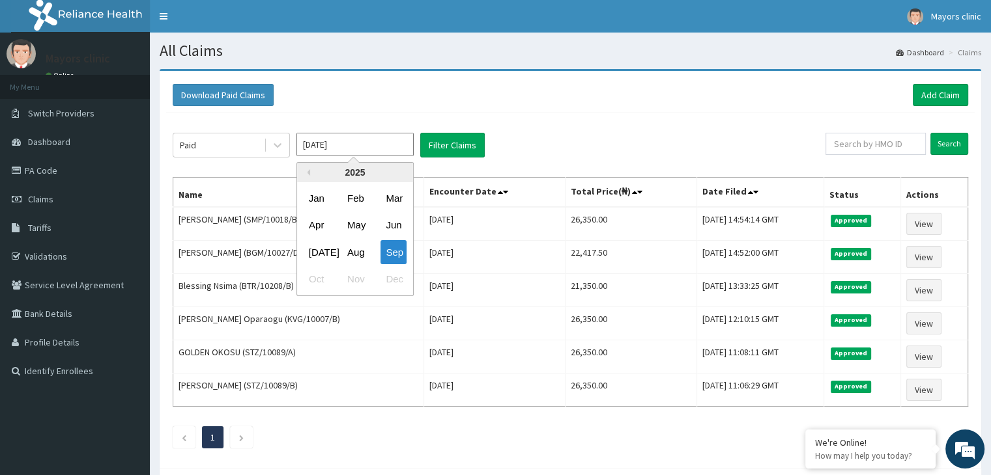
click at [406, 147] on input "[DATE]" at bounding box center [354, 144] width 117 height 23
click at [358, 248] on div "Aug" at bounding box center [355, 252] width 26 height 24
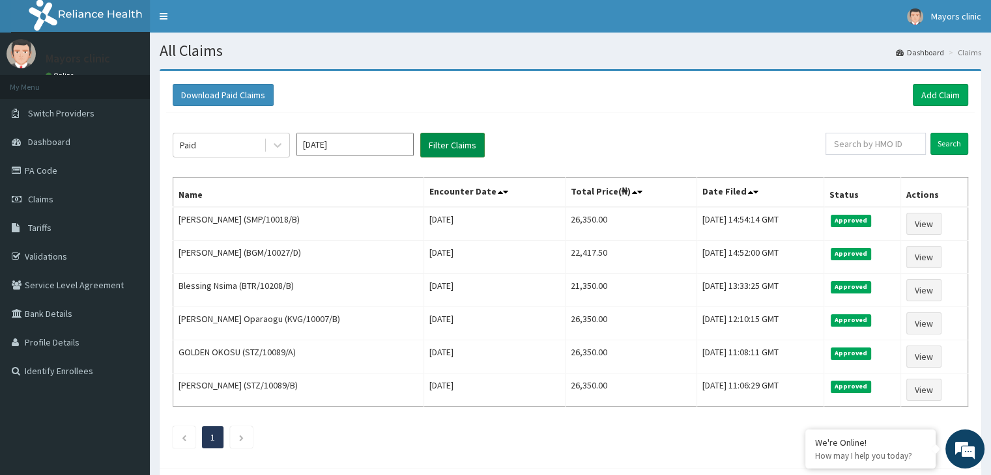
click at [459, 145] on button "Filter Claims" at bounding box center [452, 145] width 64 height 25
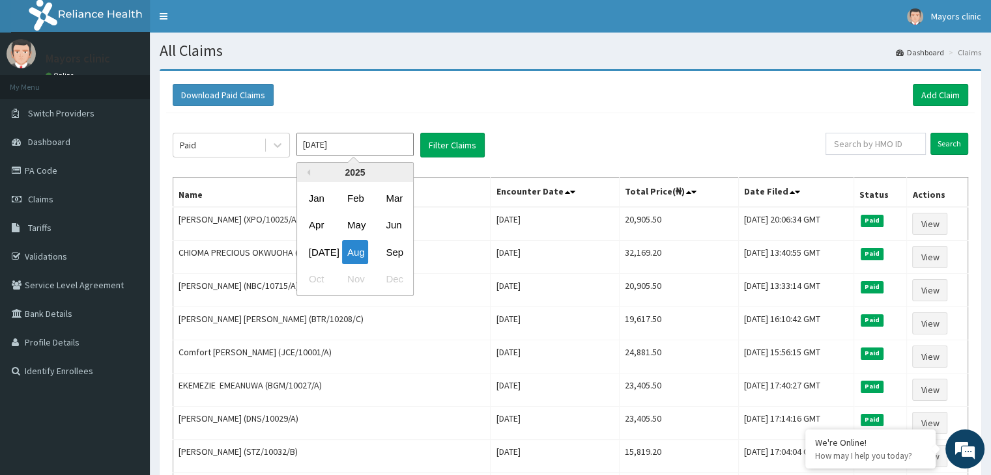
click at [373, 143] on input "[DATE]" at bounding box center [354, 144] width 117 height 23
click at [320, 250] on div "[DATE]" at bounding box center [317, 252] width 26 height 24
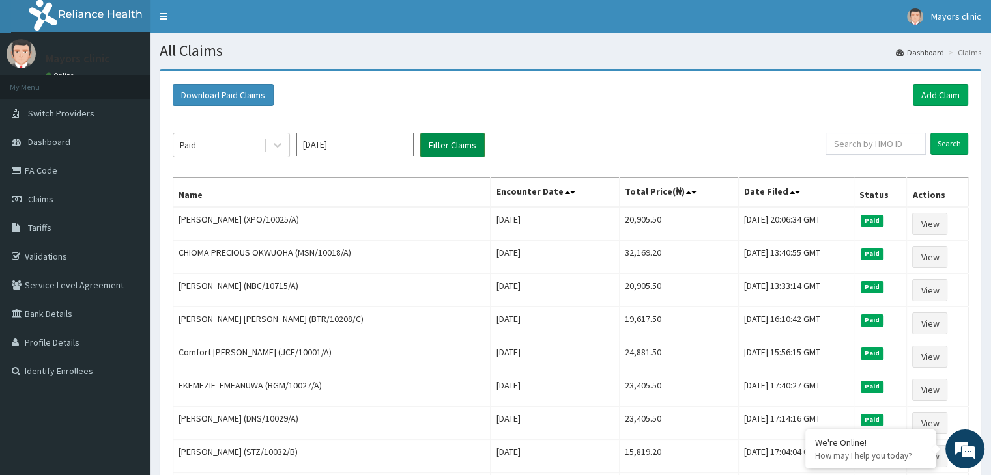
click at [464, 136] on button "Filter Claims" at bounding box center [452, 145] width 64 height 25
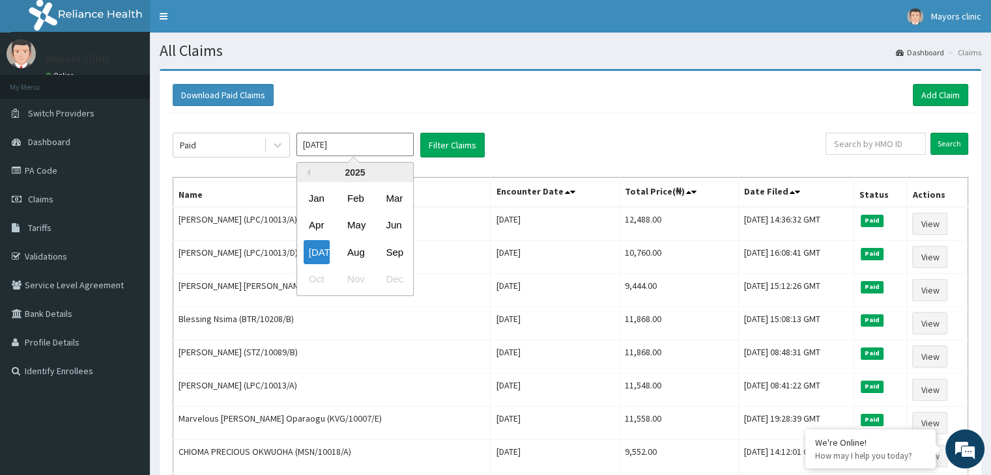
click at [381, 154] on input "[DATE]" at bounding box center [354, 144] width 117 height 23
click at [358, 246] on div "Aug" at bounding box center [355, 252] width 26 height 24
type input "Aug 2025"
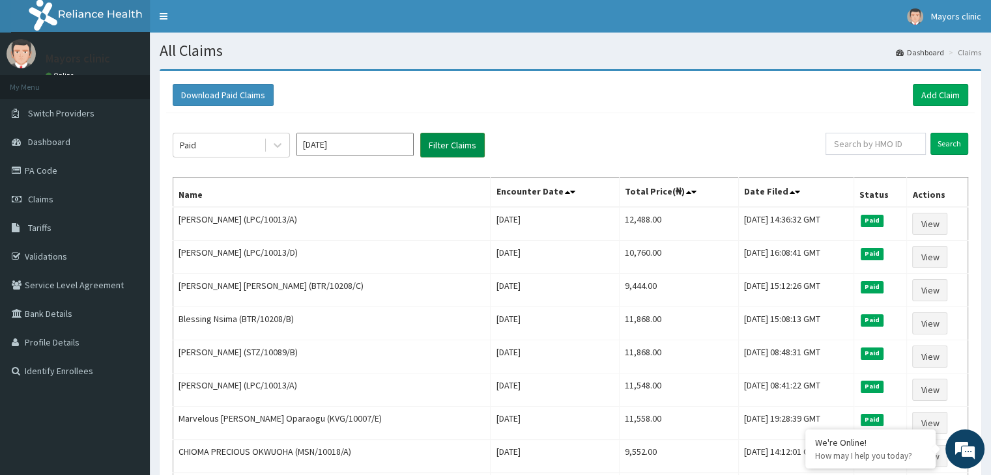
click at [466, 139] on button "Filter Claims" at bounding box center [452, 145] width 64 height 25
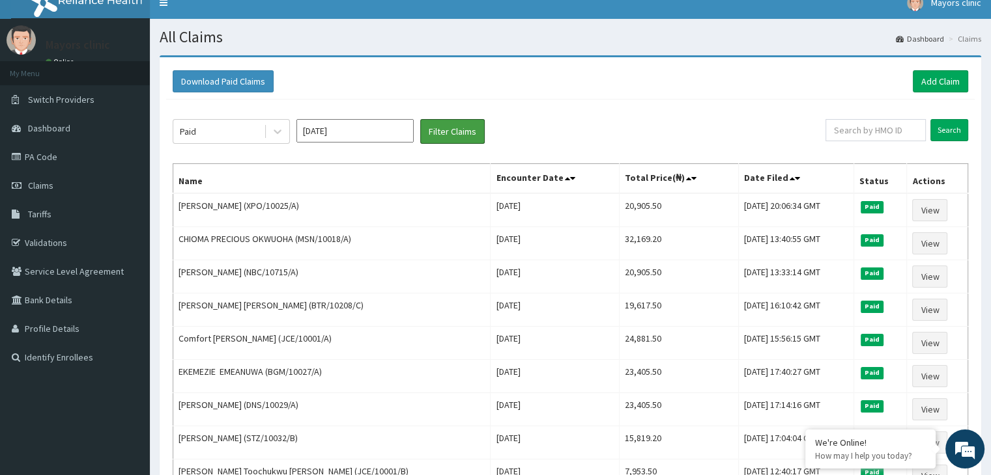
scroll to position [10, 0]
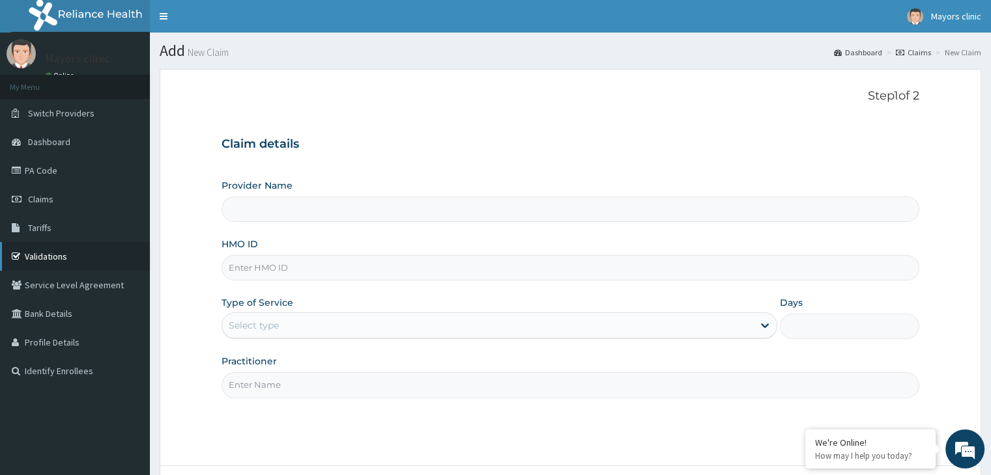
click at [48, 253] on link "Validations" at bounding box center [75, 256] width 150 height 29
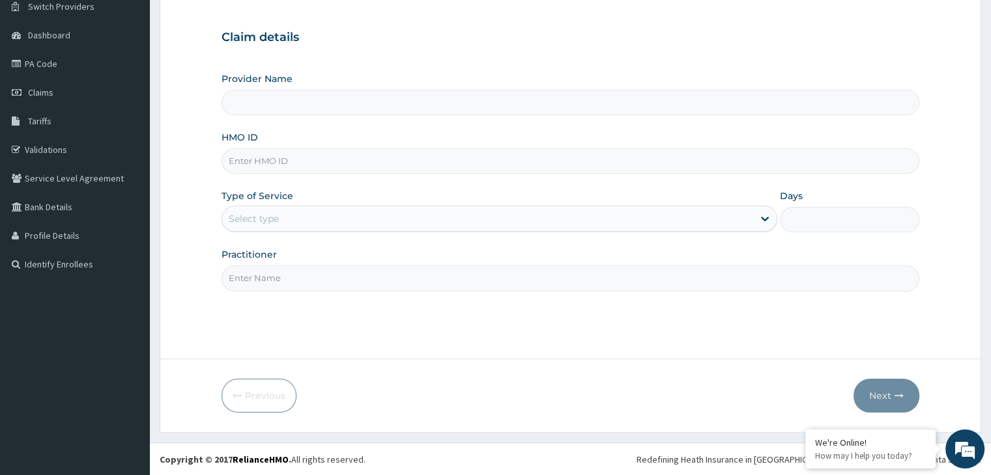
type input "Mayors Clinic"
click at [300, 156] on input "HMO ID" at bounding box center [569, 161] width 697 height 25
type input "BGM/10027/B"
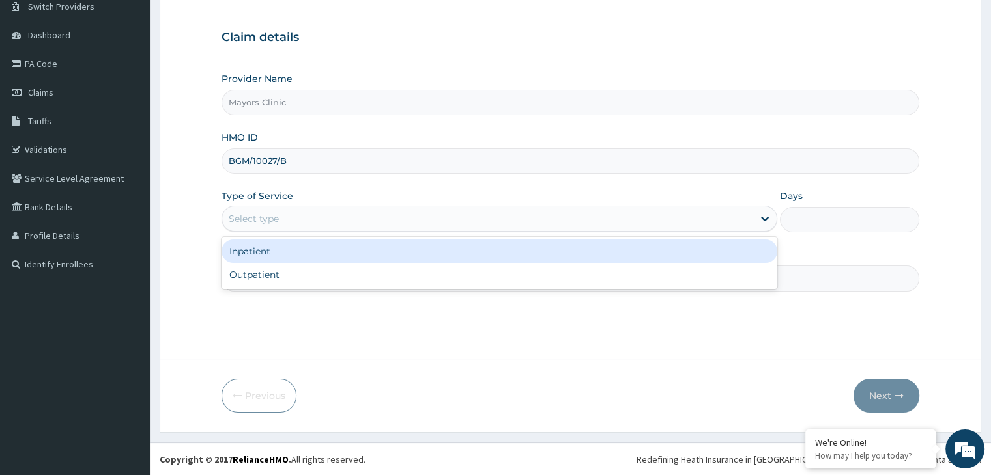
click at [363, 227] on div "Select type" at bounding box center [487, 218] width 531 height 21
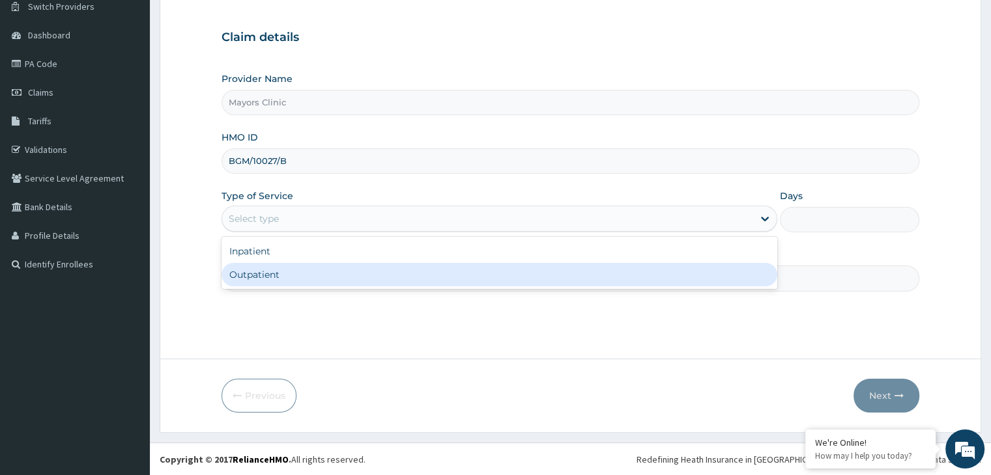
click at [294, 281] on div "Outpatient" at bounding box center [499, 274] width 556 height 23
type input "1"
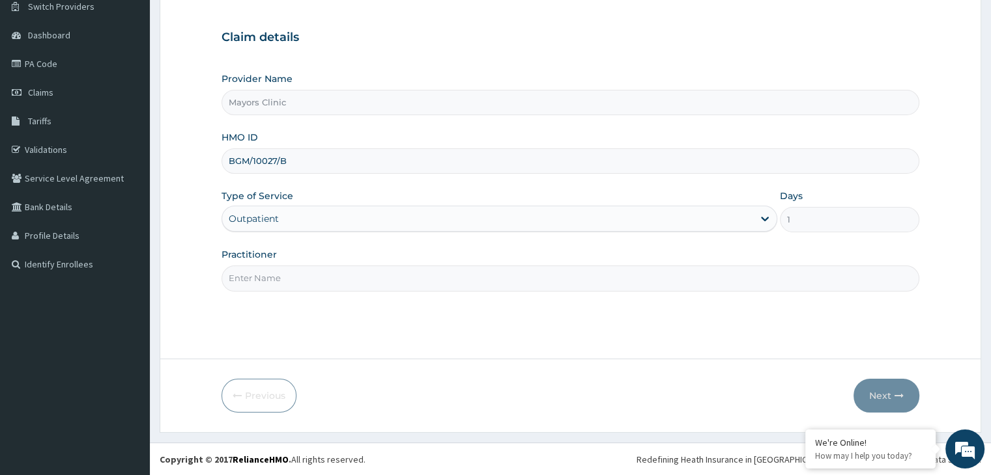
click at [294, 281] on input "Practitioner" at bounding box center [569, 278] width 697 height 25
type input "[PERSON_NAME]"
click at [878, 399] on button "Next" at bounding box center [886, 396] width 66 height 34
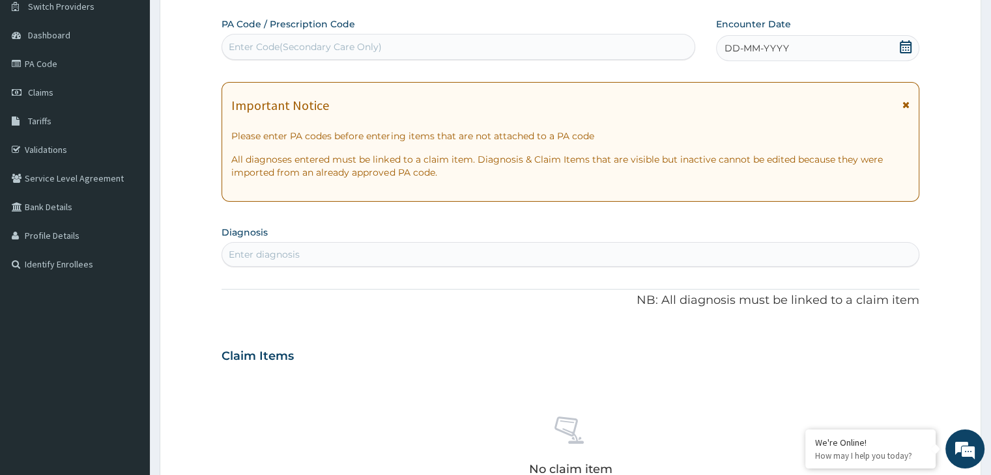
click at [787, 58] on div "DD-MM-YYYY" at bounding box center [817, 48] width 203 height 26
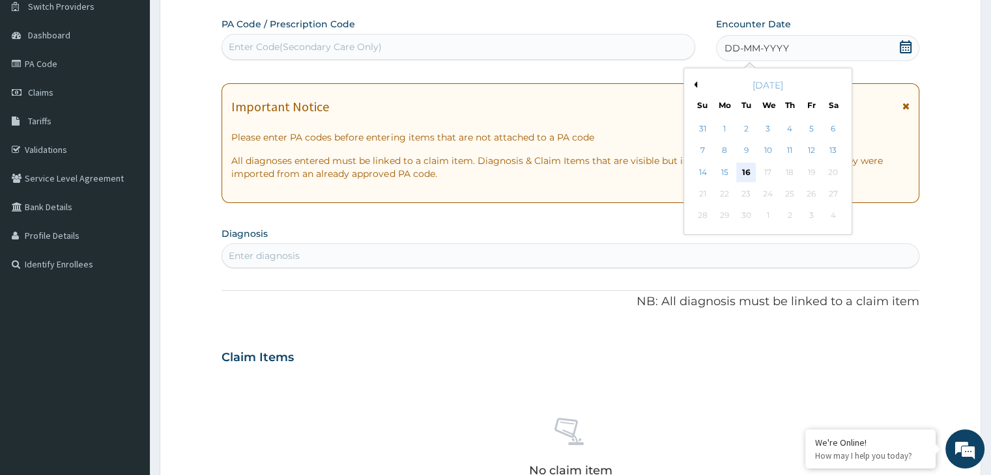
click at [748, 167] on div "16" at bounding box center [746, 173] width 20 height 20
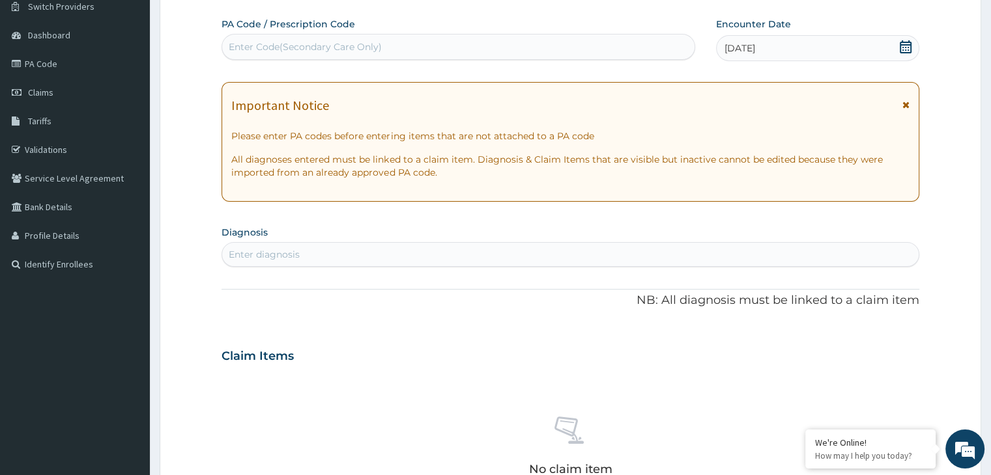
click at [375, 259] on div "Enter diagnosis" at bounding box center [570, 254] width 696 height 21
type input "MALA"
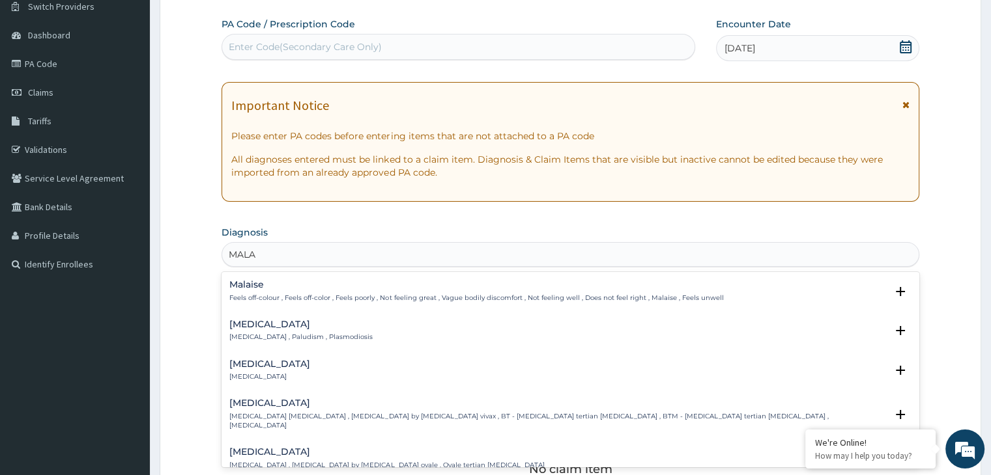
click at [268, 321] on h4 "[MEDICAL_DATA]" at bounding box center [300, 325] width 143 height 10
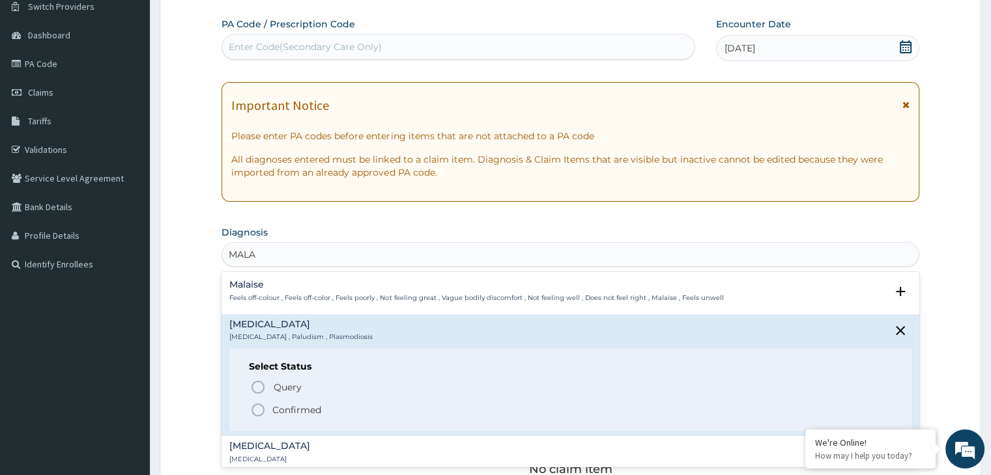
click at [259, 407] on icon "status option filled" at bounding box center [258, 411] width 16 height 16
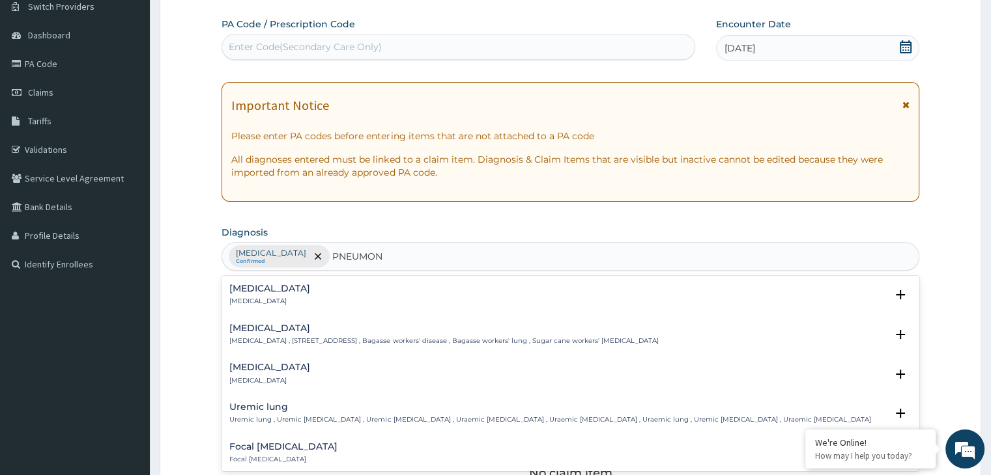
type input "PNEUMONI"
click at [264, 287] on h4 "Pneumonia" at bounding box center [269, 289] width 81 height 10
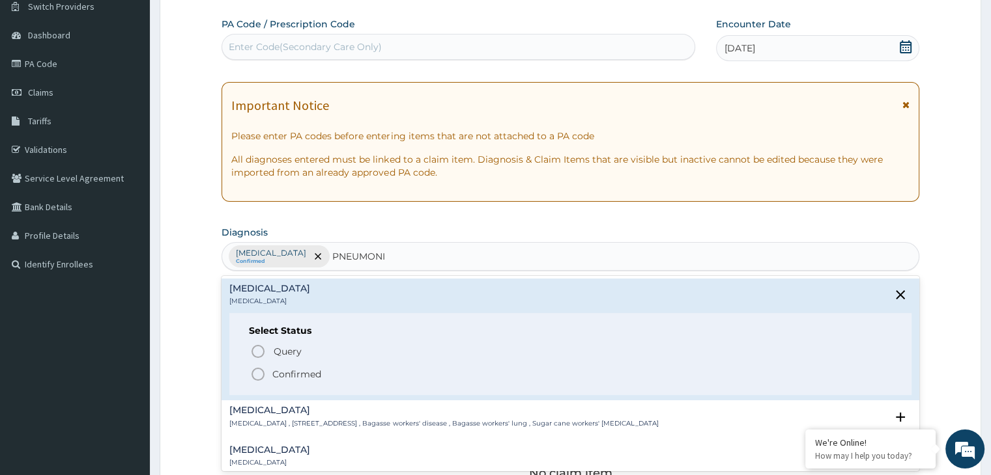
click at [259, 372] on icon "status option filled" at bounding box center [258, 375] width 16 height 16
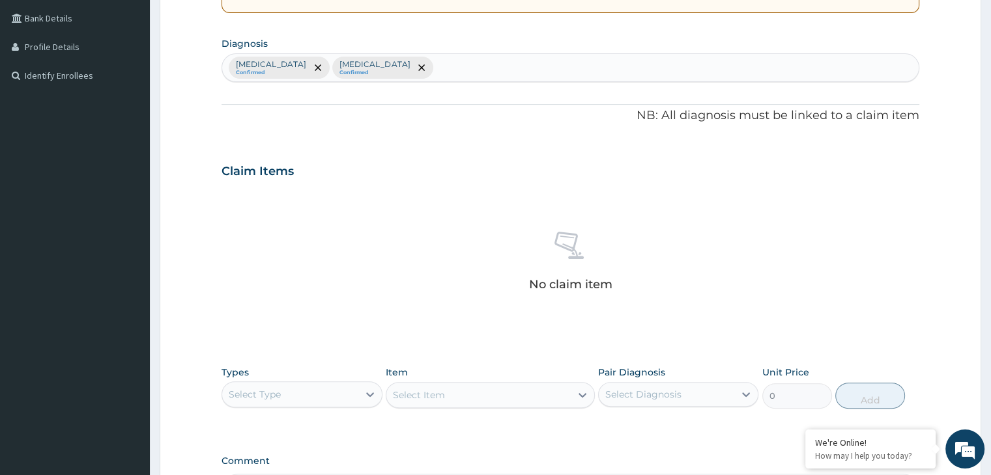
scroll to position [296, 0]
click at [333, 393] on div "Select Type" at bounding box center [289, 394] width 135 height 21
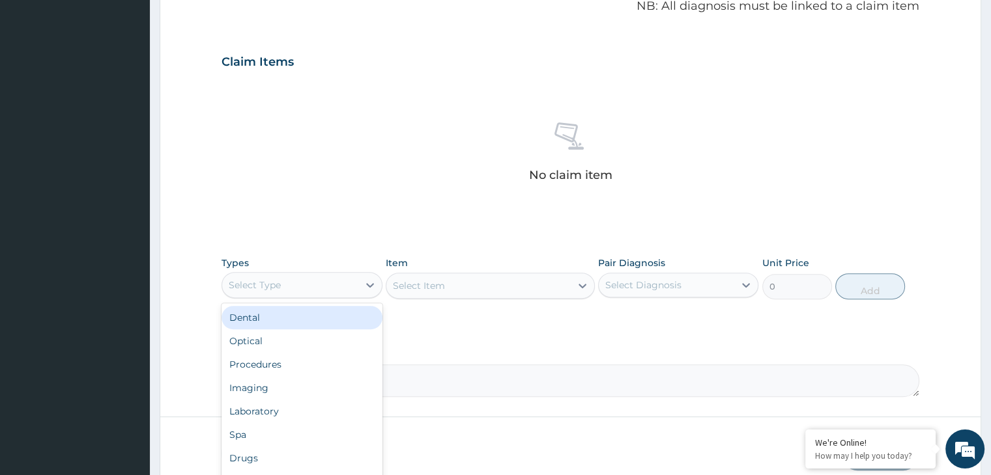
scroll to position [462, 0]
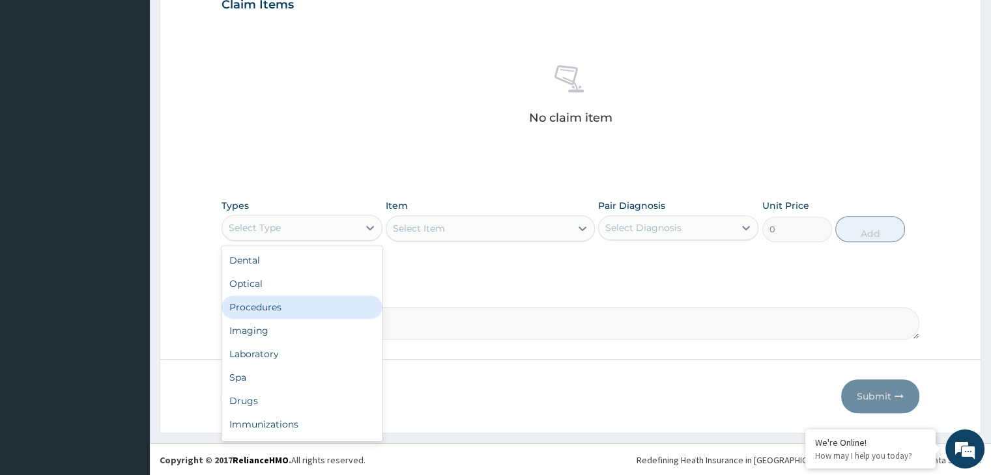
click at [305, 313] on div "Procedures" at bounding box center [301, 307] width 160 height 23
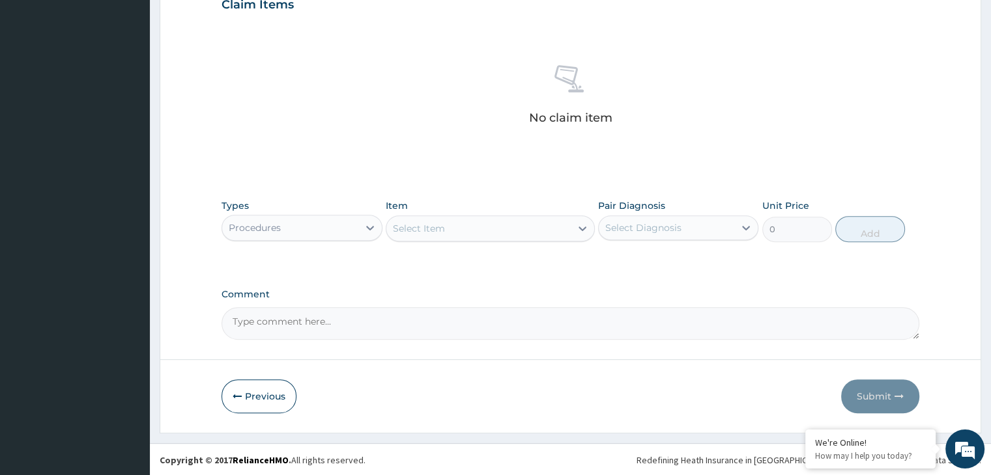
click at [533, 223] on div "Select Item" at bounding box center [478, 228] width 184 height 21
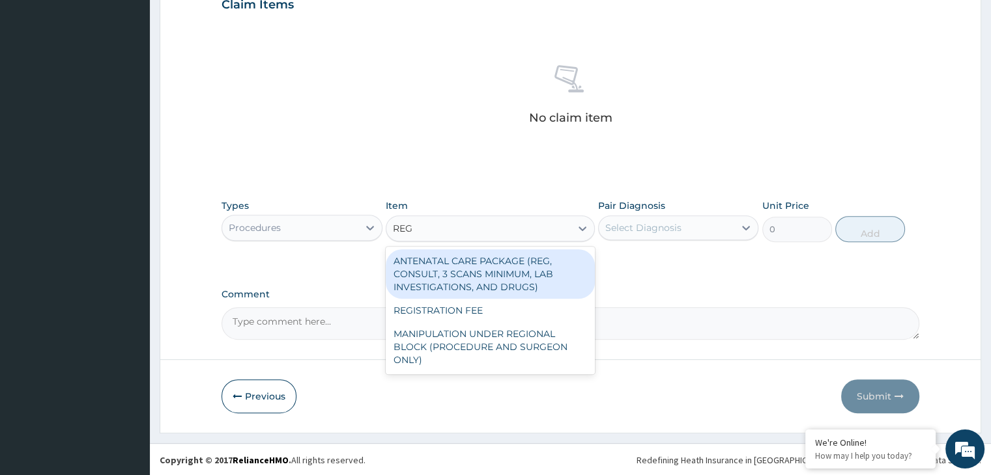
type input "REGI"
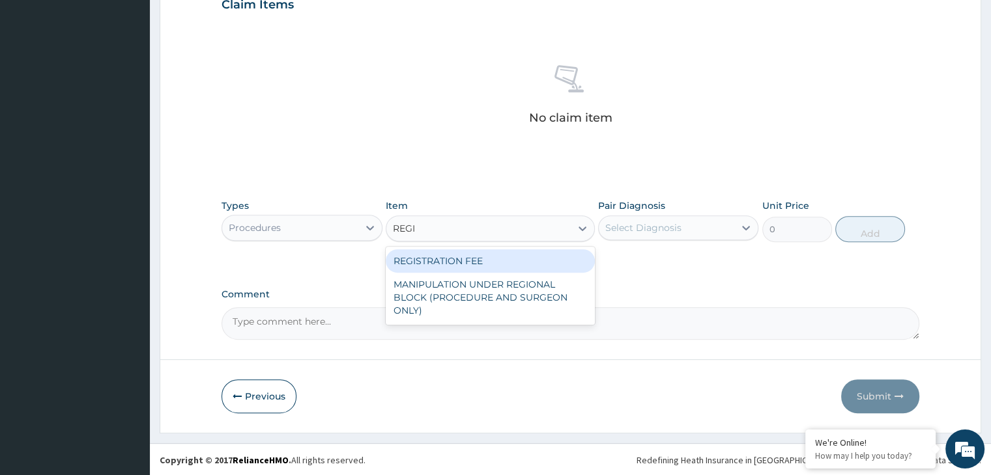
click at [467, 260] on div "REGISTRATION FEE" at bounding box center [490, 260] width 209 height 23
type input "2500"
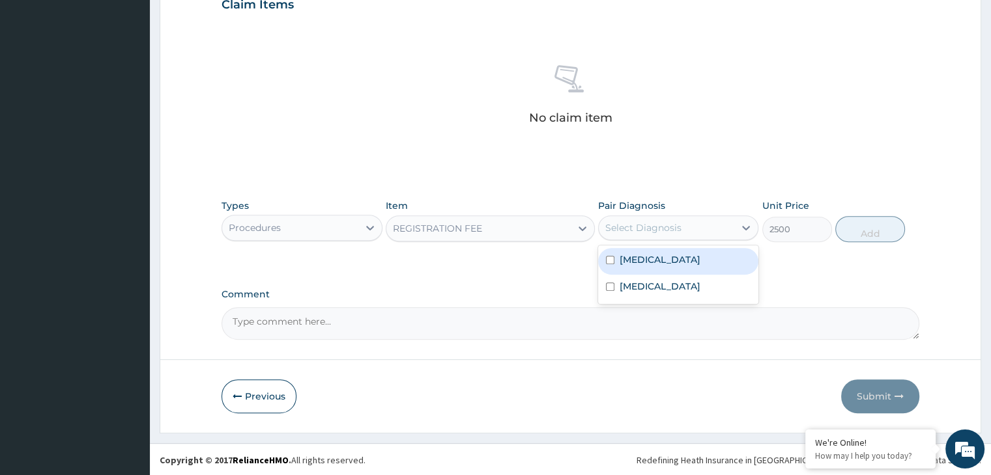
click at [683, 226] on div "Select Diagnosis" at bounding box center [666, 228] width 135 height 21
click at [645, 266] on div "Malaria" at bounding box center [678, 261] width 160 height 27
checkbox input "true"
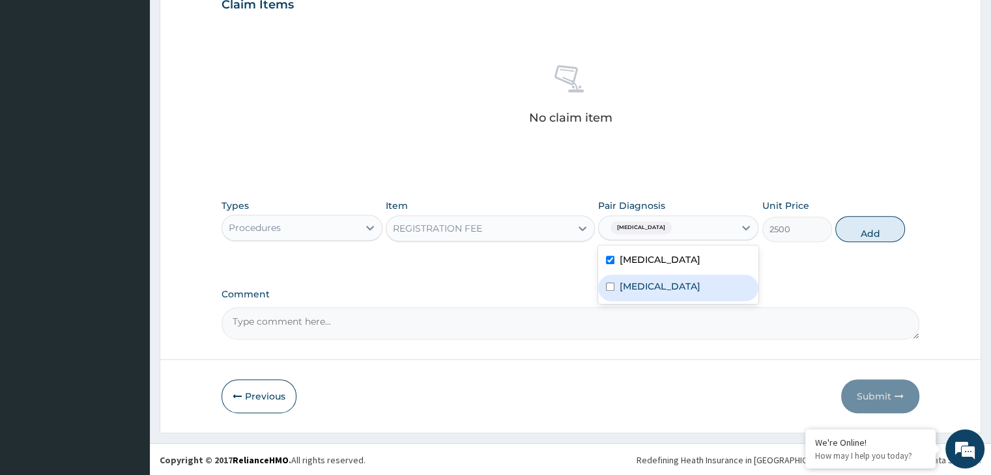
click at [641, 284] on label "Pneumonia" at bounding box center [659, 286] width 81 height 13
checkbox input "true"
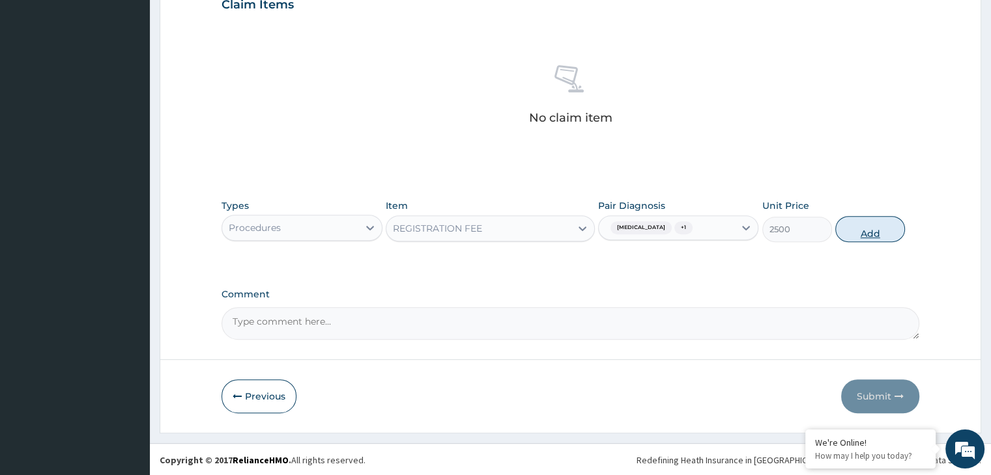
click at [865, 235] on button "Add" at bounding box center [870, 229] width 70 height 26
type input "0"
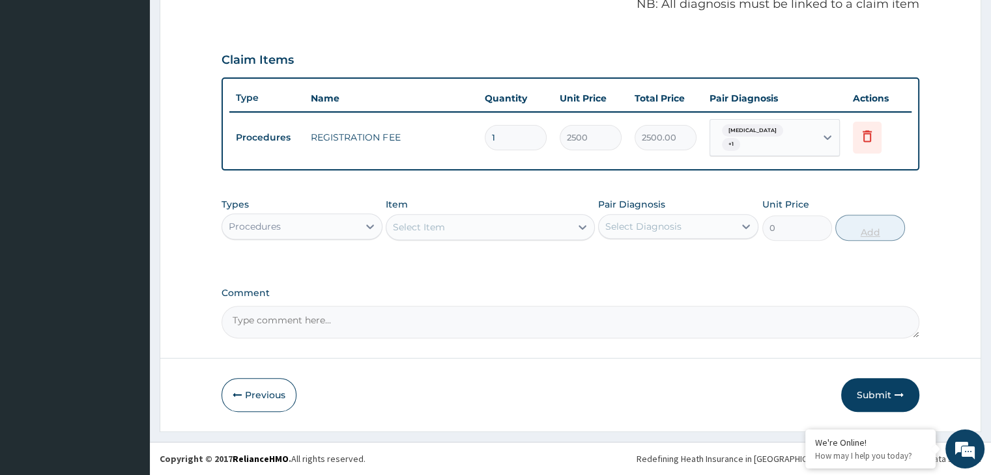
scroll to position [400, 0]
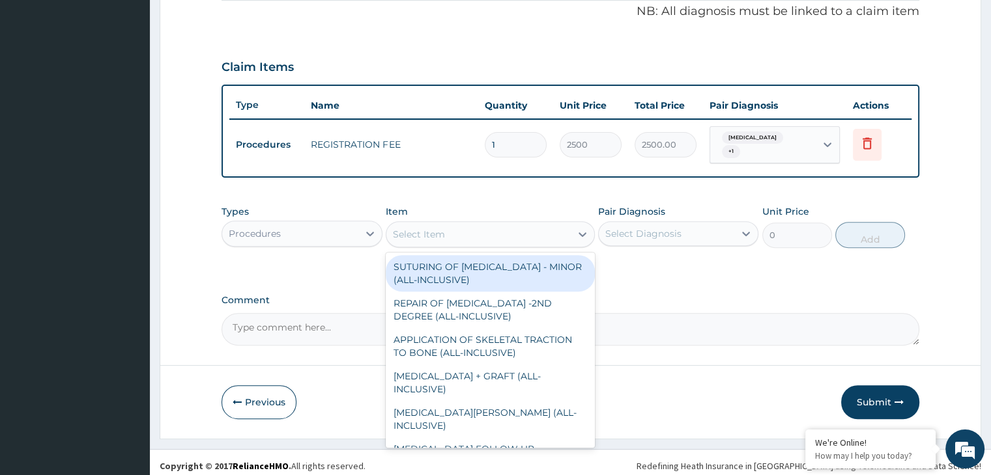
click at [416, 230] on div "Select Item" at bounding box center [419, 234] width 52 height 13
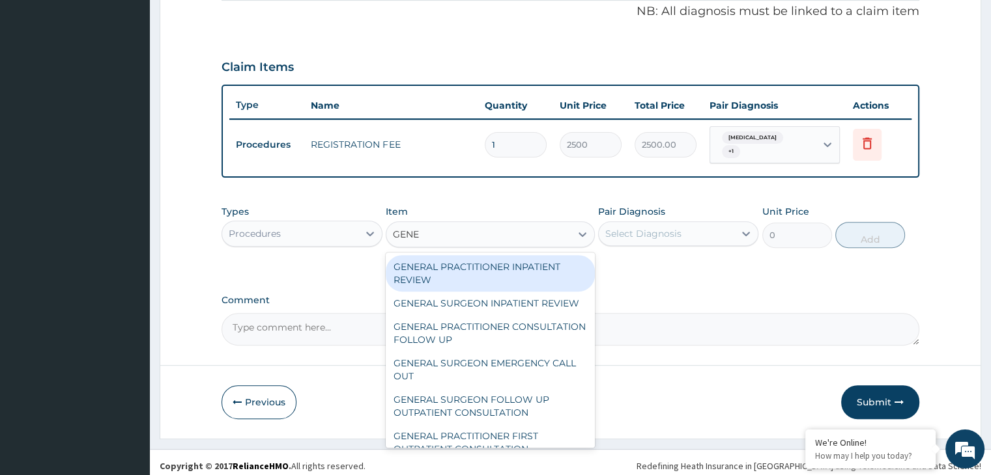
type input "GENER"
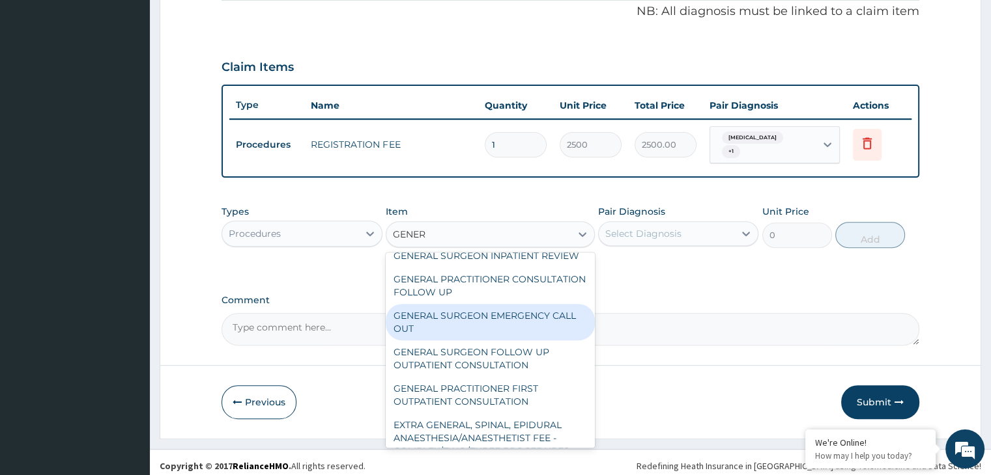
scroll to position [57, 0]
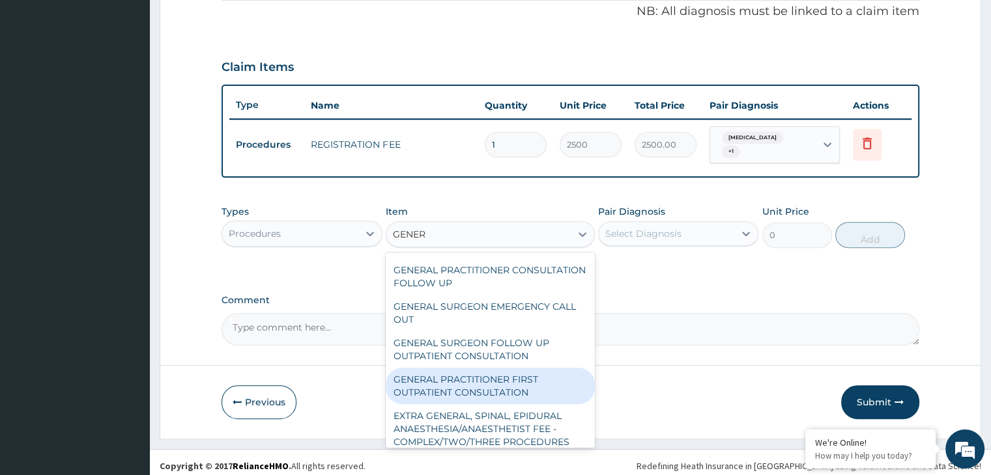
click at [482, 378] on div "GENERAL PRACTITIONER FIRST OUTPATIENT CONSULTATION" at bounding box center [490, 386] width 209 height 36
type input "3750"
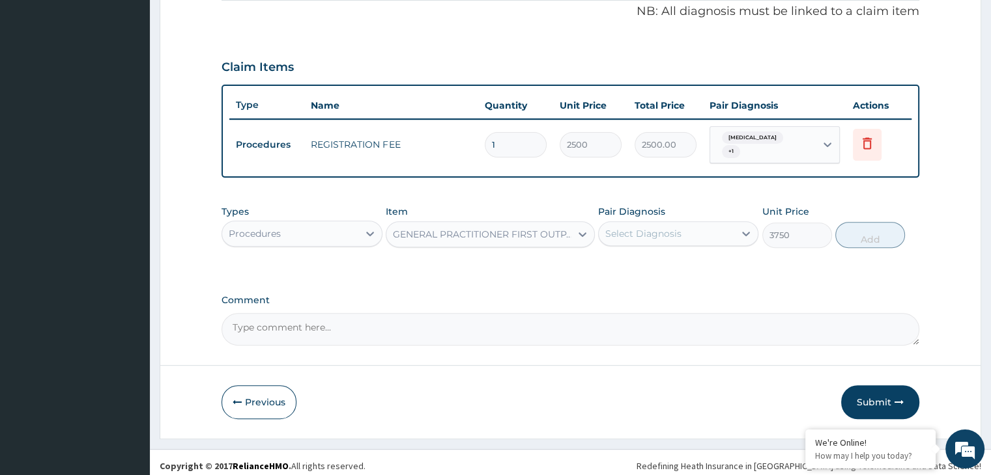
click at [692, 225] on div "Select Diagnosis" at bounding box center [666, 233] width 135 height 21
click at [645, 259] on label "Malaria" at bounding box center [659, 265] width 81 height 13
checkbox input "true"
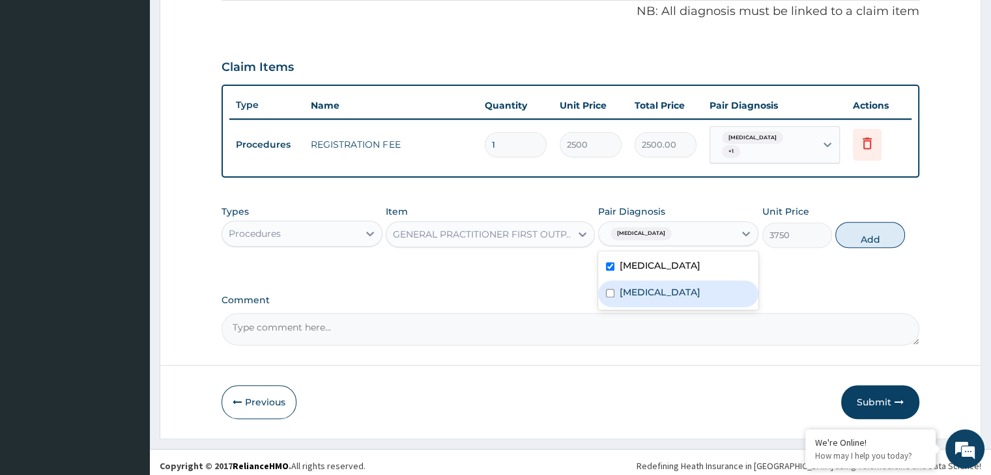
click at [628, 287] on label "Pneumonia" at bounding box center [659, 292] width 81 height 13
checkbox input "true"
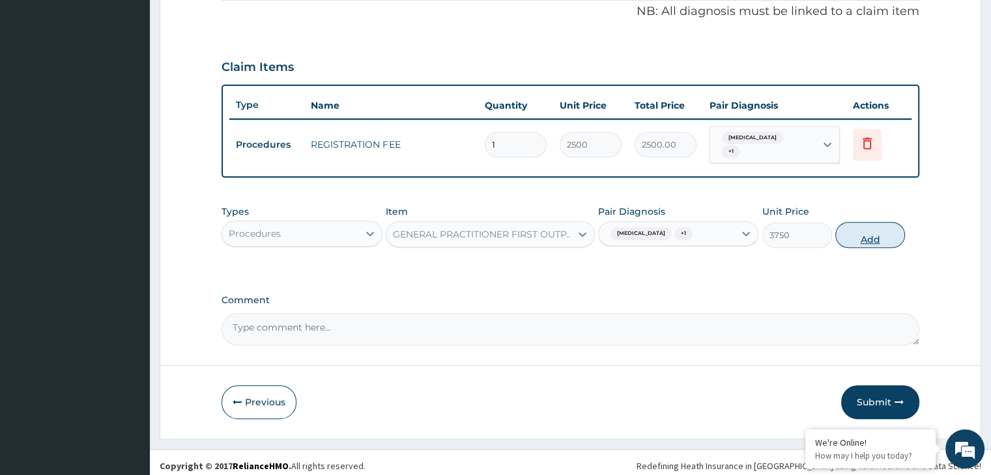
click at [877, 225] on button "Add" at bounding box center [870, 235] width 70 height 26
type input "0"
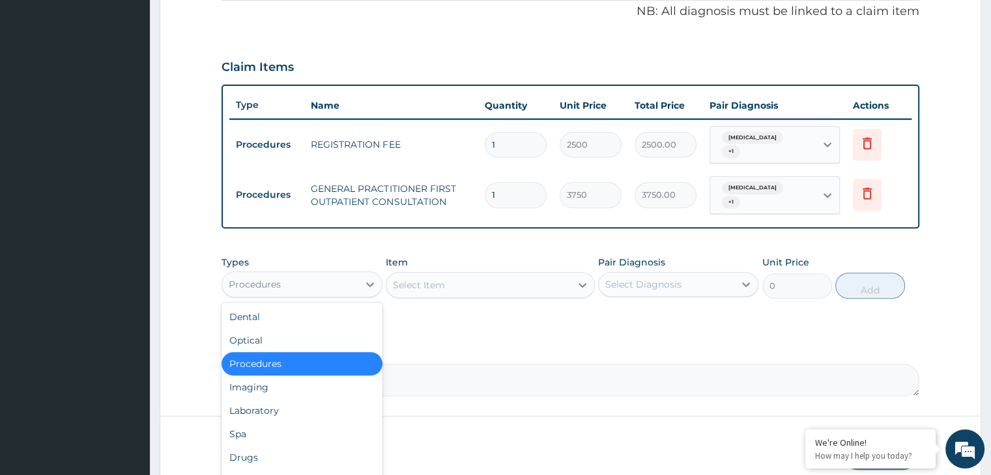
click at [346, 274] on div "Procedures" at bounding box center [289, 284] width 135 height 21
click at [272, 399] on div "Laboratory" at bounding box center [301, 410] width 160 height 23
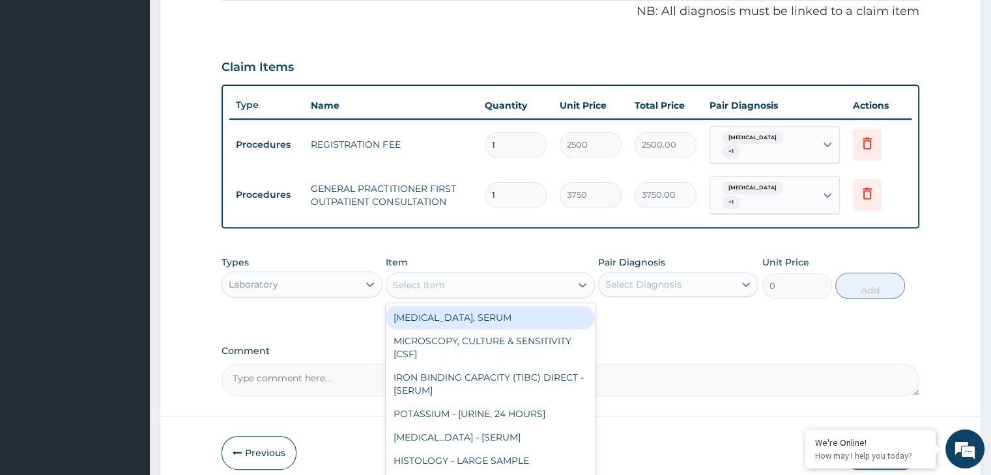
click at [500, 275] on div "Select Item" at bounding box center [478, 285] width 184 height 21
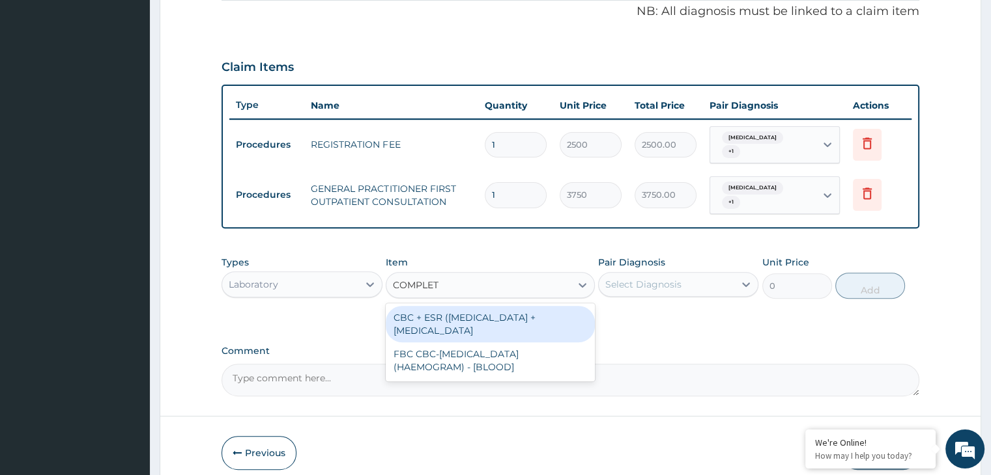
type input "COMPLETE"
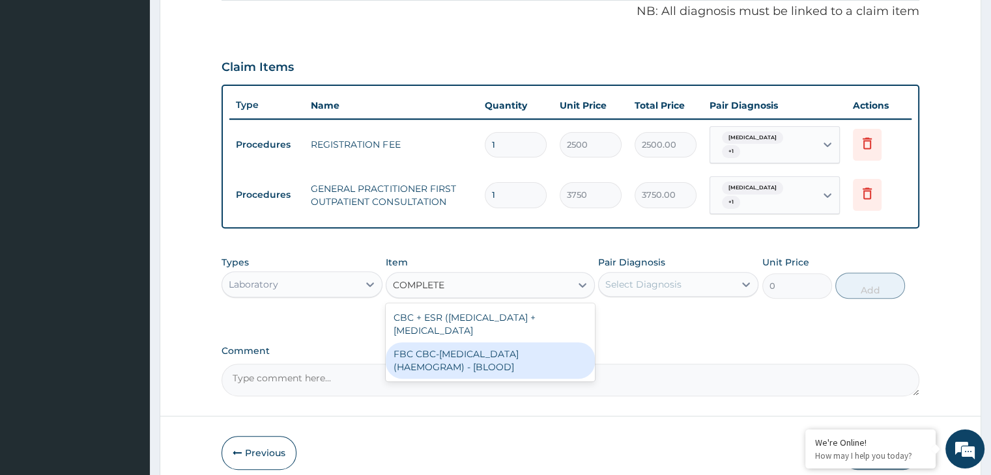
click at [457, 343] on div "FBC CBC-COMPLETE BLOOD COUNT (HAEMOGRAM) - [BLOOD]" at bounding box center [490, 361] width 209 height 36
type input "5000"
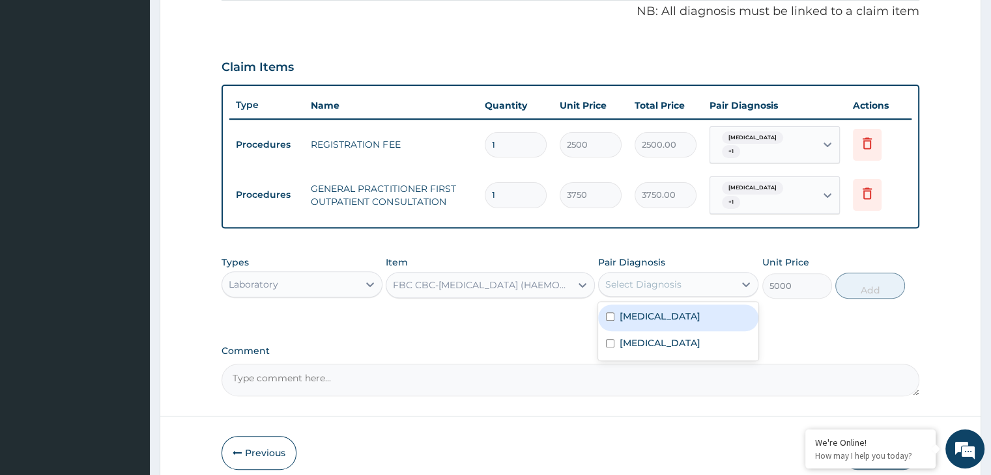
click at [691, 277] on div "Select Diagnosis" at bounding box center [666, 284] width 135 height 21
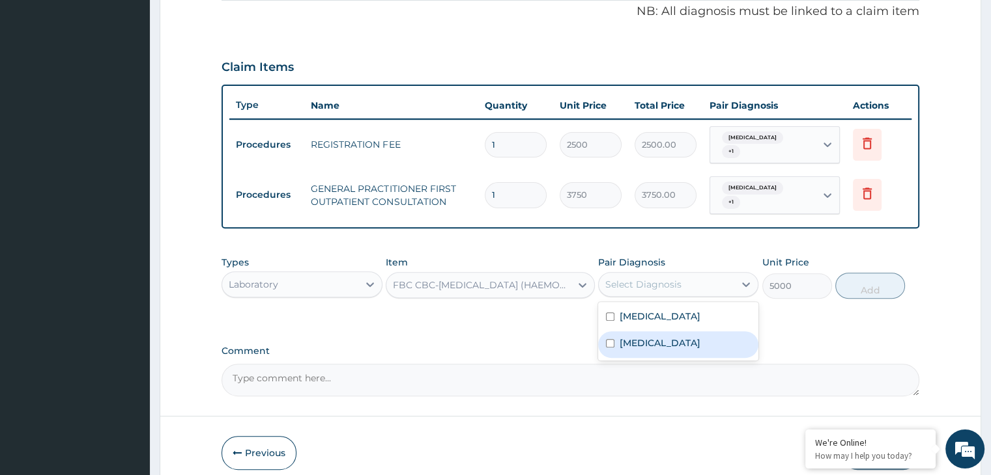
click at [625, 337] on label "Pneumonia" at bounding box center [659, 343] width 81 height 13
checkbox input "true"
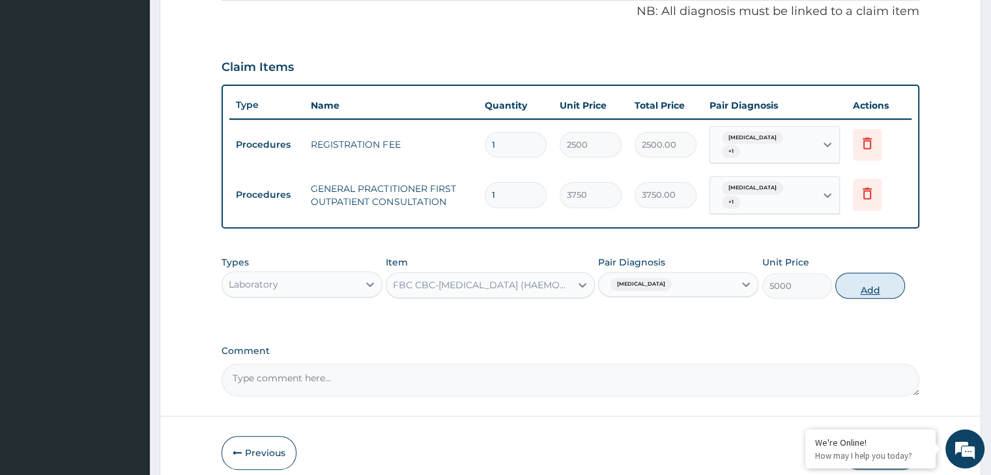
click at [873, 273] on button "Add" at bounding box center [870, 286] width 70 height 26
type input "0"
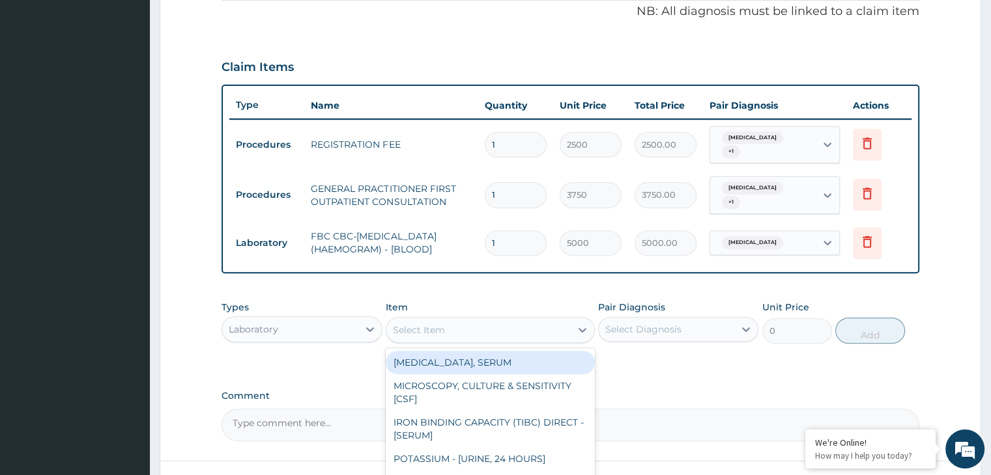
click at [469, 320] on div "Select Item" at bounding box center [478, 330] width 184 height 21
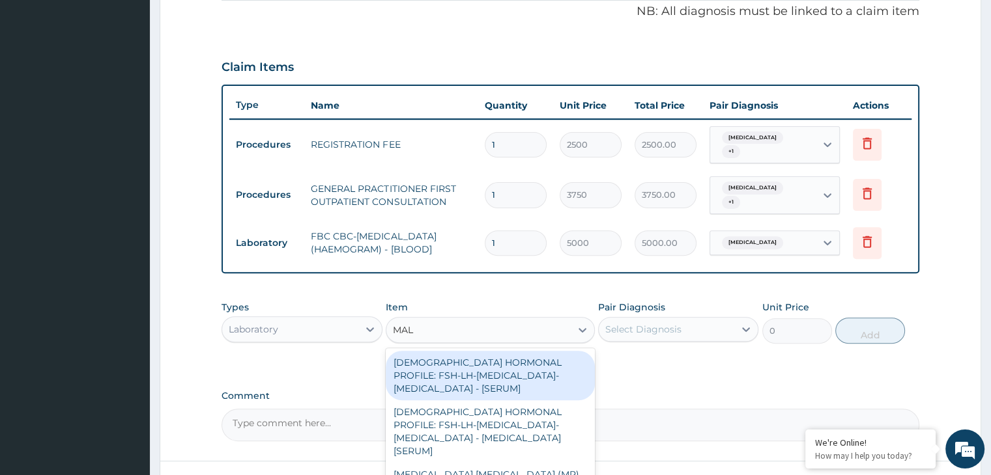
type input "MALA"
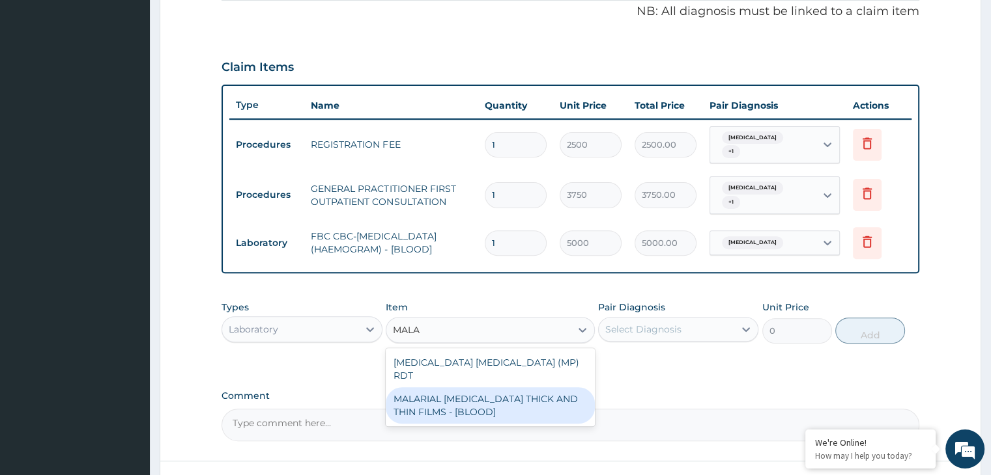
click at [446, 388] on div "MALARIAL PARASITE THICK AND THIN FILMS - [BLOOD]" at bounding box center [490, 406] width 209 height 36
type input "2187.5"
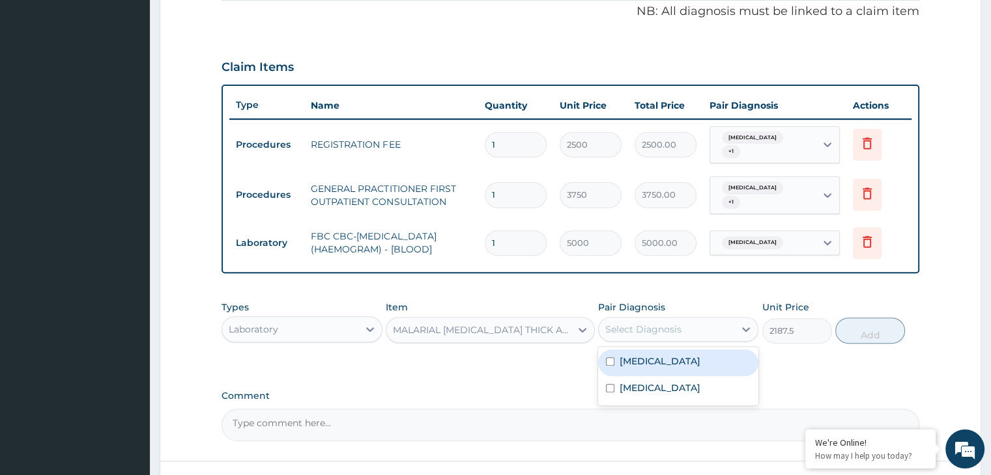
click at [662, 323] on div "Select Diagnosis" at bounding box center [643, 329] width 76 height 13
click at [628, 355] on label "Malaria" at bounding box center [659, 361] width 81 height 13
checkbox input "true"
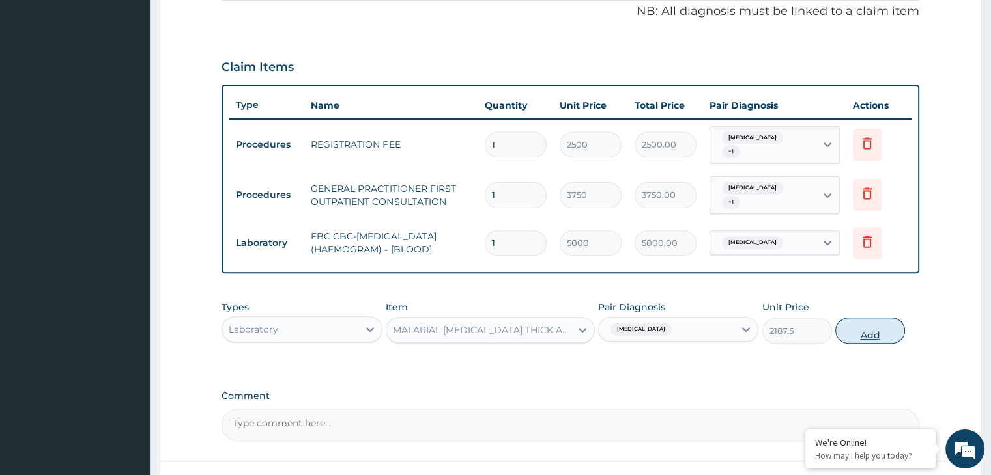
click at [875, 318] on button "Add" at bounding box center [870, 331] width 70 height 26
type input "0"
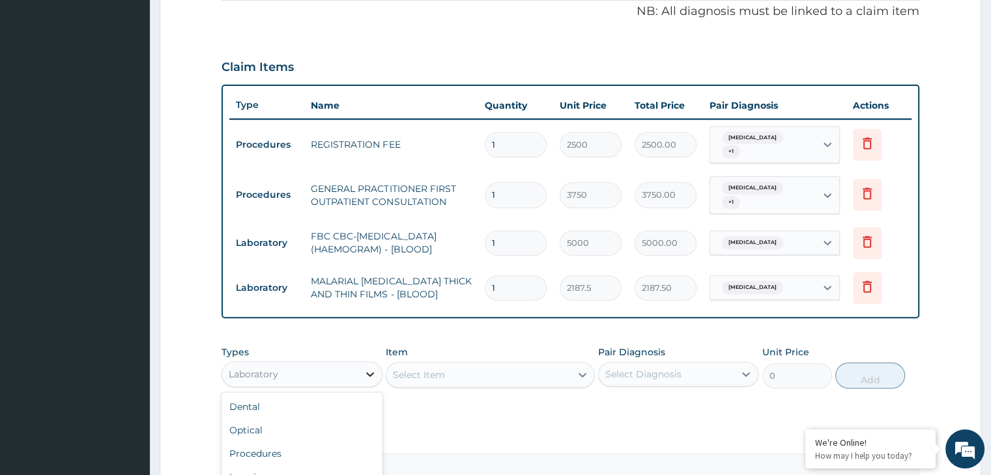
click at [368, 368] on icon at bounding box center [369, 374] width 13 height 13
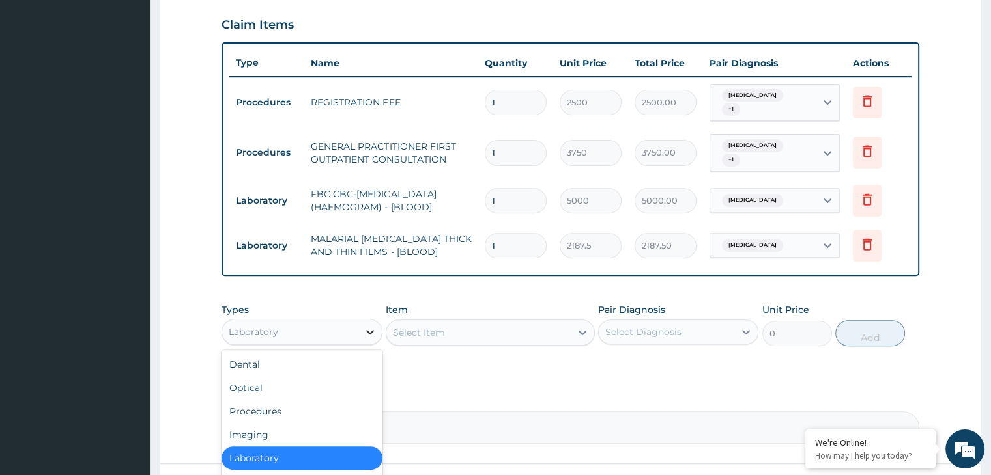
scroll to position [534, 0]
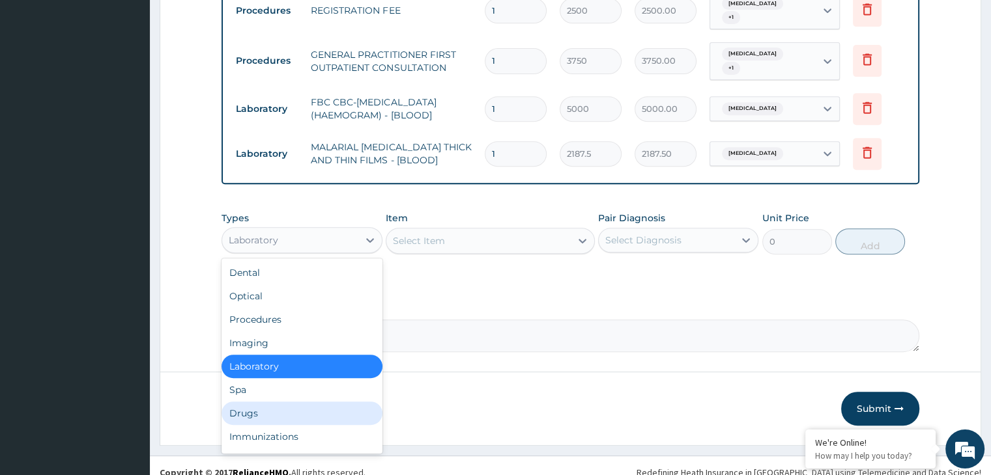
click at [251, 402] on div "Drugs" at bounding box center [301, 413] width 160 height 23
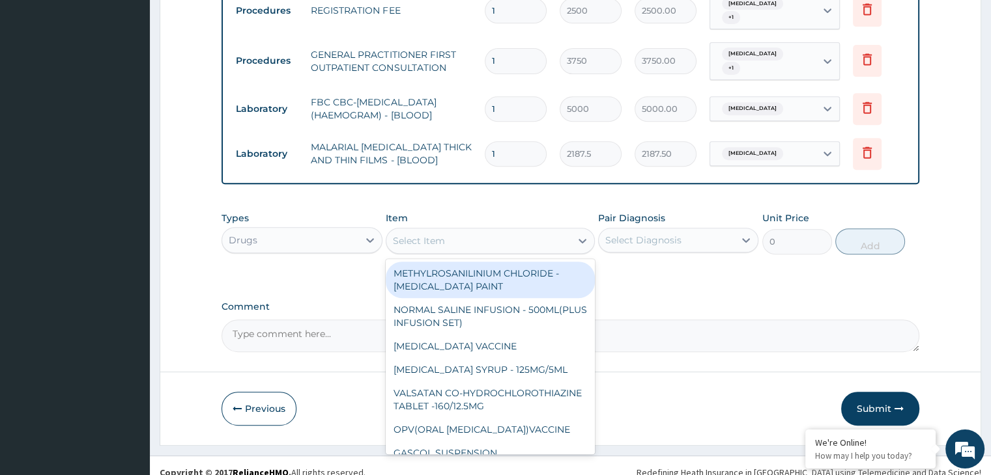
click at [533, 235] on div "Select Item" at bounding box center [478, 241] width 184 height 21
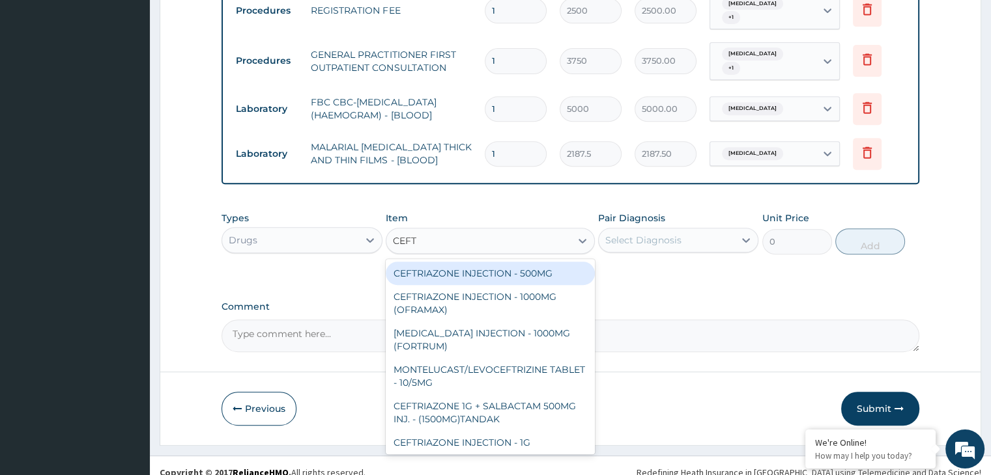
type input "CEFTR"
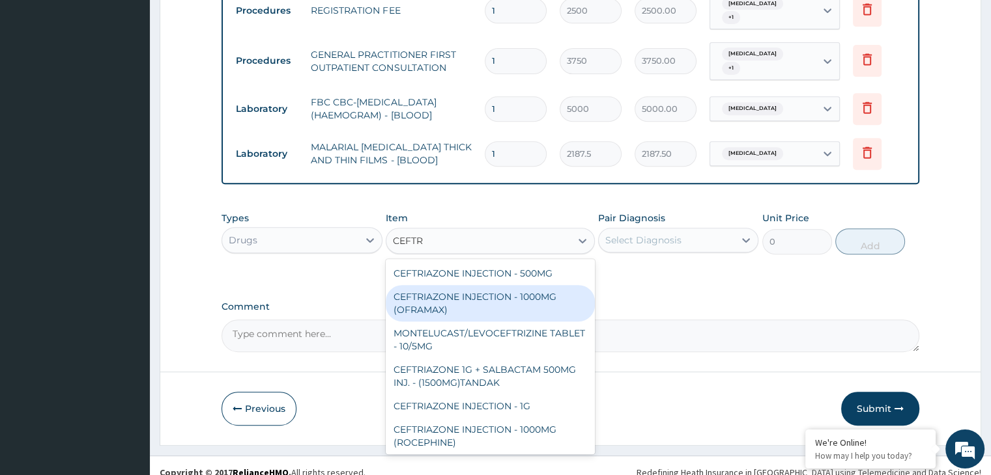
click at [470, 285] on div "CEFTRIAZONE INJECTION - 1000MG (OFRAMAX)" at bounding box center [490, 303] width 209 height 36
type input "2520"
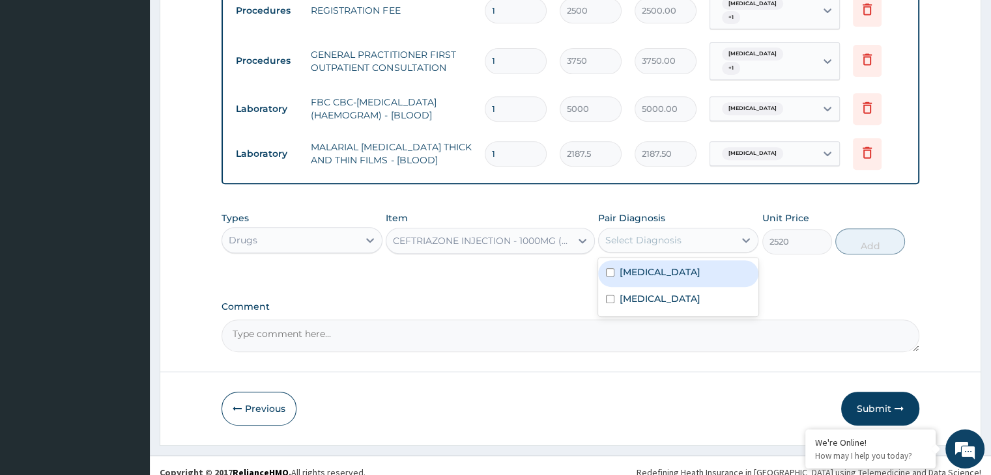
click at [677, 238] on div "Select Diagnosis" at bounding box center [678, 240] width 160 height 25
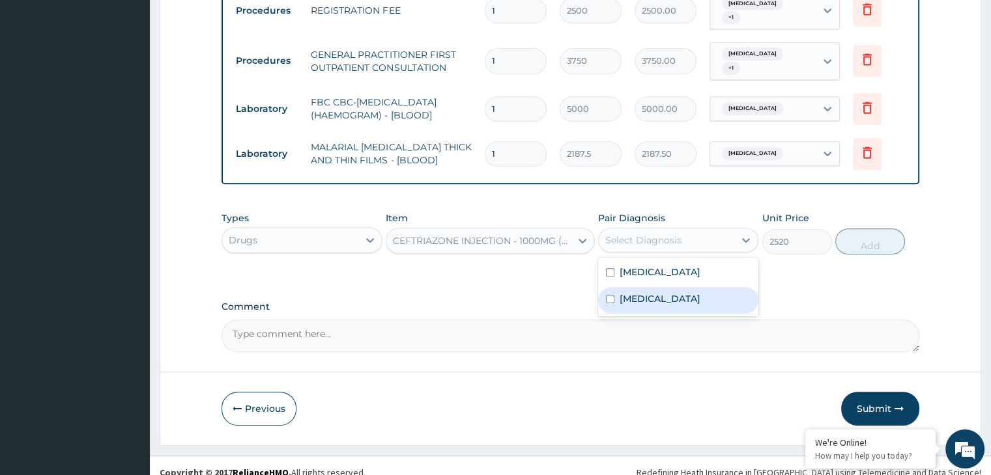
click at [631, 292] on label "Pneumonia" at bounding box center [659, 298] width 81 height 13
checkbox input "true"
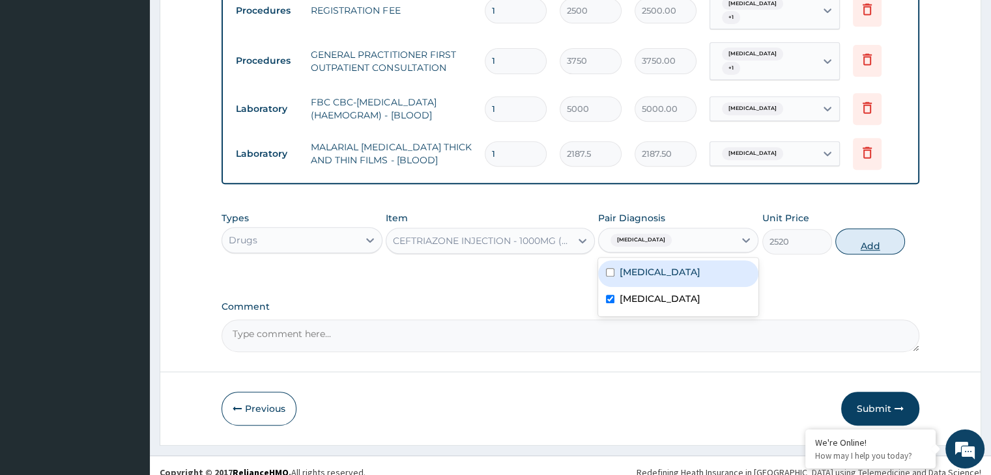
click at [870, 229] on button "Add" at bounding box center [870, 242] width 70 height 26
type input "0"
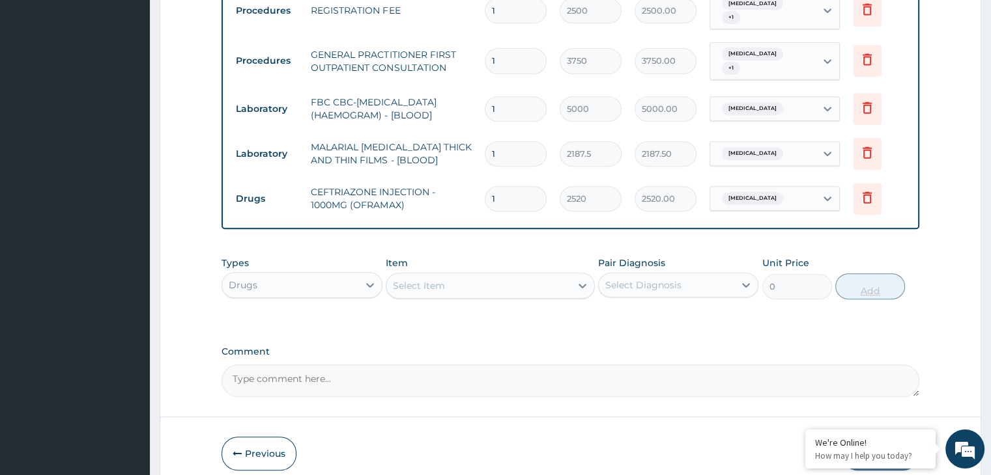
type input "0.00"
type input "5"
type input "12600.00"
type input "5"
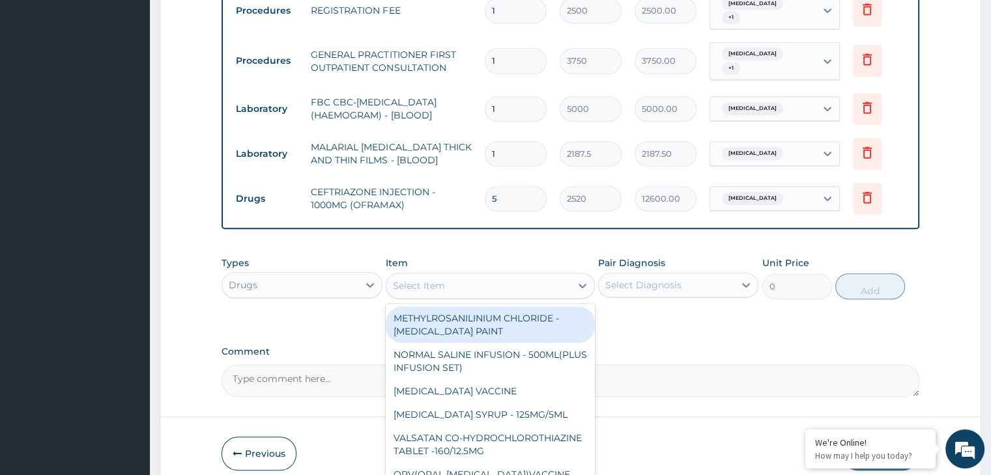
click at [431, 279] on div "Select Item" at bounding box center [419, 285] width 52 height 13
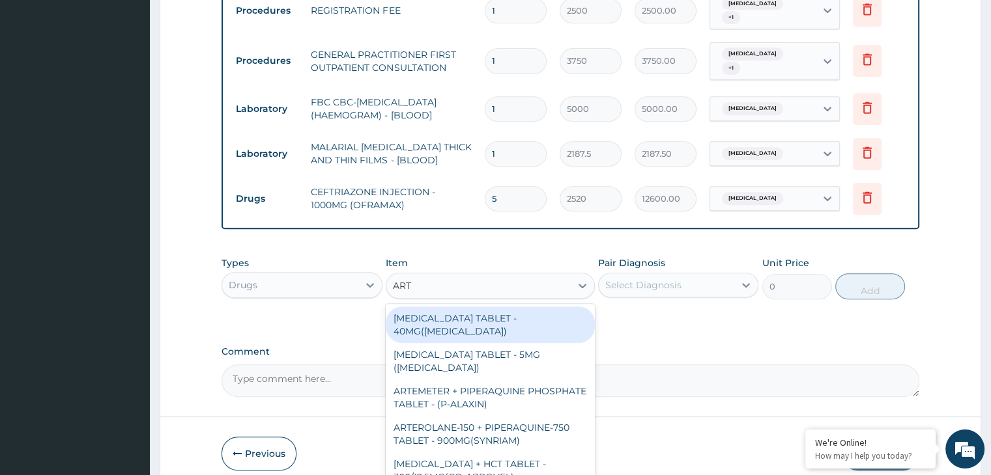
type input "ARTE"
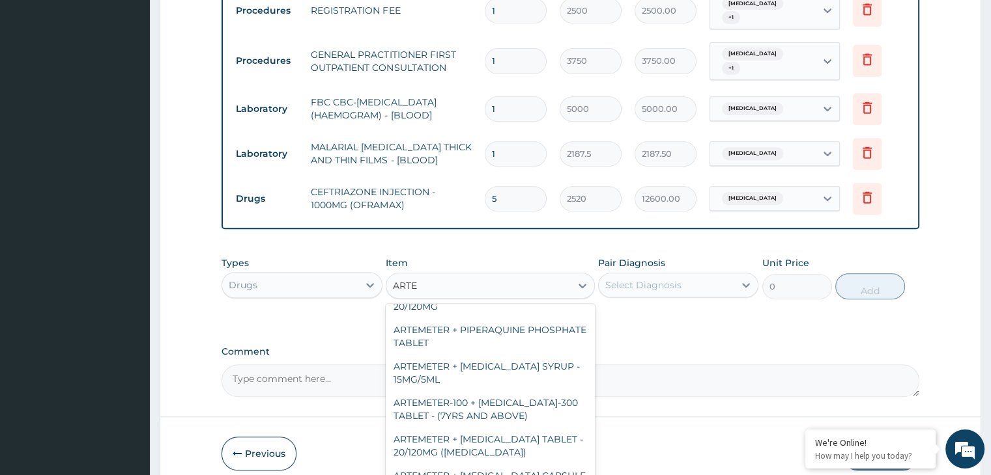
scroll to position [197, 0]
click at [526, 425] on div "ARTEMETER + LUMEFANTRINE TABLET - 20/120MG (COARTEM)" at bounding box center [490, 443] width 209 height 36
type input "210"
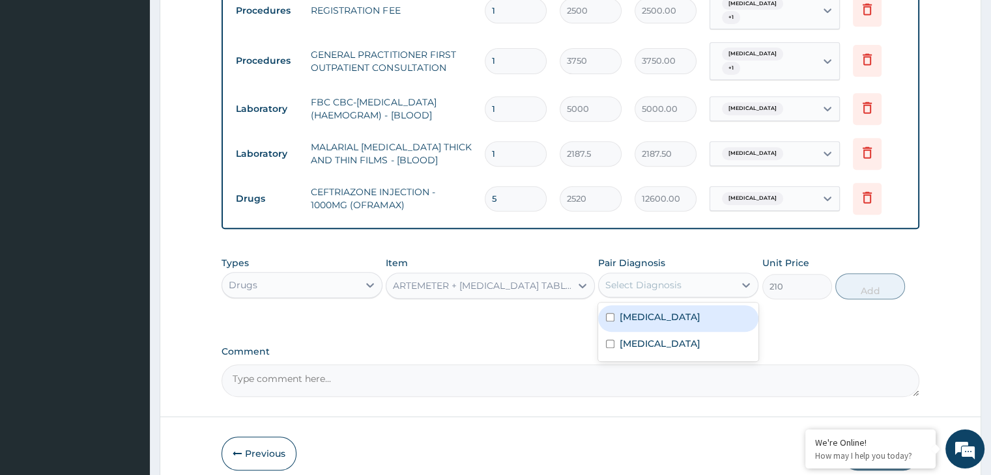
click at [683, 277] on div "Select Diagnosis" at bounding box center [666, 285] width 135 height 21
click at [645, 311] on label "Malaria" at bounding box center [659, 317] width 81 height 13
checkbox input "true"
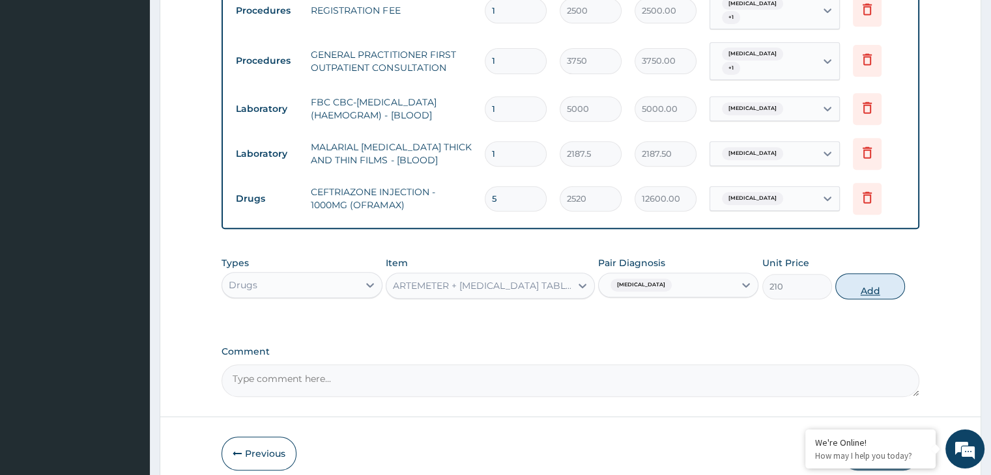
click at [874, 281] on button "Add" at bounding box center [870, 287] width 70 height 26
type input "0"
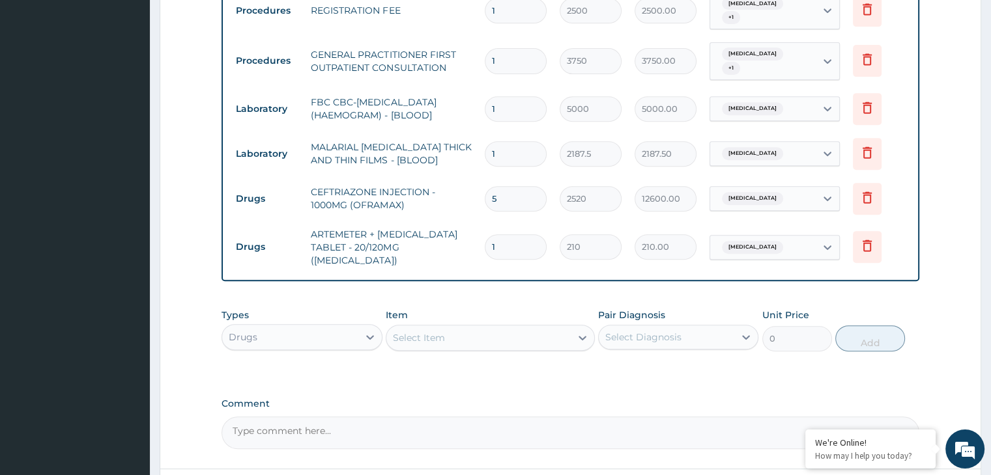
type input "0.00"
type input "6"
type input "1260.00"
type input "6"
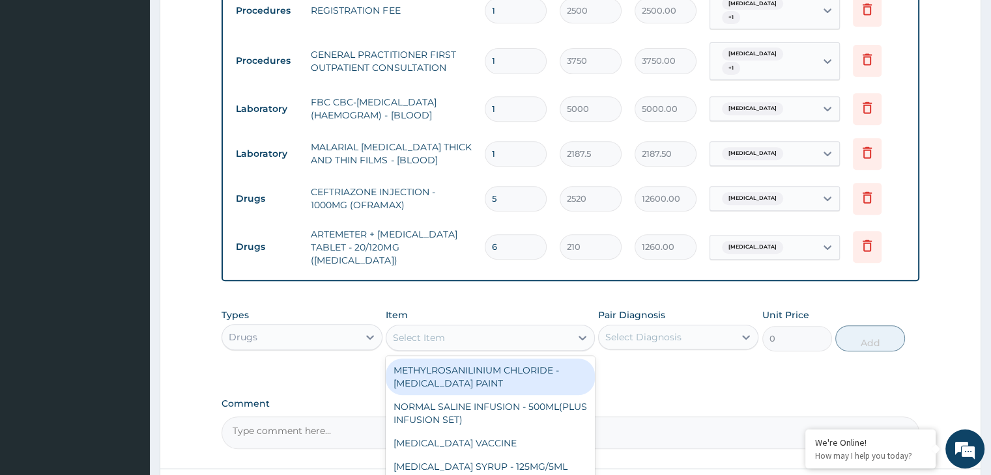
click at [507, 328] on div "Select Item" at bounding box center [478, 338] width 184 height 21
type input "PARACET"
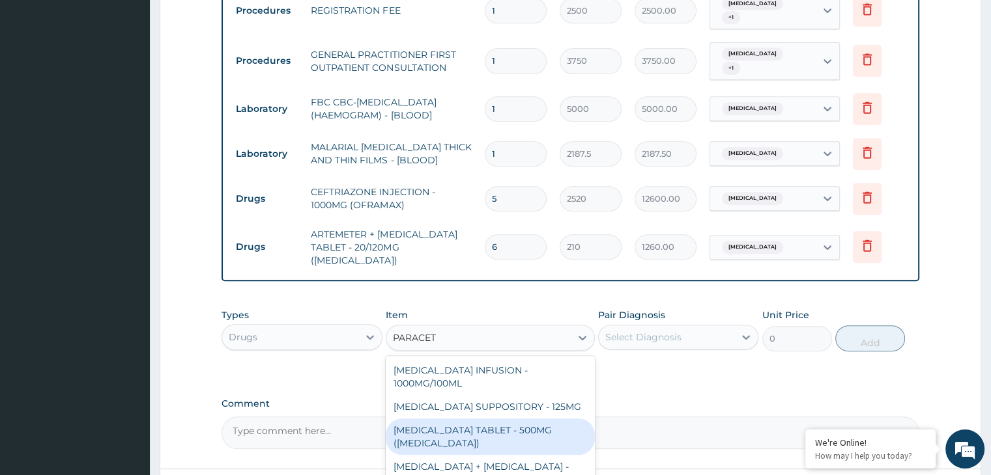
click at [486, 419] on div "PARACETAMOL TABLET - 500MG (PANADOL)" at bounding box center [490, 437] width 209 height 36
type input "42"
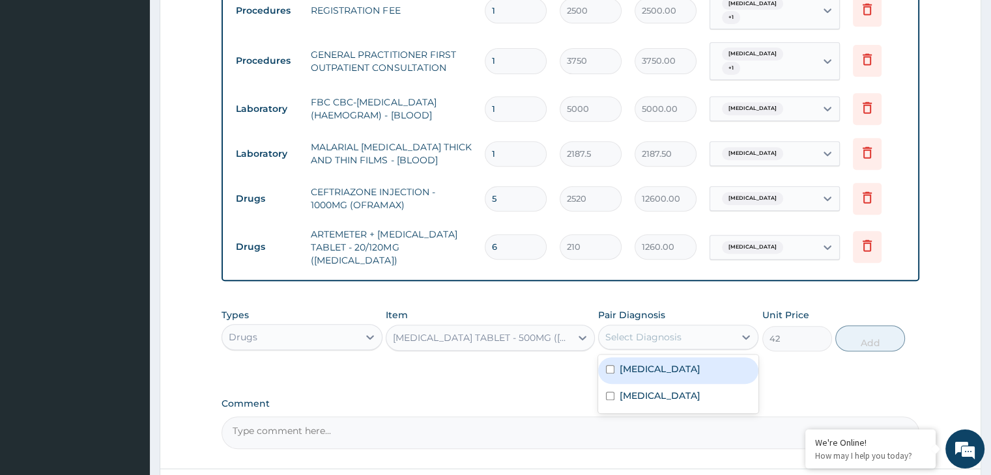
click at [693, 327] on div "Select Diagnosis" at bounding box center [666, 337] width 135 height 21
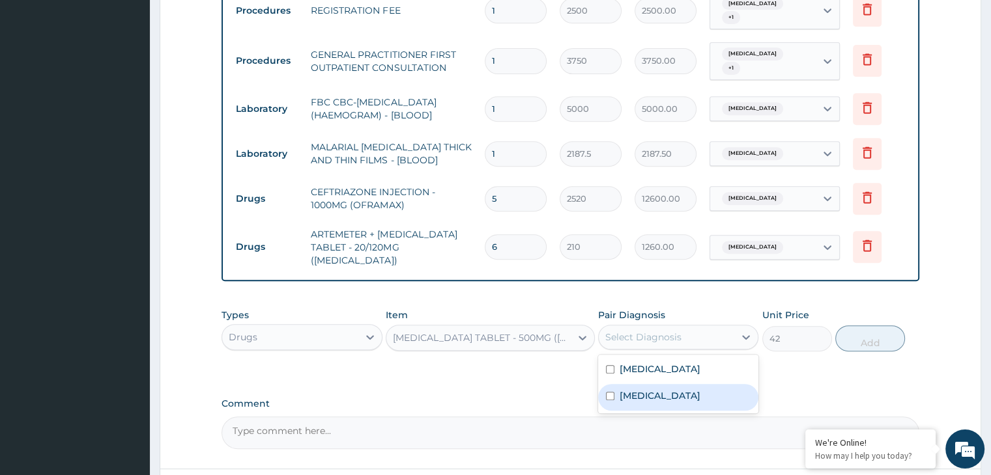
click at [615, 384] on div "Pneumonia" at bounding box center [678, 397] width 160 height 27
checkbox input "true"
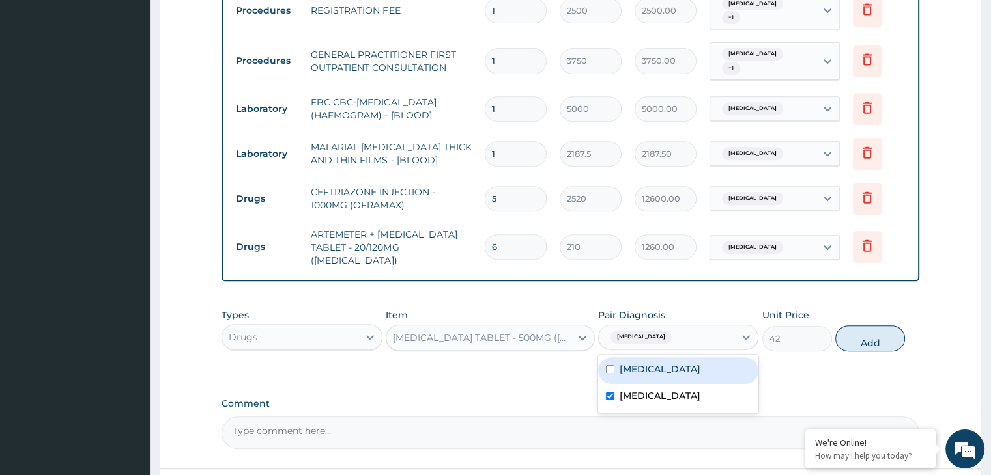
click at [651, 363] on label "Malaria" at bounding box center [659, 369] width 81 height 13
checkbox input "true"
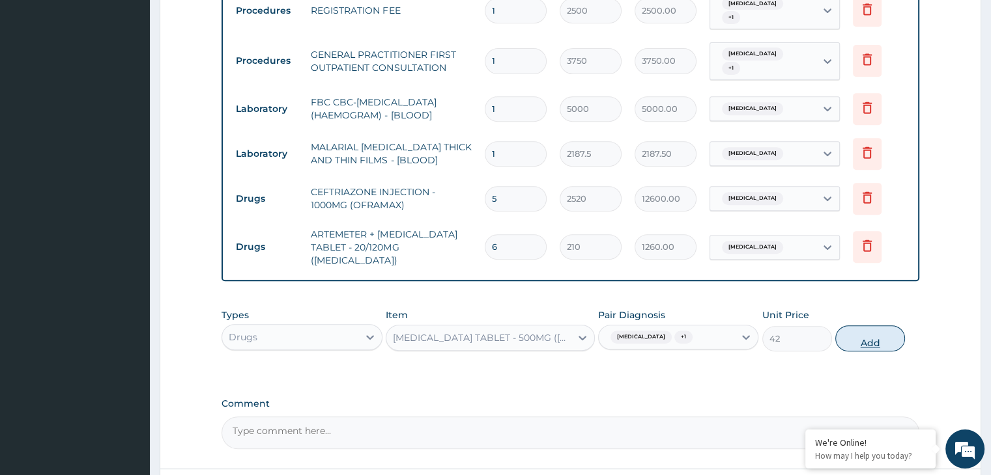
click at [871, 326] on button "Add" at bounding box center [870, 339] width 70 height 26
type input "0"
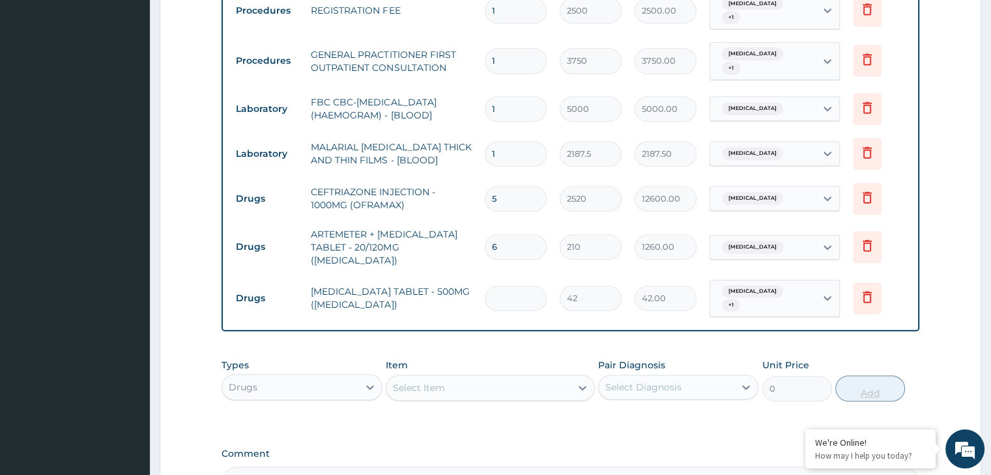
type input "0.00"
type input "9"
type input "378.00"
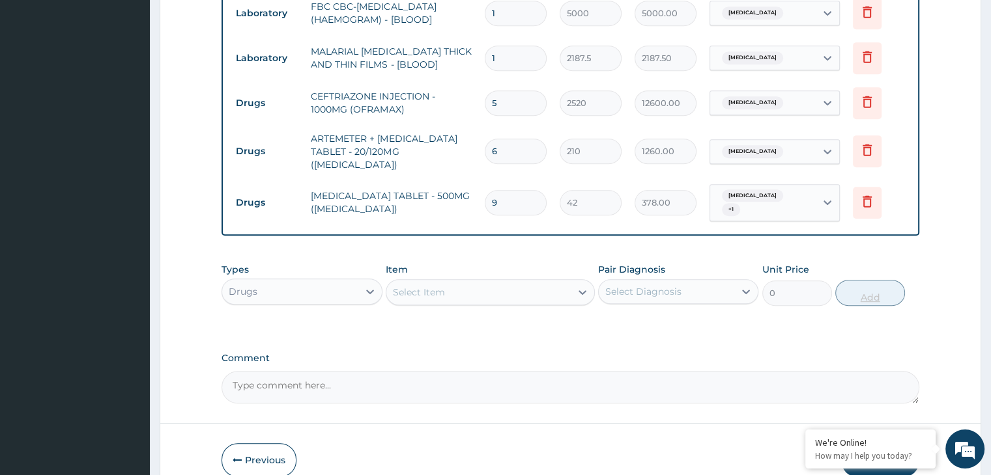
scroll to position [669, 0]
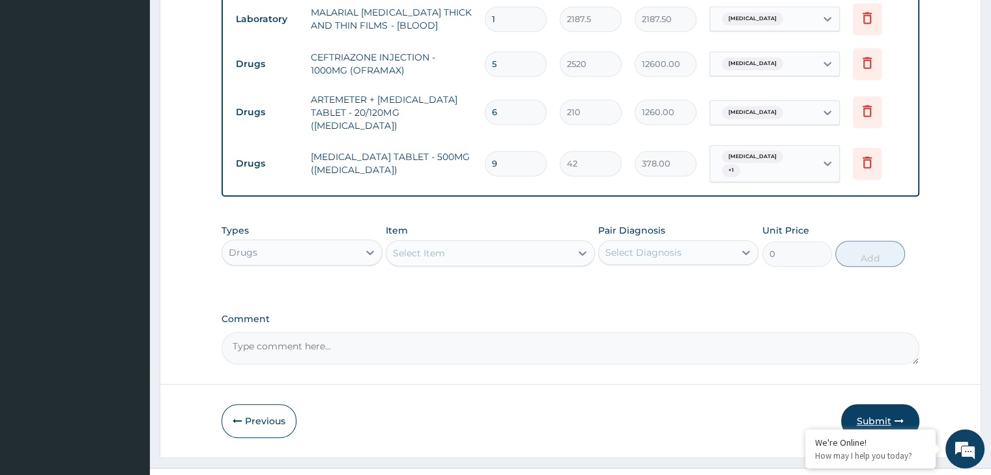
type input "9"
click at [873, 404] on button "Submit" at bounding box center [880, 421] width 78 height 34
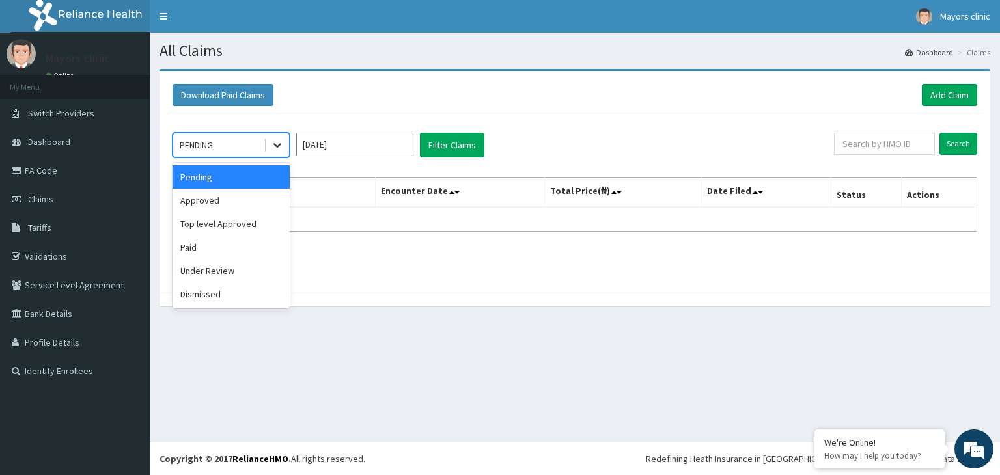
click at [279, 143] on icon at bounding box center [277, 145] width 13 height 13
click at [237, 196] on div "Approved" at bounding box center [231, 200] width 117 height 23
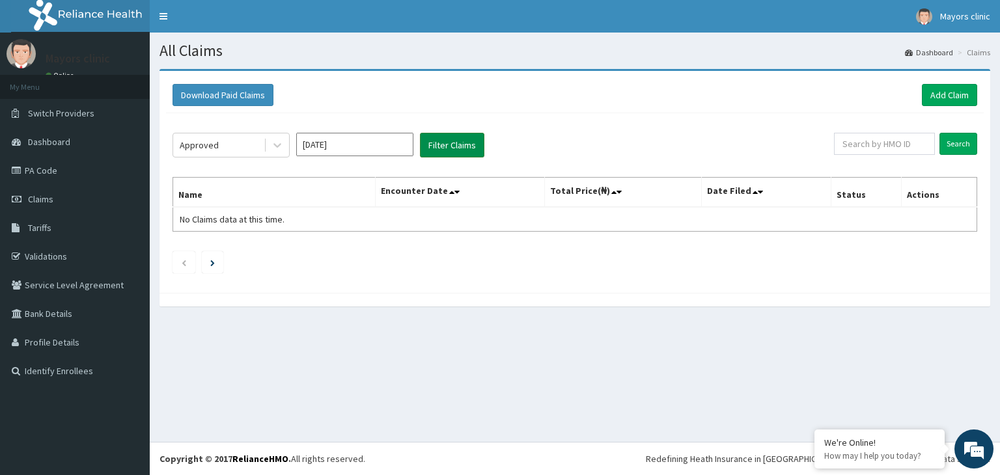
click at [453, 141] on button "Filter Claims" at bounding box center [452, 145] width 64 height 25
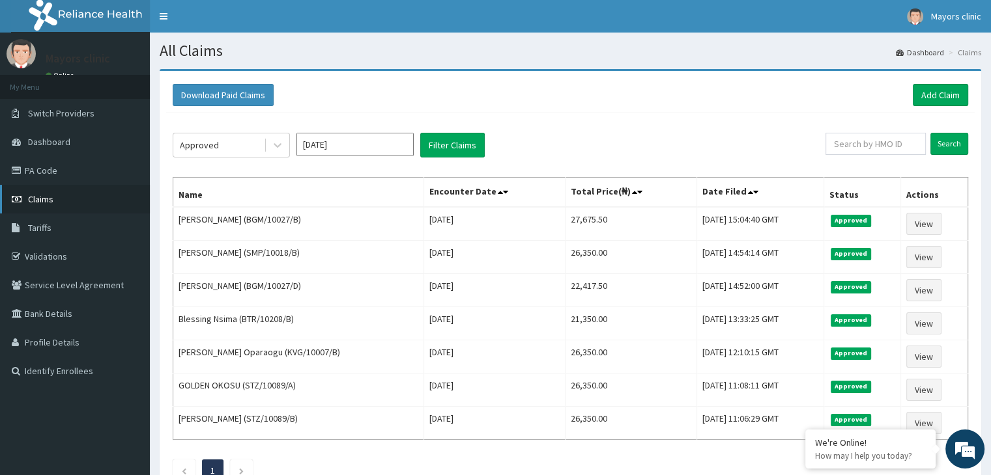
click at [46, 203] on span "Claims" at bounding box center [40, 199] width 25 height 12
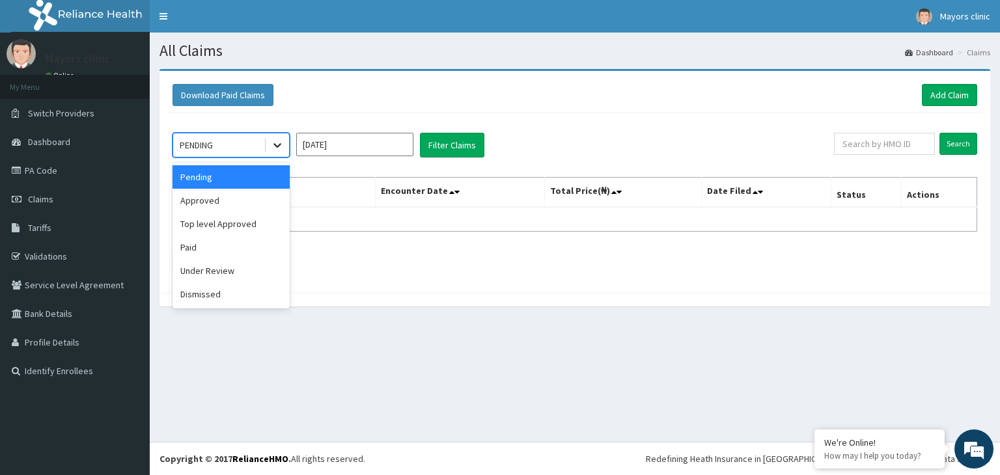
click at [274, 144] on icon at bounding box center [277, 145] width 13 height 13
click at [218, 245] on div "Paid" at bounding box center [231, 247] width 117 height 23
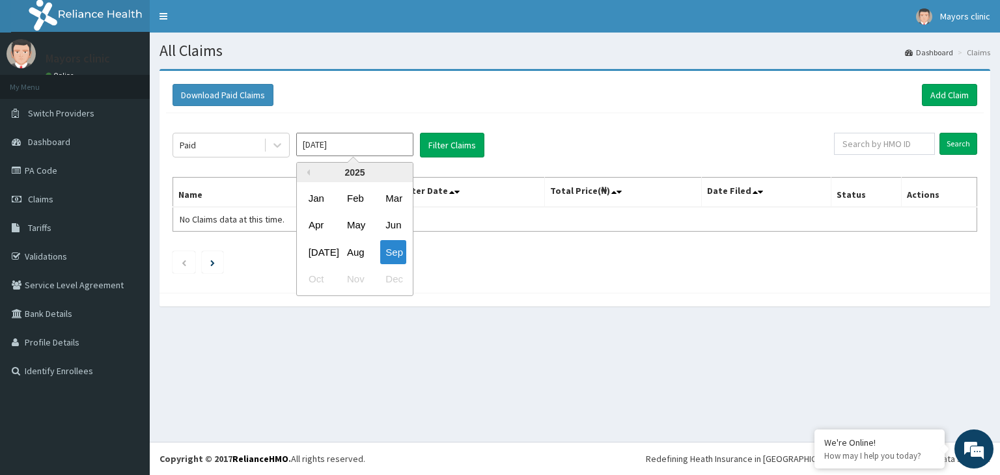
click at [380, 141] on input "[DATE]" at bounding box center [354, 144] width 117 height 23
click at [357, 249] on div "Aug" at bounding box center [355, 252] width 26 height 24
type input "Aug 2025"
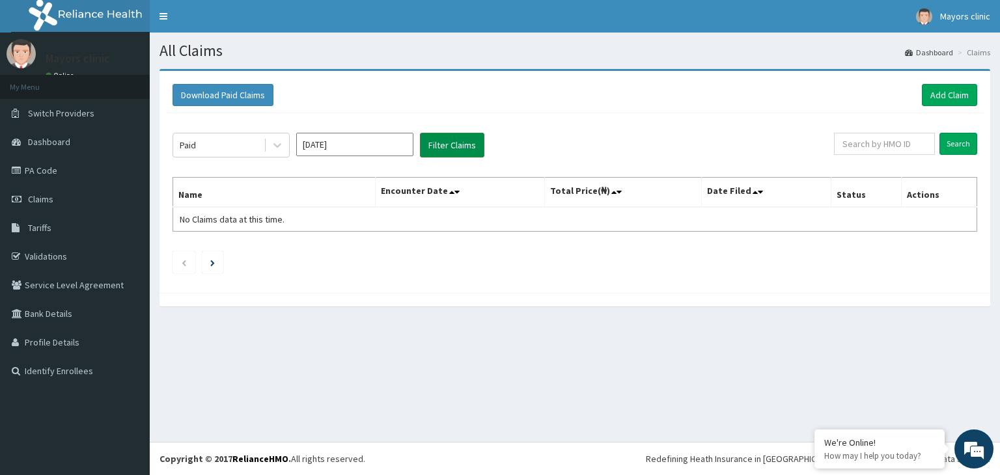
click at [445, 143] on button "Filter Claims" at bounding box center [452, 145] width 64 height 25
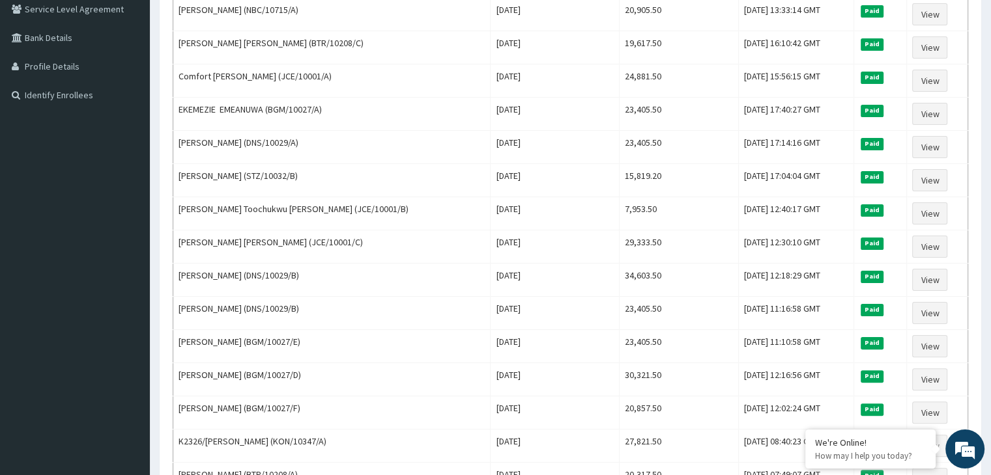
scroll to position [287, 0]
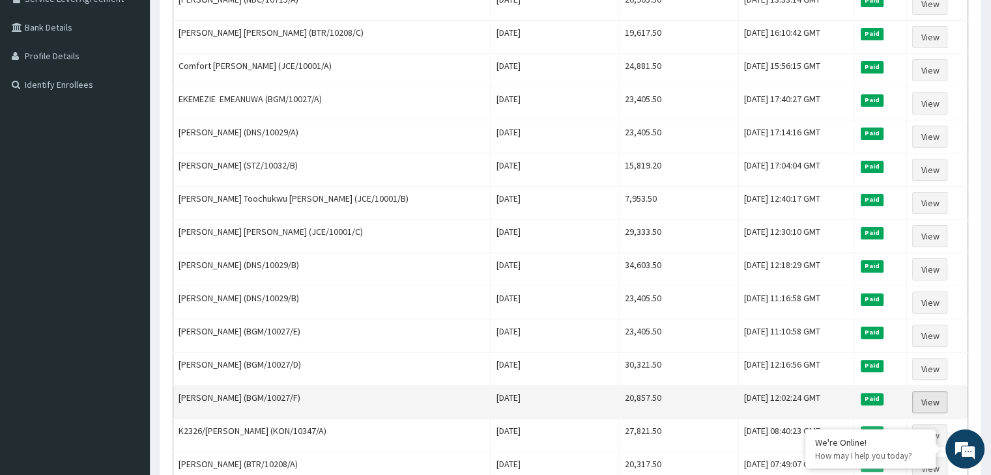
click at [936, 391] on link "View" at bounding box center [929, 402] width 35 height 22
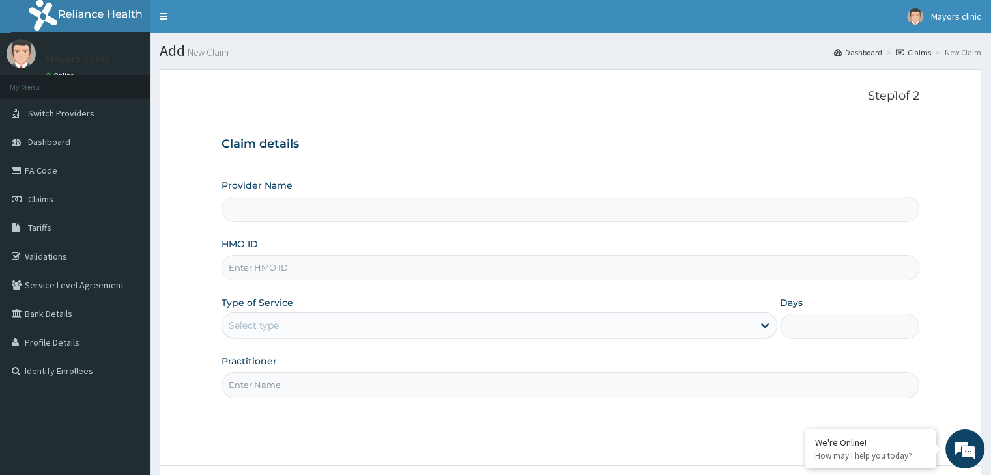
scroll to position [107, 0]
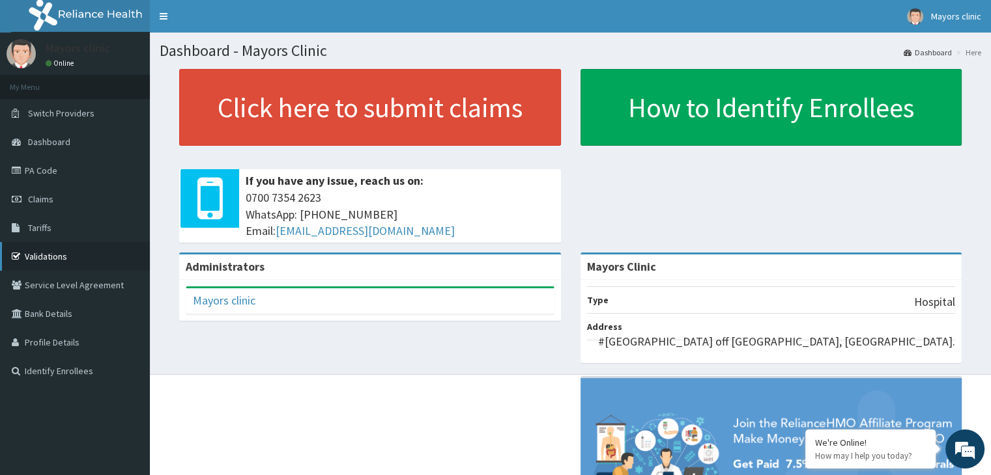
click at [56, 254] on link "Validations" at bounding box center [75, 256] width 150 height 29
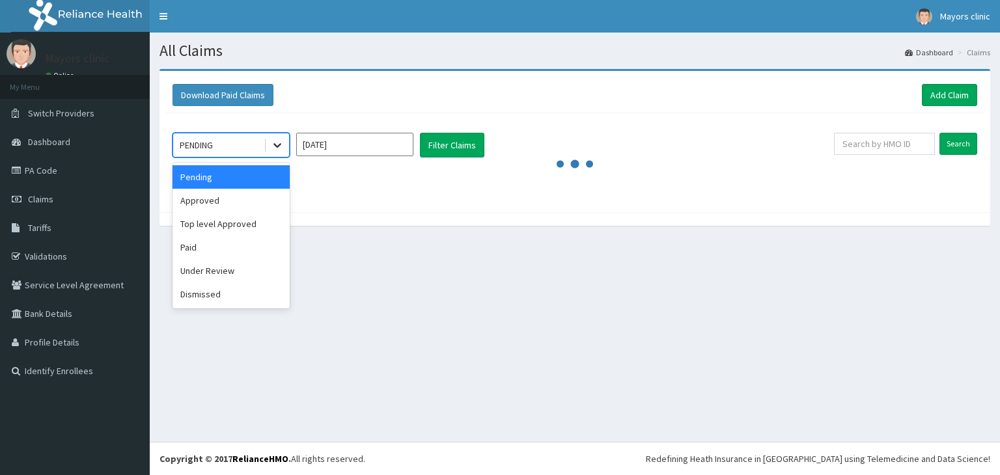
click at [277, 145] on icon at bounding box center [277, 145] width 13 height 13
click at [219, 240] on div "Paid" at bounding box center [231, 247] width 117 height 23
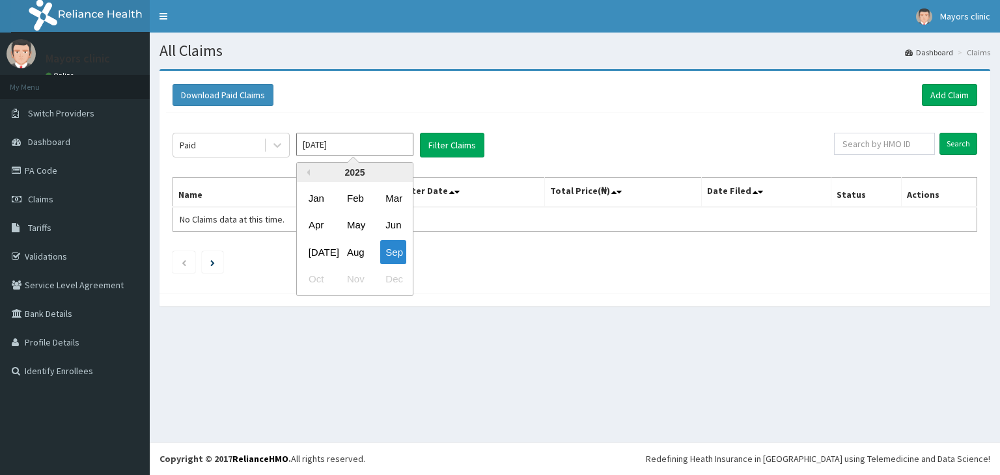
click at [388, 153] on input "[DATE]" at bounding box center [354, 144] width 117 height 23
click at [353, 257] on div "Aug" at bounding box center [355, 252] width 26 height 24
type input "[DATE]"
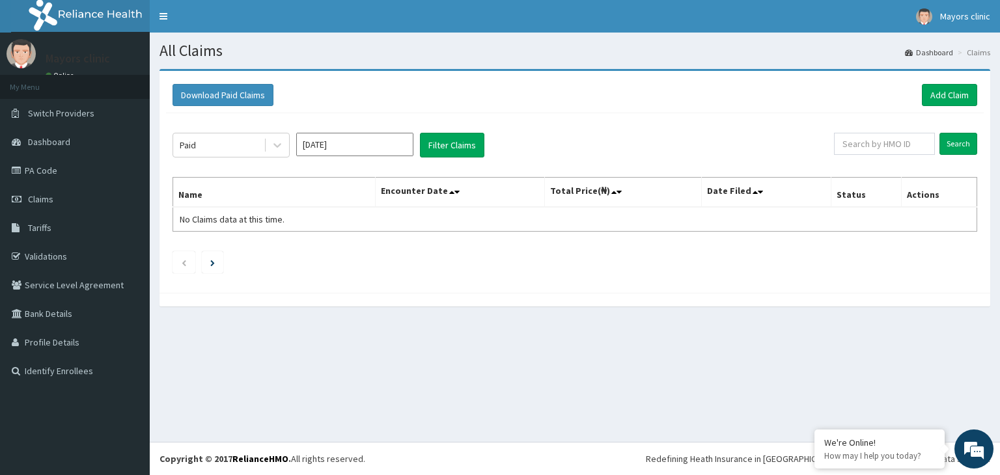
click at [452, 131] on div "Paid [DATE] Filter Claims Search Name Encounter Date Total Price(₦) Date Filed …" at bounding box center [575, 199] width 818 height 173
click at [450, 144] on button "Filter Claims" at bounding box center [452, 145] width 64 height 25
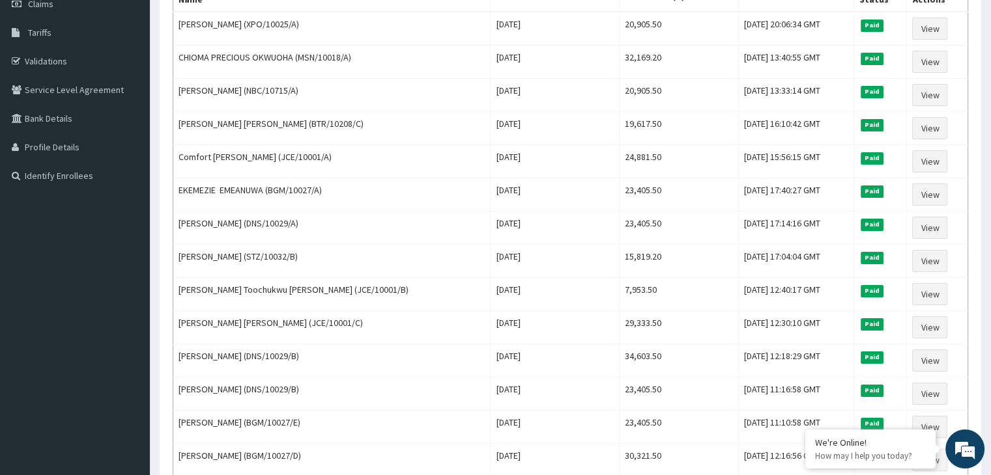
scroll to position [201, 0]
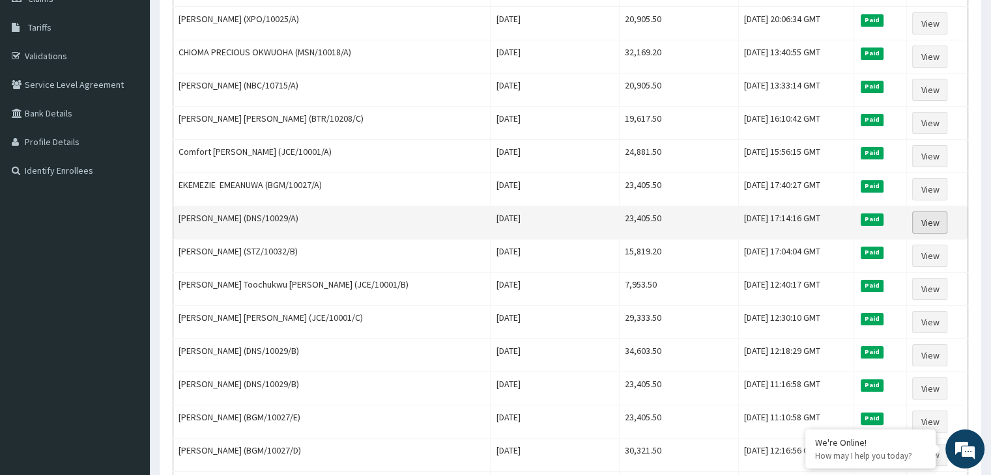
click at [929, 212] on link "View" at bounding box center [929, 223] width 35 height 22
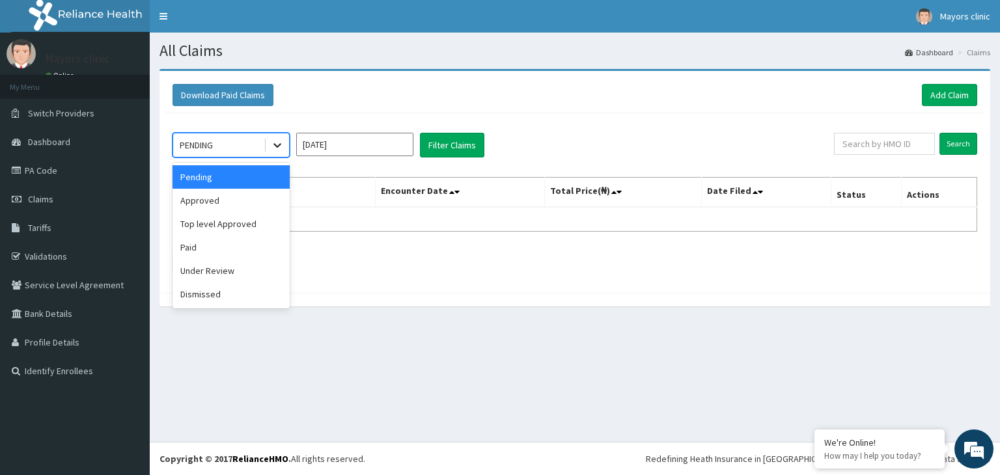
click at [273, 148] on icon at bounding box center [277, 145] width 13 height 13
click at [232, 203] on div "Approved" at bounding box center [231, 200] width 117 height 23
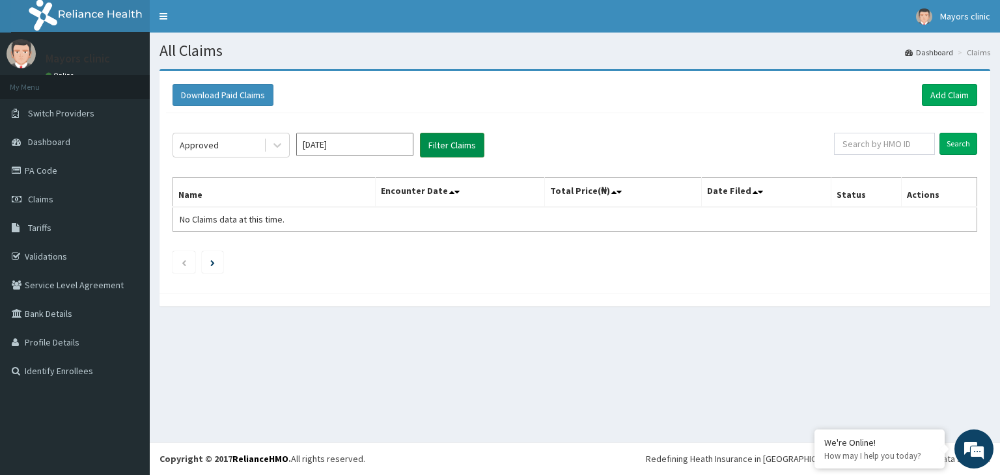
click at [432, 147] on button "Filter Claims" at bounding box center [452, 145] width 64 height 25
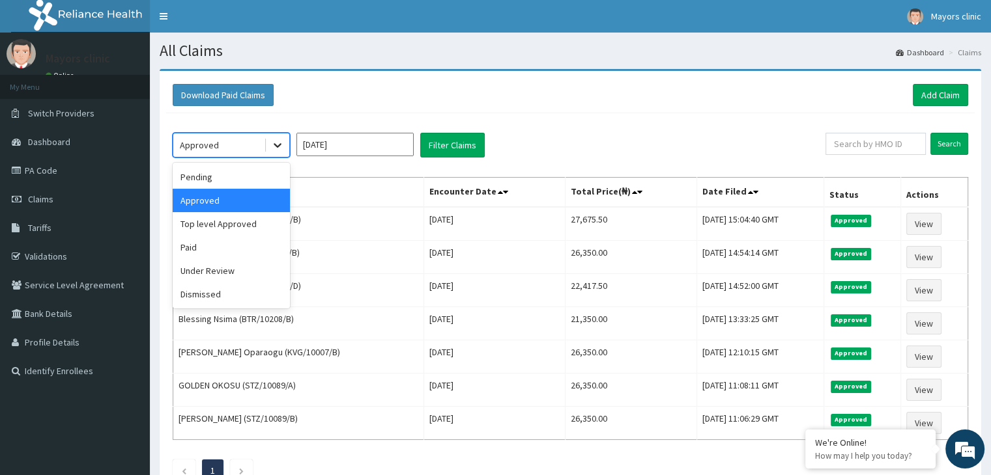
click at [276, 149] on icon at bounding box center [277, 145] width 13 height 13
click at [223, 239] on div "Paid" at bounding box center [231, 247] width 117 height 23
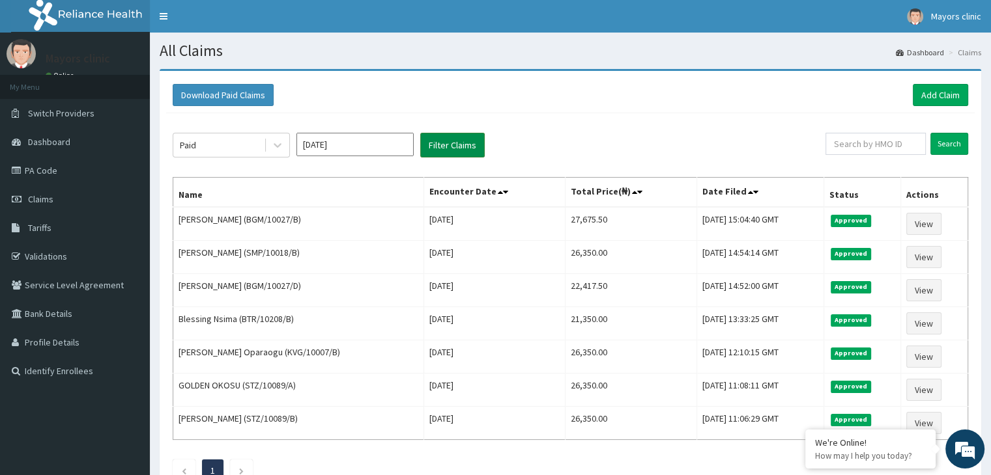
click at [434, 140] on button "Filter Claims" at bounding box center [452, 145] width 64 height 25
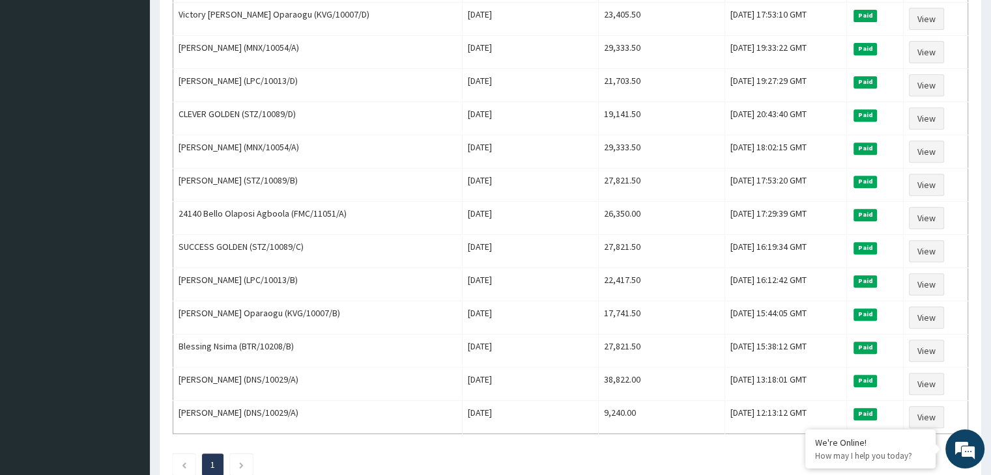
scroll to position [573, 0]
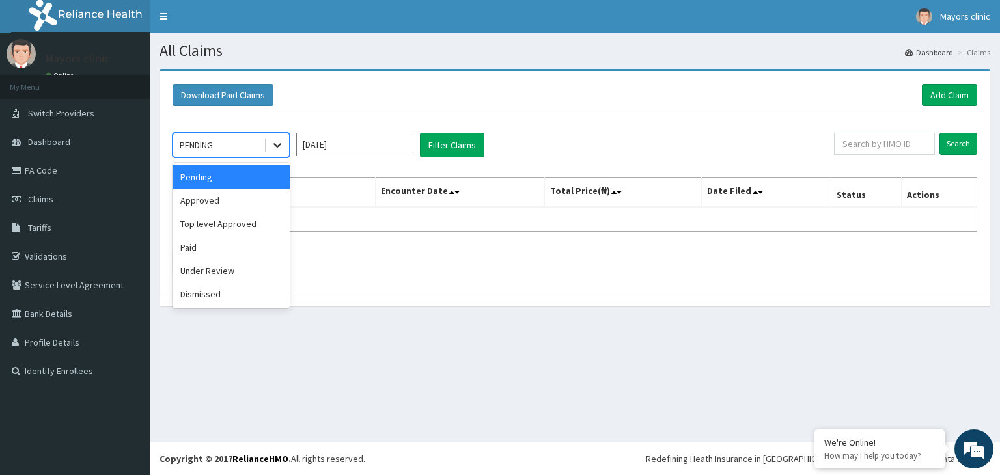
click at [281, 137] on div at bounding box center [277, 145] width 23 height 23
click at [199, 244] on div "Paid" at bounding box center [231, 247] width 117 height 23
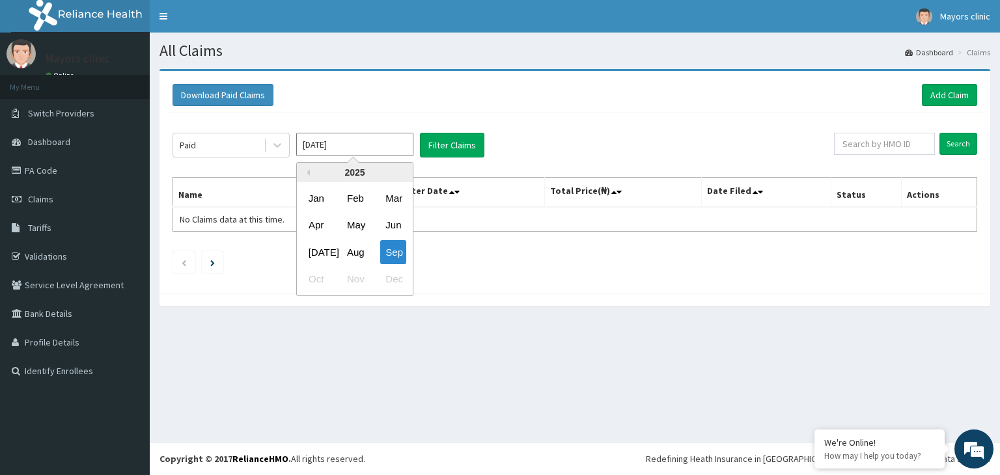
click at [354, 147] on input "[DATE]" at bounding box center [354, 144] width 117 height 23
click at [354, 248] on div "Aug" at bounding box center [355, 252] width 26 height 24
type input "[DATE]"
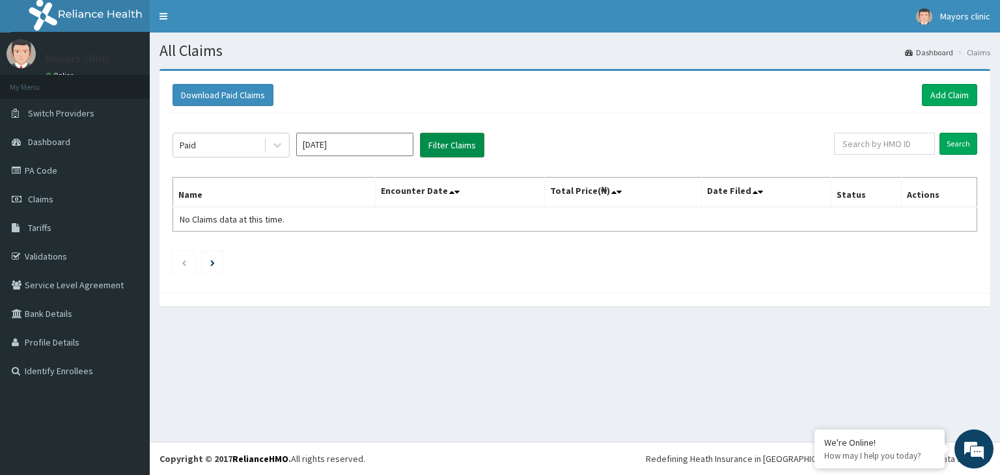
click at [457, 139] on button "Filter Claims" at bounding box center [452, 145] width 64 height 25
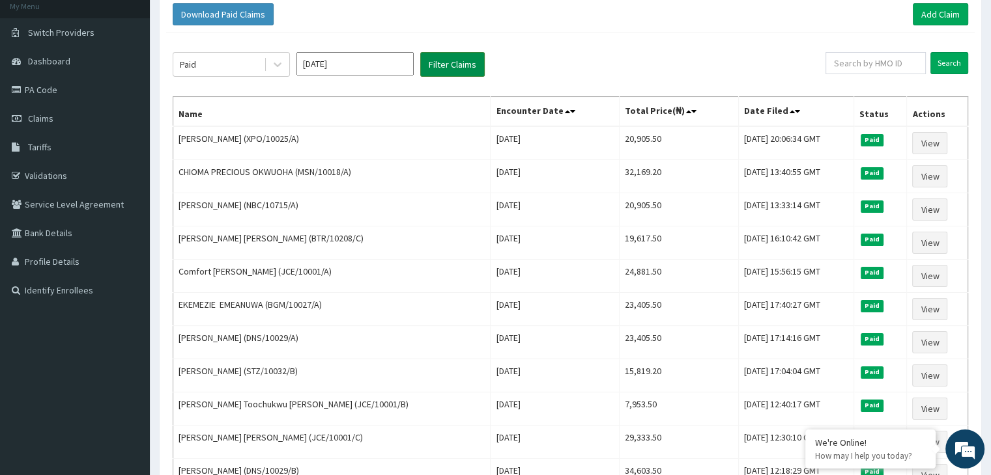
scroll to position [79, 0]
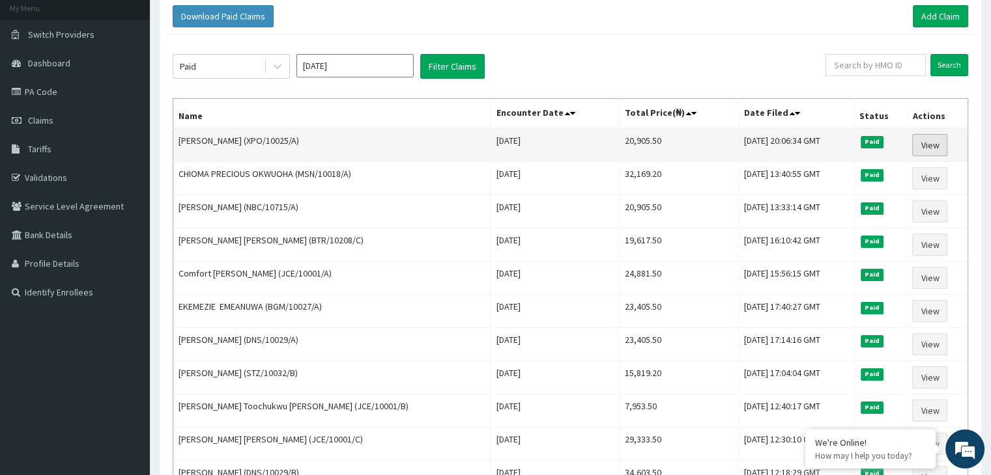
click at [937, 145] on link "View" at bounding box center [929, 145] width 35 height 22
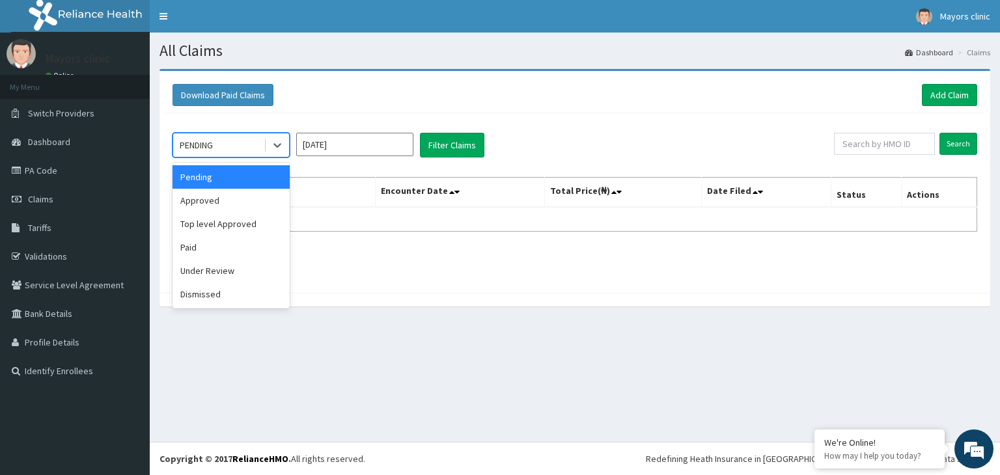
click at [262, 143] on div "PENDING" at bounding box center [218, 145] width 91 height 21
click at [211, 243] on div "Paid" at bounding box center [231, 247] width 117 height 23
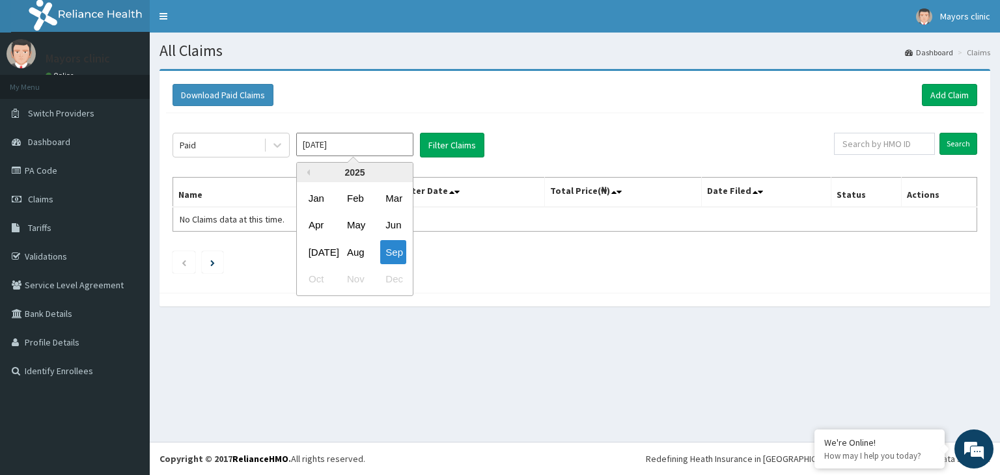
click at [369, 147] on input "Sep 2025" at bounding box center [354, 144] width 117 height 23
click at [354, 246] on div "Aug" at bounding box center [355, 252] width 26 height 24
type input "Aug 2025"
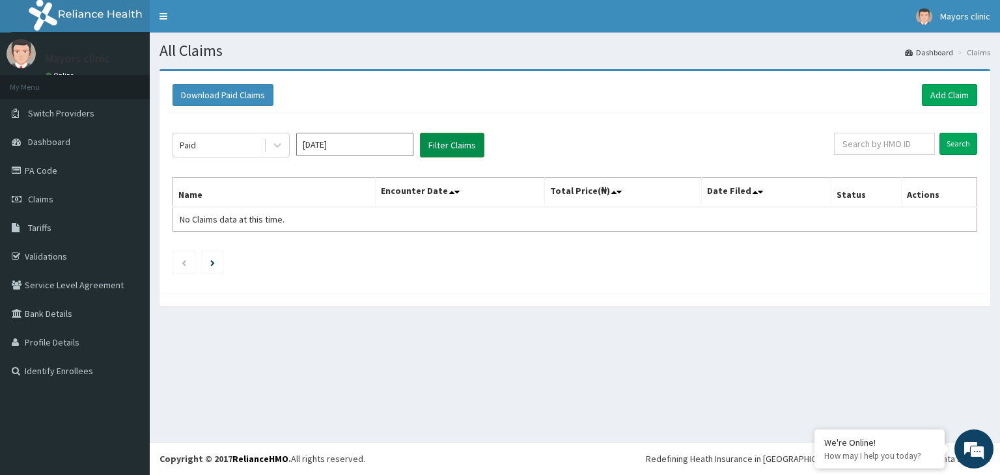
click at [455, 147] on button "Filter Claims" at bounding box center [452, 145] width 64 height 25
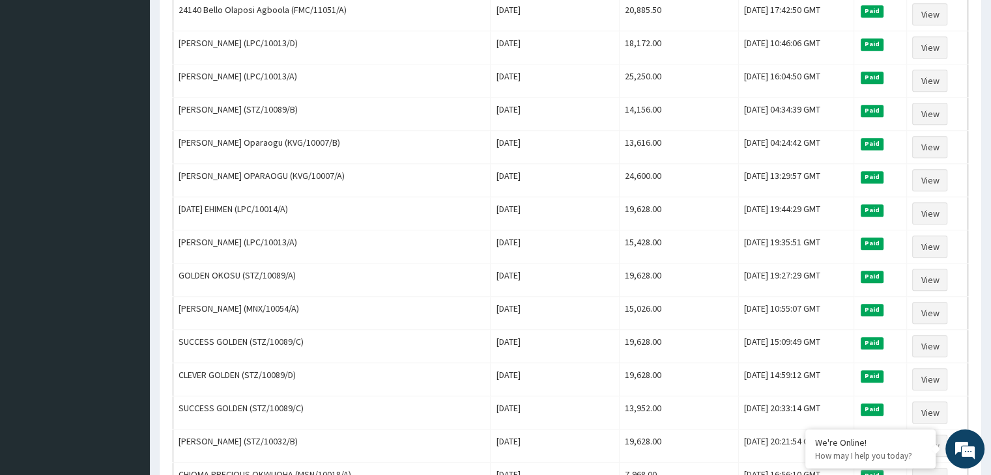
scroll to position [1207, 0]
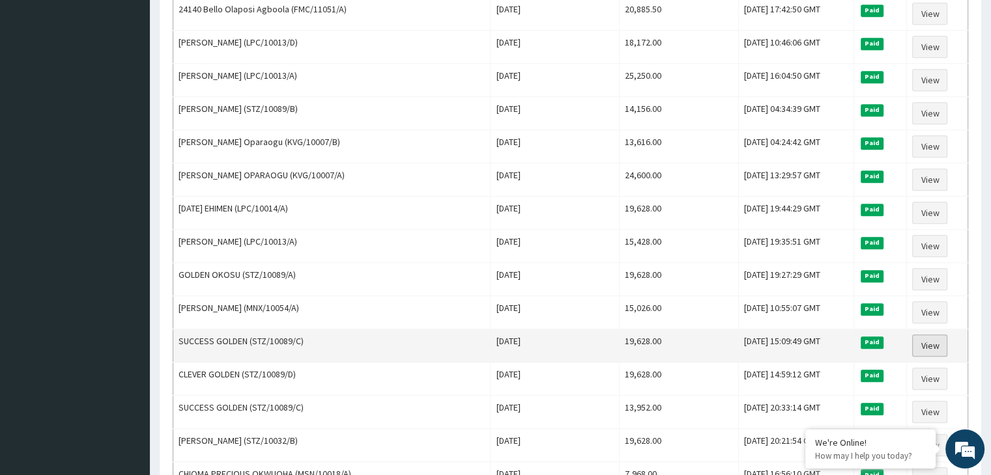
click at [932, 335] on link "View" at bounding box center [929, 346] width 35 height 22
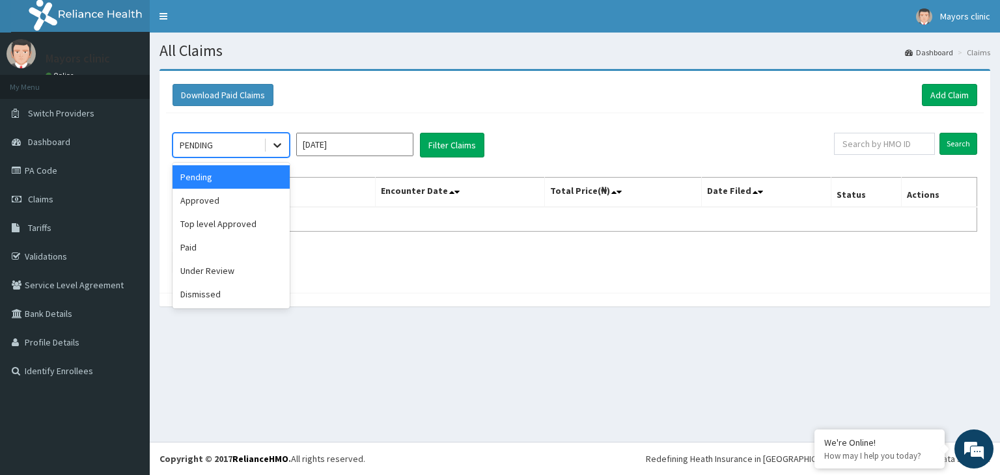
click at [272, 140] on icon at bounding box center [277, 145] width 13 height 13
click at [201, 252] on div "Paid" at bounding box center [231, 247] width 117 height 23
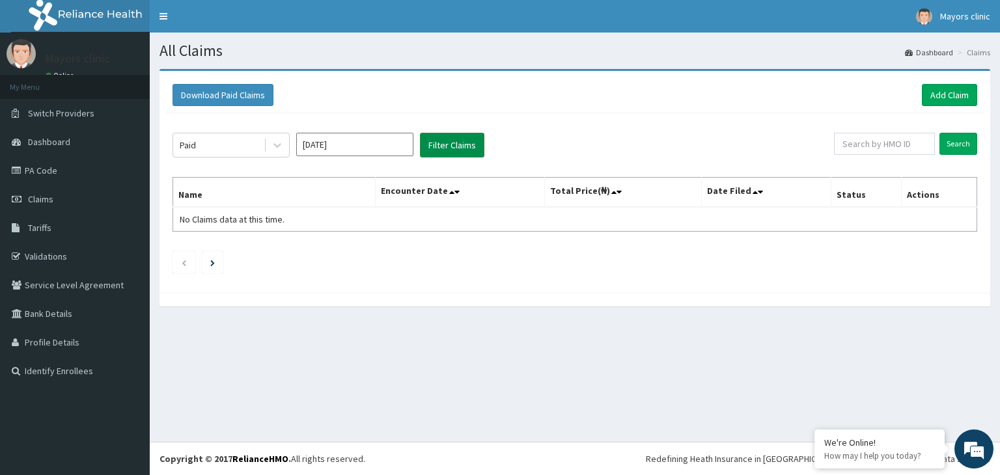
click at [452, 141] on button "Filter Claims" at bounding box center [452, 145] width 64 height 25
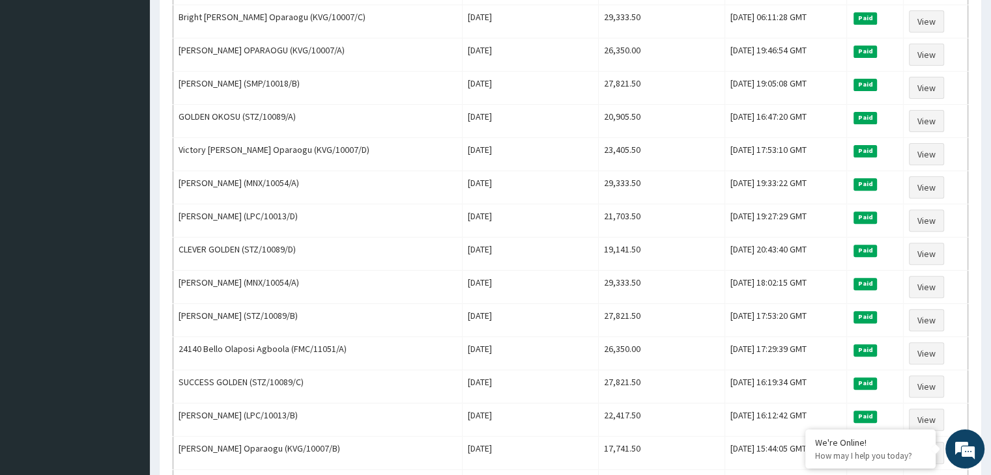
scroll to position [436, 0]
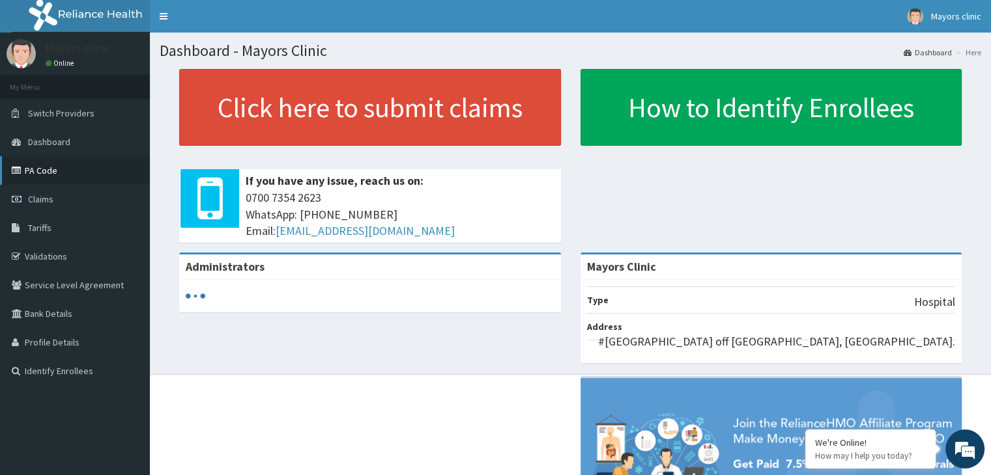
click at [42, 174] on link "PA Code" at bounding box center [75, 170] width 150 height 29
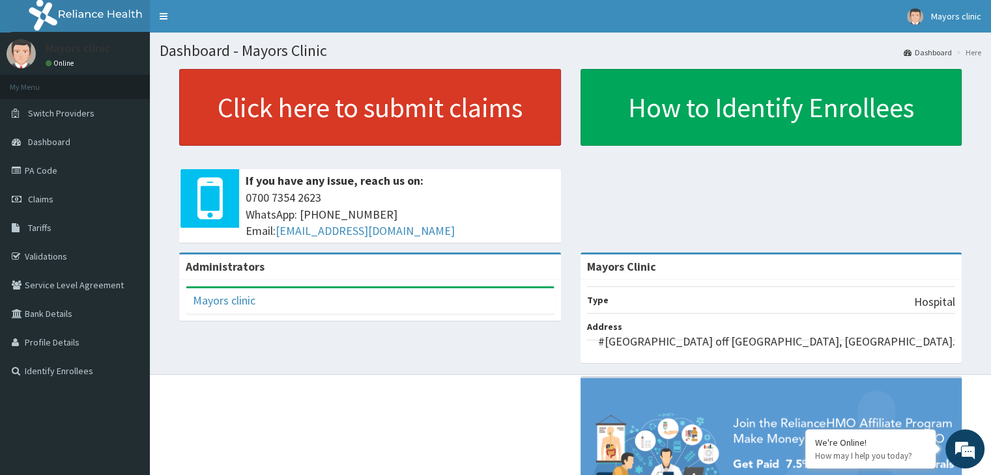
click at [287, 102] on link "Click here to submit claims" at bounding box center [370, 107] width 382 height 77
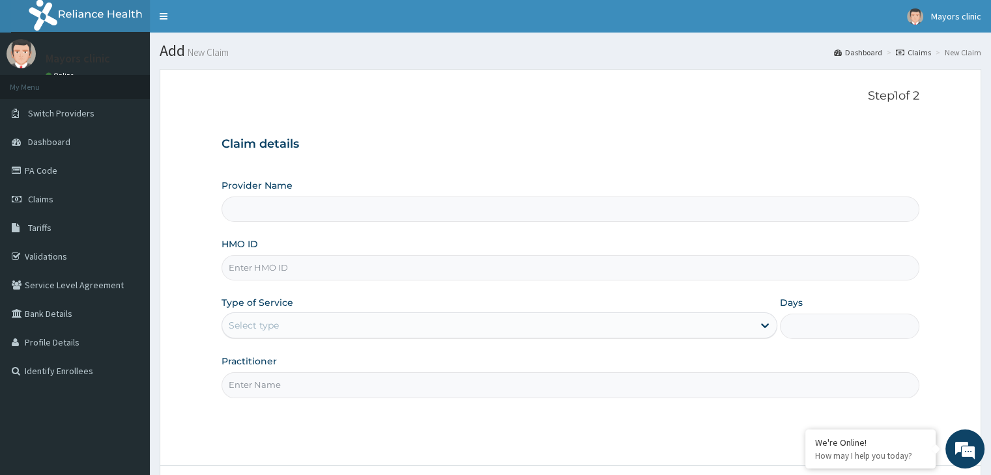
type input "Mayors Clinic"
click at [380, 276] on input "HMO ID" at bounding box center [569, 267] width 697 height 25
type input "STZ/10089/C"
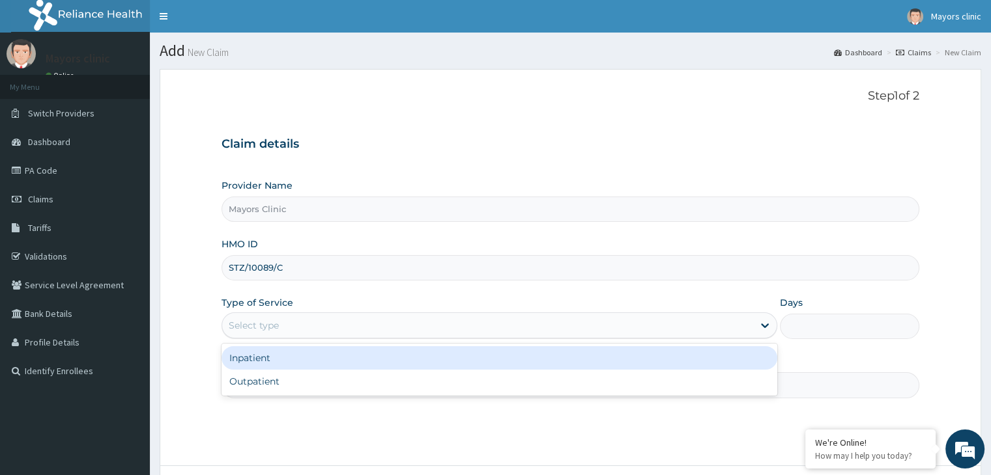
click at [363, 330] on div "Select type" at bounding box center [487, 325] width 531 height 21
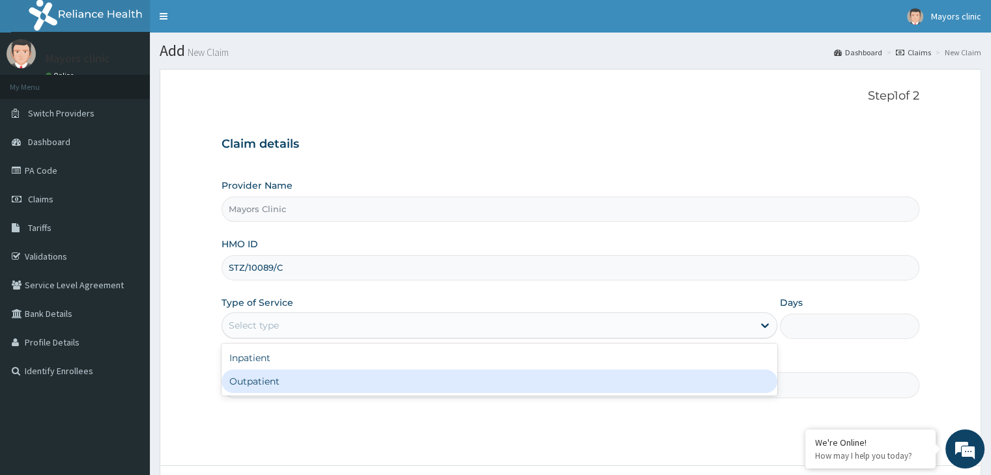
click at [318, 379] on div "Outpatient" at bounding box center [499, 381] width 556 height 23
type input "1"
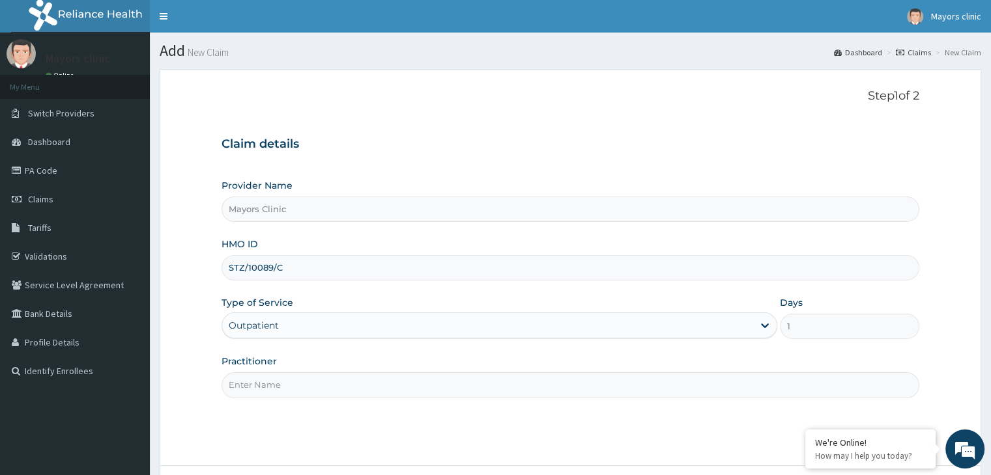
click at [317, 385] on input "Practitioner" at bounding box center [569, 385] width 697 height 25
type input "DR ONUORAH REMIGIUS TOCHUKWU"
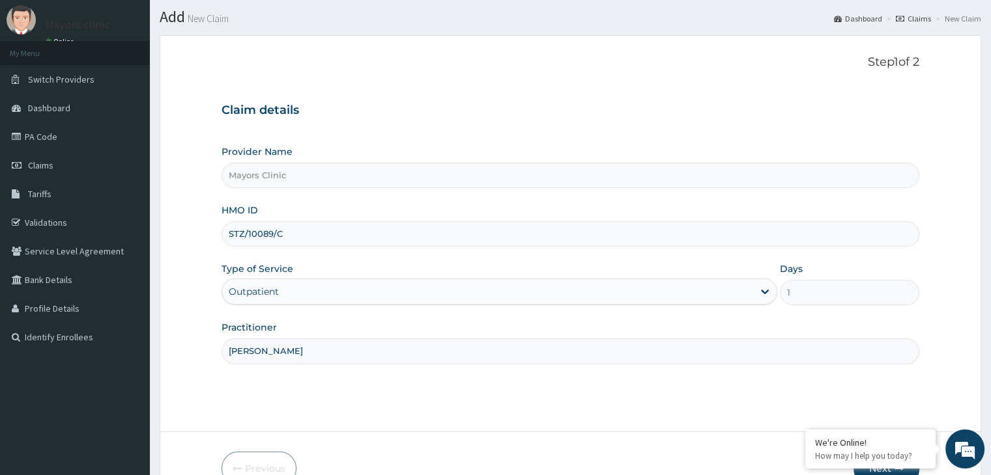
scroll to position [107, 0]
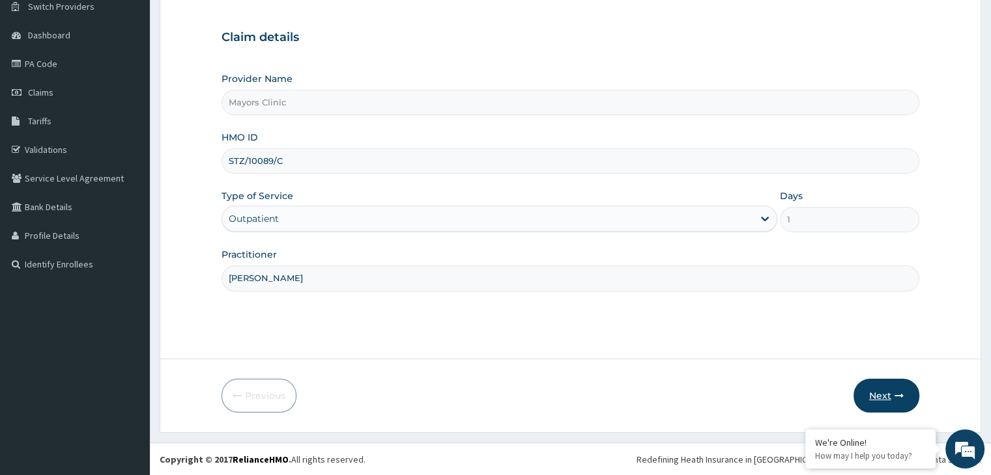
click at [877, 395] on button "Next" at bounding box center [886, 396] width 66 height 34
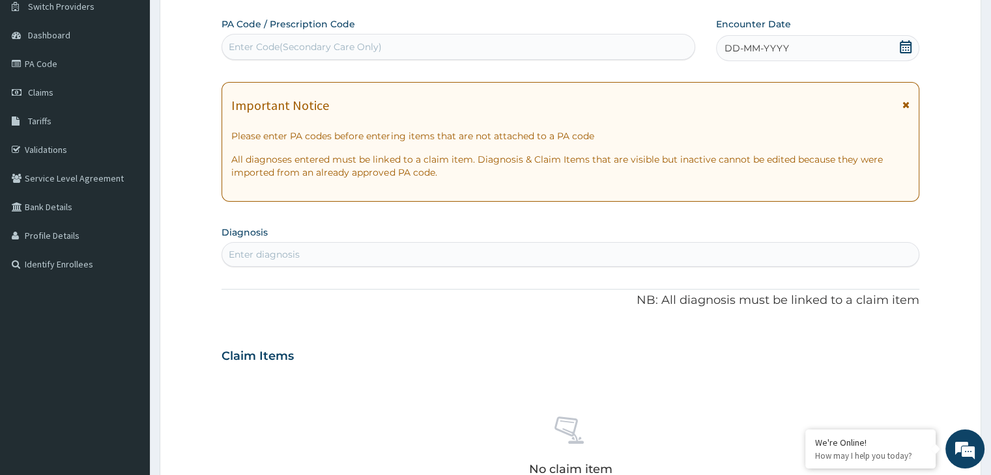
click at [786, 50] on span "DD-MM-YYYY" at bounding box center [756, 48] width 64 height 13
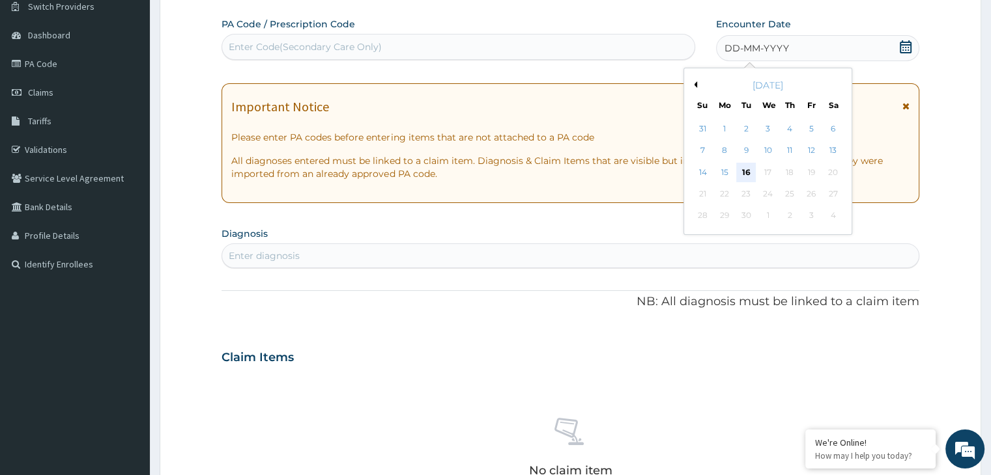
click at [743, 167] on div "16" at bounding box center [746, 173] width 20 height 20
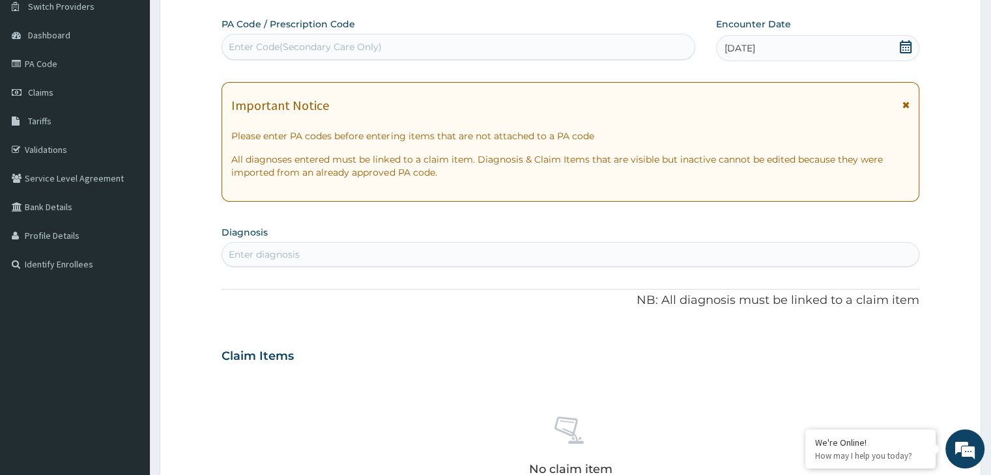
click at [461, 44] on div "Enter Code(Secondary Care Only)" at bounding box center [458, 46] width 472 height 21
paste input "PA/F1A895"
type input "PA/F1A895"
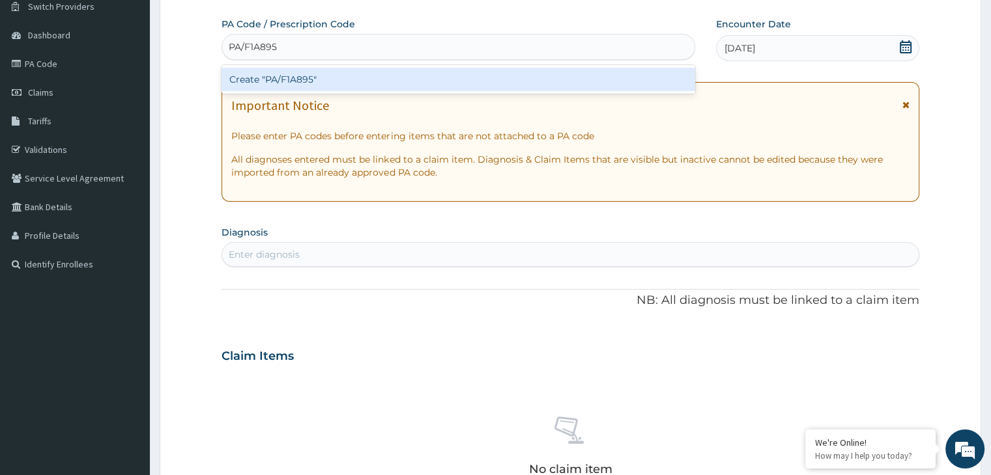
click at [313, 72] on div "Create "PA/F1A895"" at bounding box center [458, 79] width 474 height 23
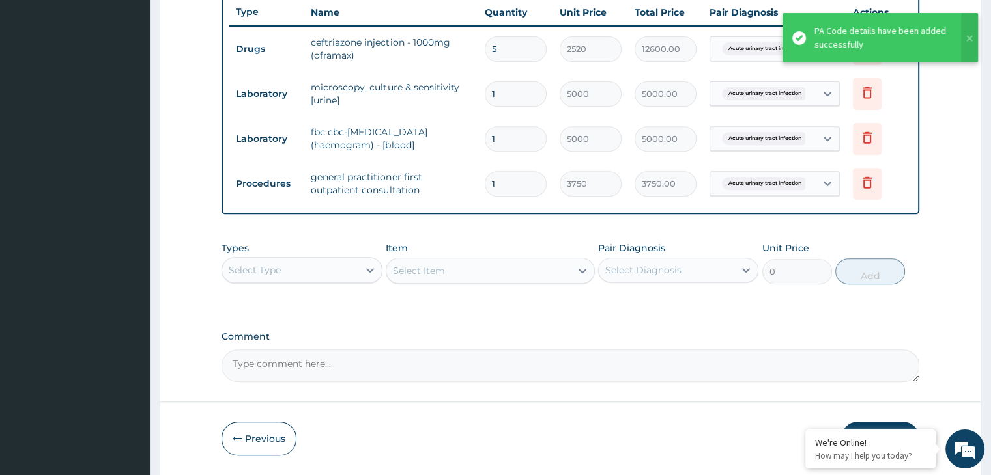
scroll to position [534, 0]
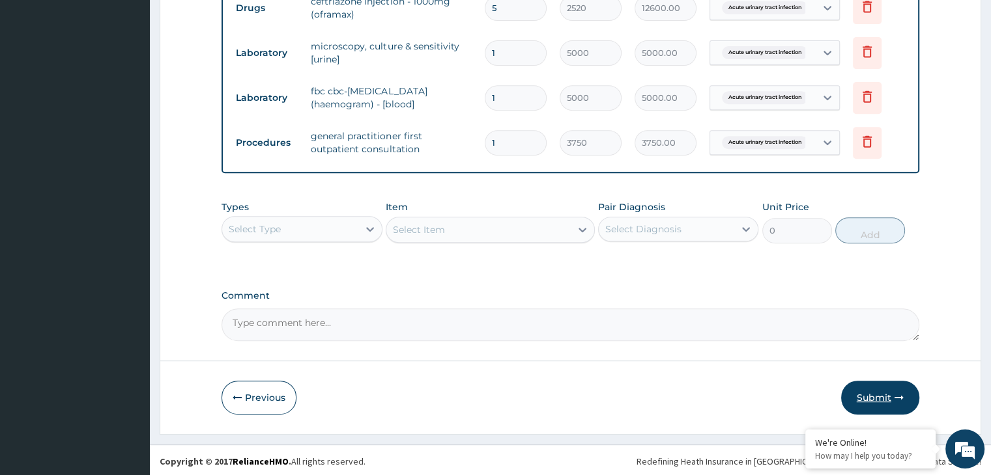
click at [865, 386] on button "Submit" at bounding box center [880, 398] width 78 height 34
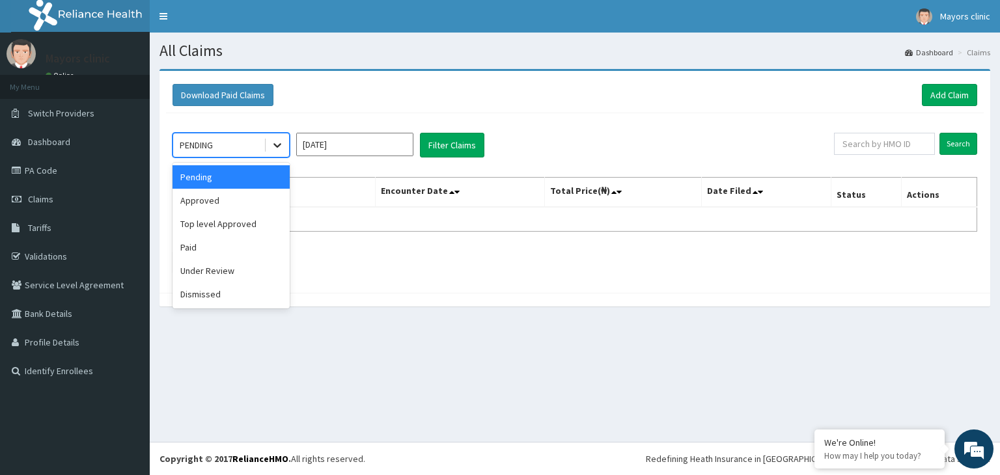
click at [276, 139] on icon at bounding box center [277, 145] width 13 height 13
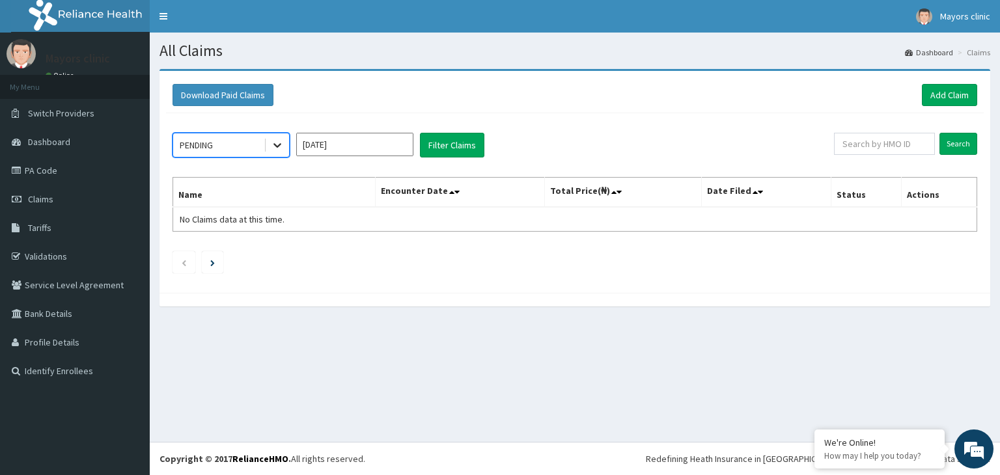
click at [276, 139] on icon at bounding box center [277, 145] width 13 height 13
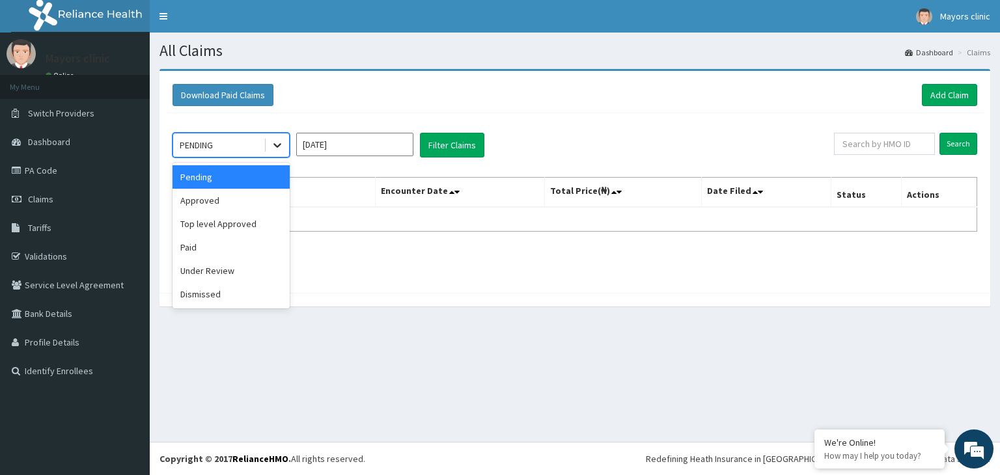
click at [274, 145] on icon at bounding box center [277, 145] width 13 height 13
click at [245, 196] on div "Approved" at bounding box center [231, 200] width 117 height 23
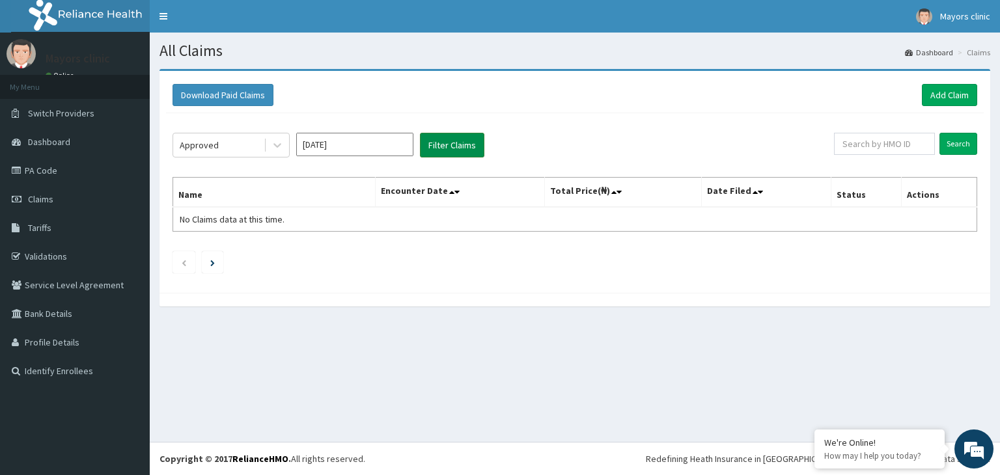
click at [451, 149] on button "Filter Claims" at bounding box center [452, 145] width 64 height 25
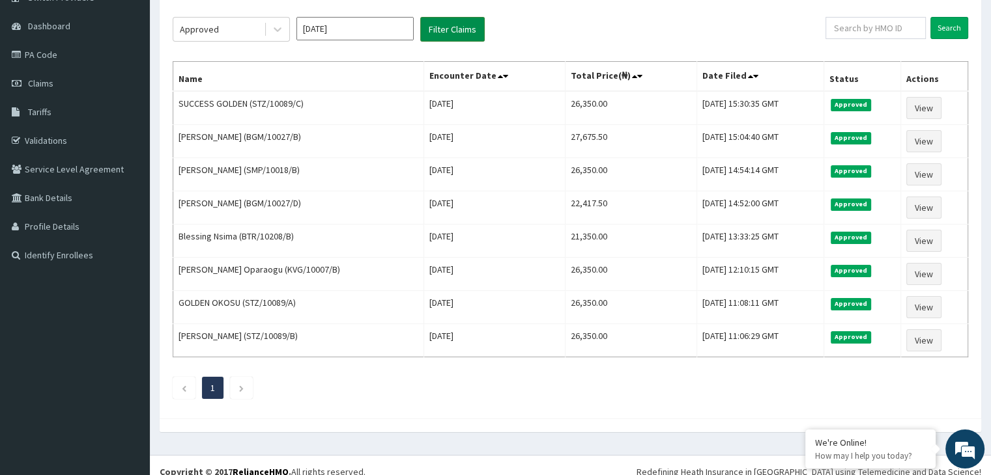
scroll to position [124, 0]
